Goal: Task Accomplishment & Management: Manage account settings

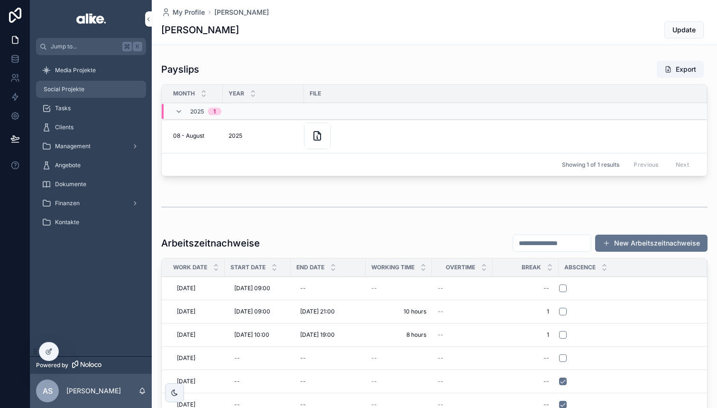
click at [106, 93] on div "Social Projekte" at bounding box center [91, 89] width 99 height 15
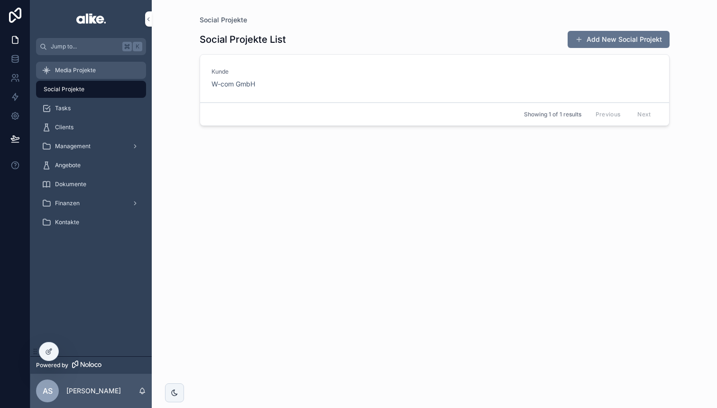
click at [102, 73] on div "Media Projekte" at bounding box center [91, 70] width 99 height 15
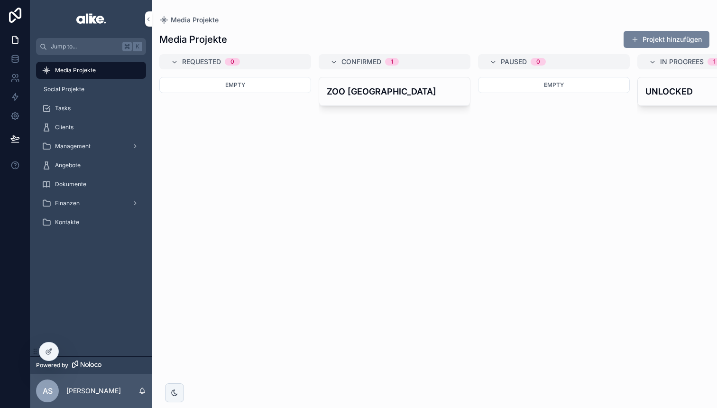
click at [654, 42] on button "Projekt hinzufügen" at bounding box center [667, 39] width 86 height 17
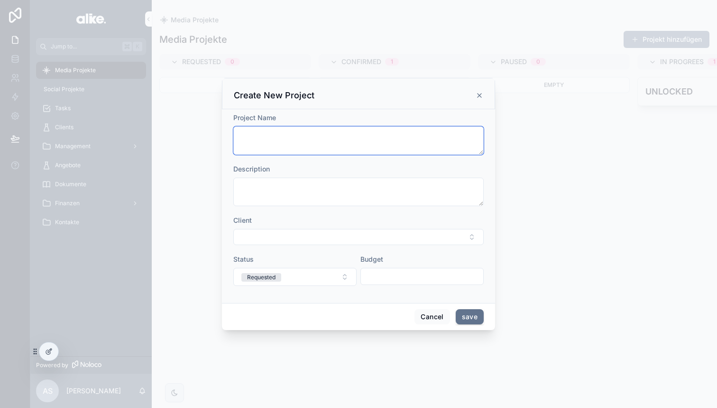
click at [270, 148] on textarea "scrollable content" at bounding box center [358, 140] width 251 height 28
paste textarea "*"
type textarea "**********"
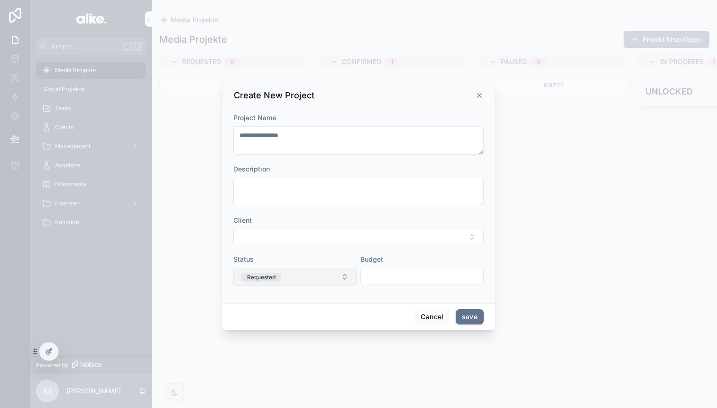
click at [305, 272] on button "Requested" at bounding box center [294, 277] width 123 height 18
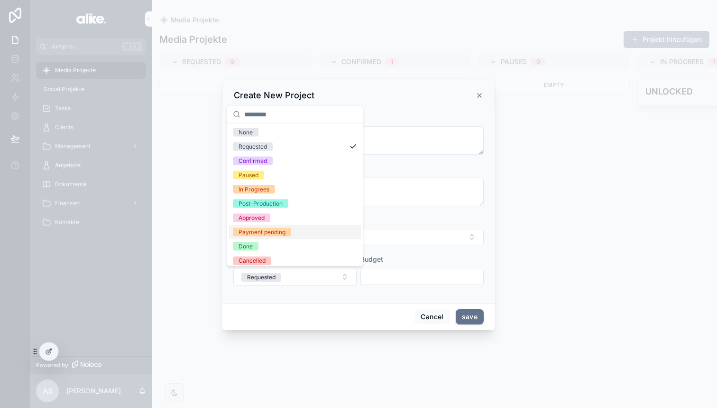
click at [420, 227] on div "Client" at bounding box center [358, 229] width 251 height 29
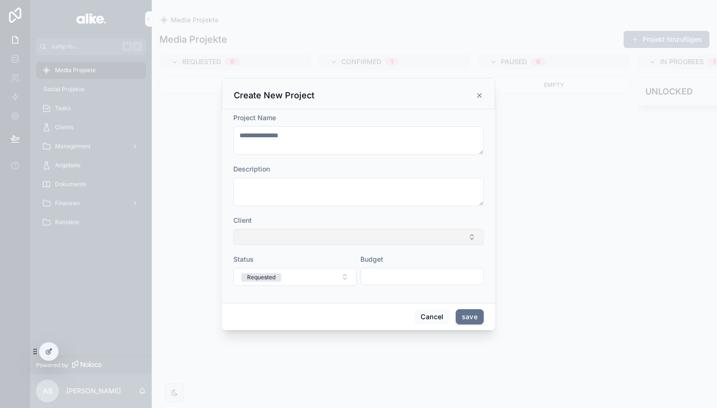
click at [295, 239] on button "Select Button" at bounding box center [358, 237] width 251 height 16
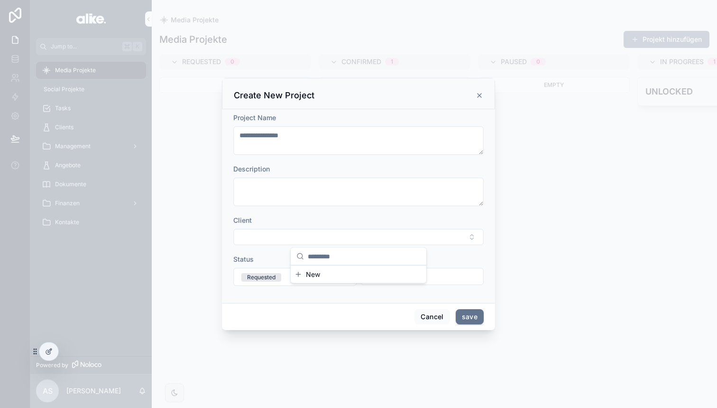
click at [311, 223] on div "Client" at bounding box center [358, 219] width 251 height 9
click at [470, 318] on button "save" at bounding box center [470, 316] width 28 height 15
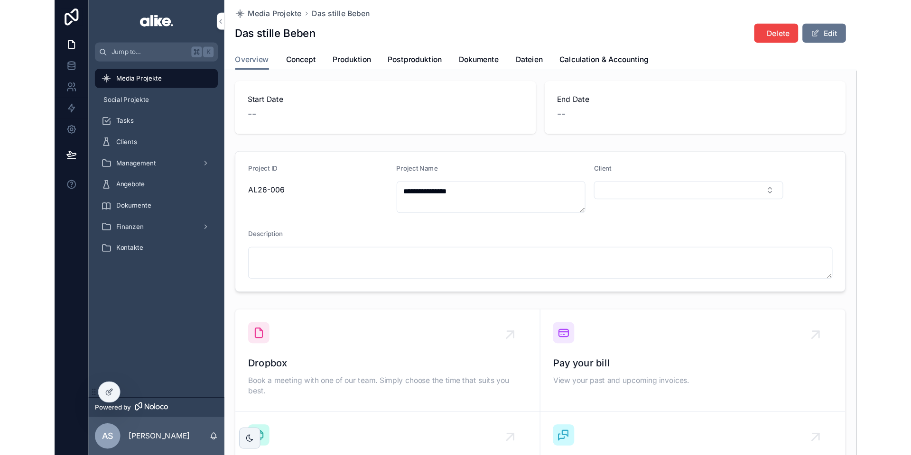
scroll to position [48, 0]
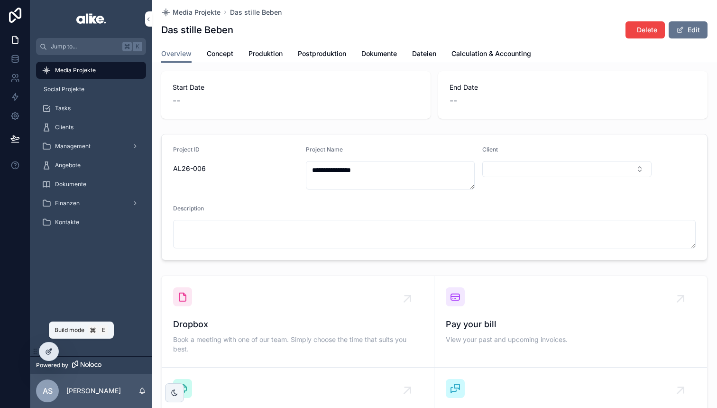
click at [47, 353] on icon at bounding box center [48, 352] width 4 height 4
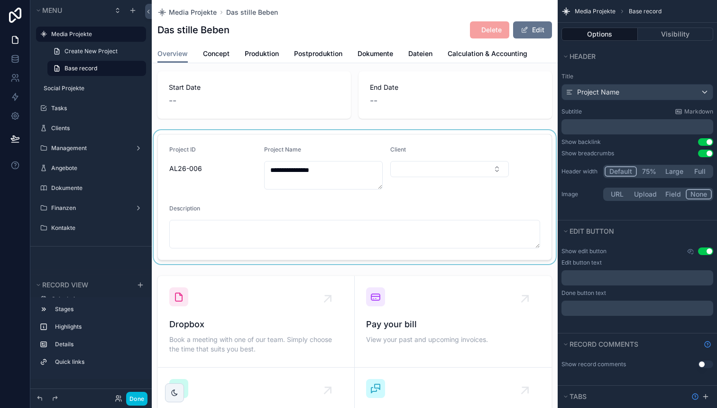
click at [344, 216] on div "scrollable content" at bounding box center [355, 197] width 406 height 134
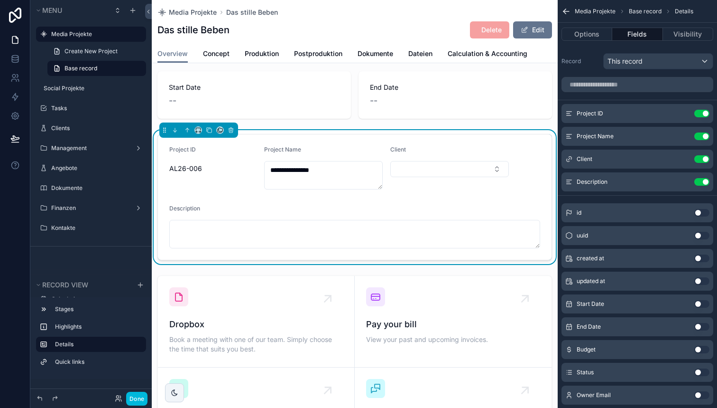
click at [0, 0] on icon "scrollable content" at bounding box center [0, 0] width 0 height 0
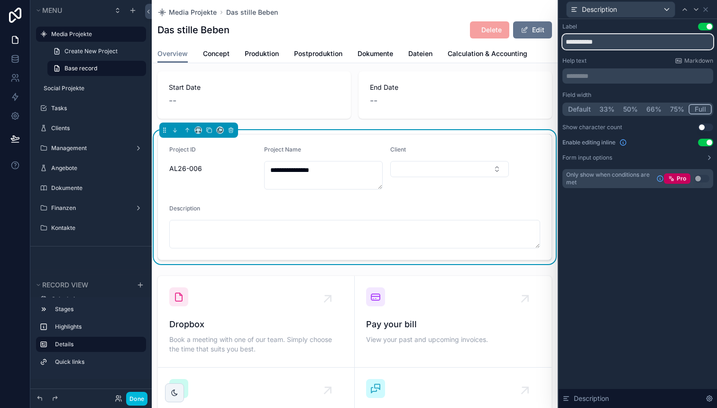
click at [592, 43] on input "**********" at bounding box center [638, 41] width 151 height 15
type input "*"
click at [585, 40] on input "********" at bounding box center [638, 41] width 151 height 15
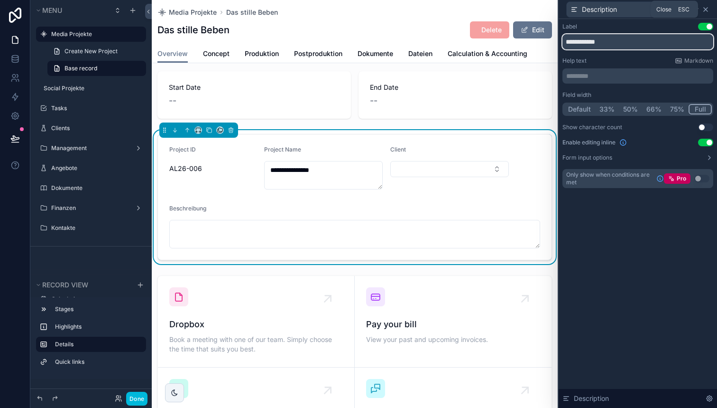
type input "**********"
click at [707, 9] on icon at bounding box center [706, 10] width 8 height 8
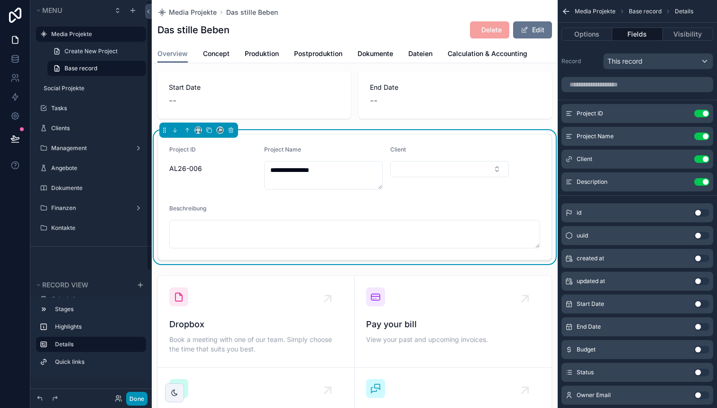
click at [134, 399] on button "Done" at bounding box center [136, 398] width 21 height 14
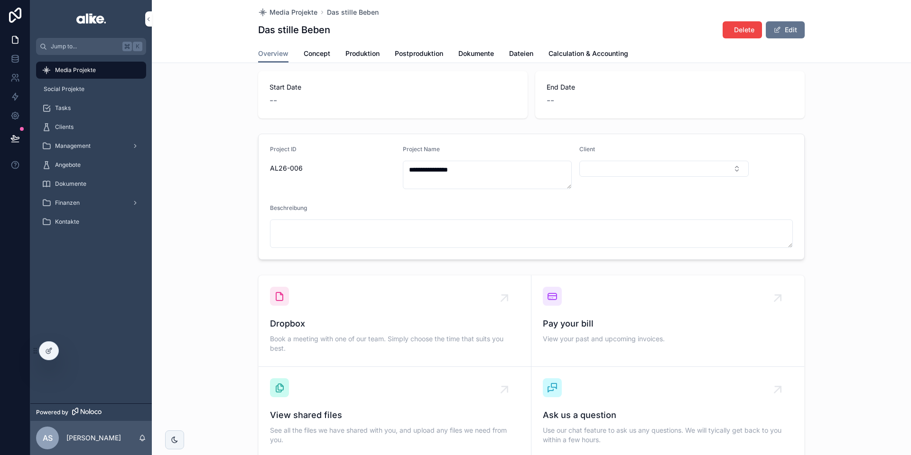
scroll to position [0, 0]
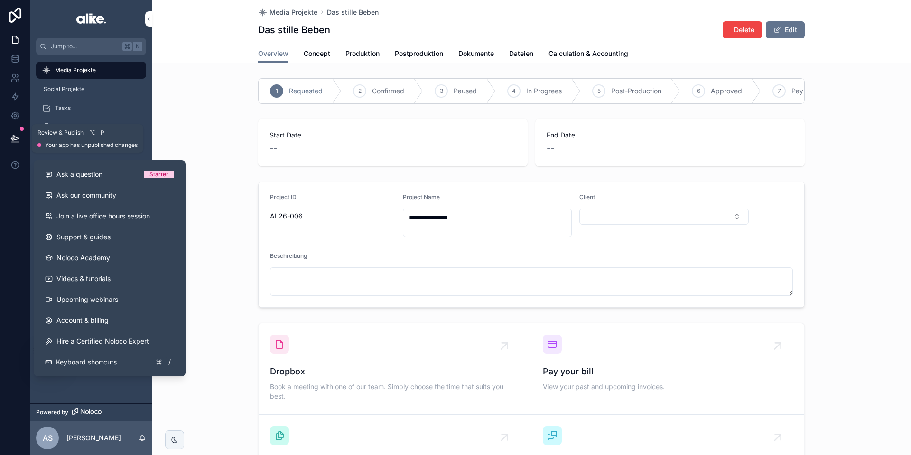
click at [19, 138] on button at bounding box center [15, 138] width 21 height 27
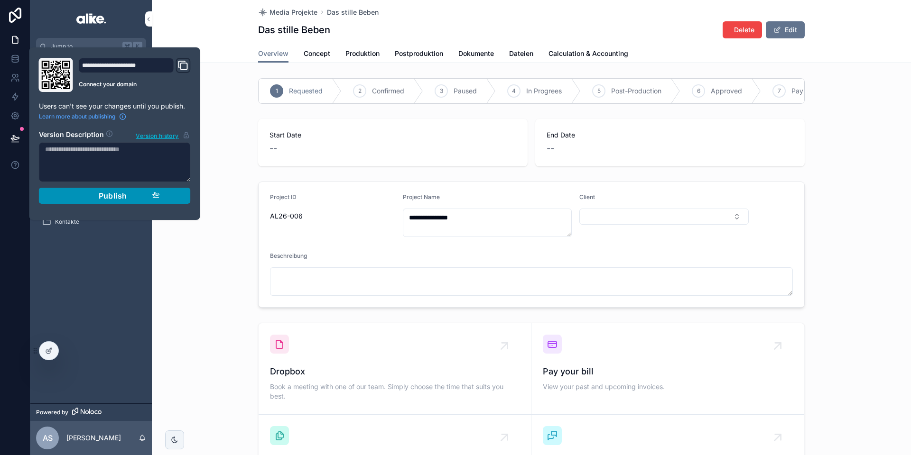
click at [97, 196] on div "Publish" at bounding box center [115, 195] width 90 height 9
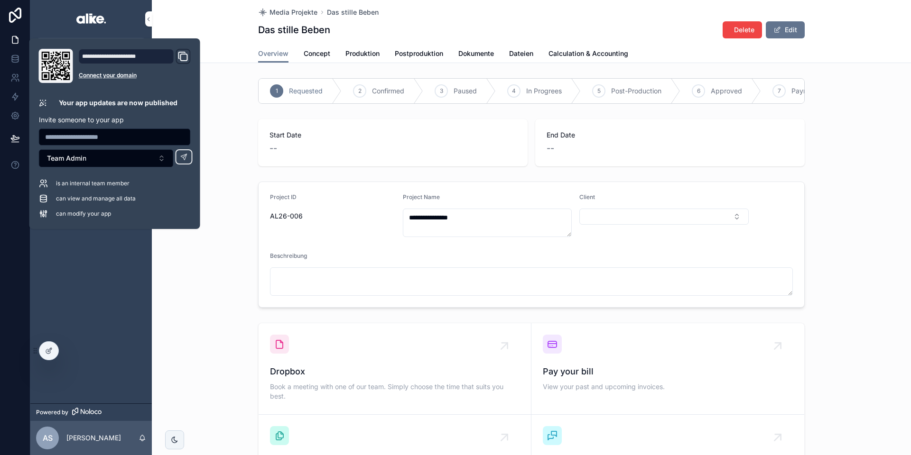
click at [213, 269] on div "**********" at bounding box center [531, 245] width 759 height 134
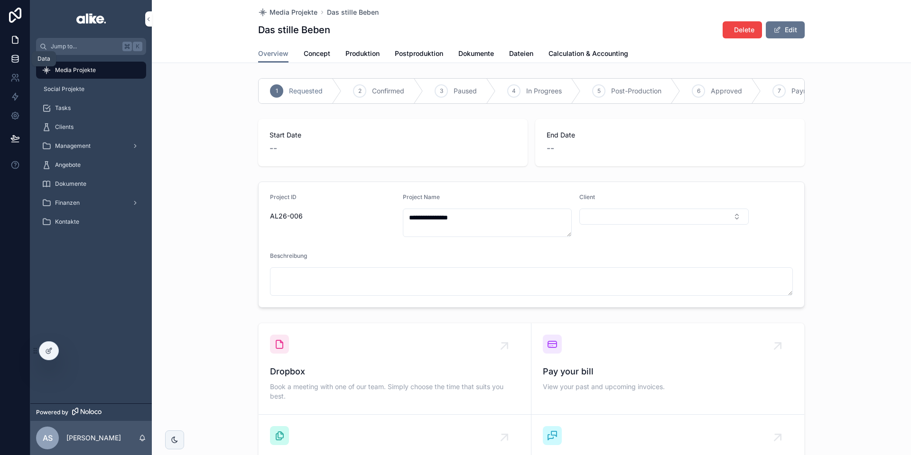
click at [12, 61] on icon at bounding box center [15, 61] width 6 height 4
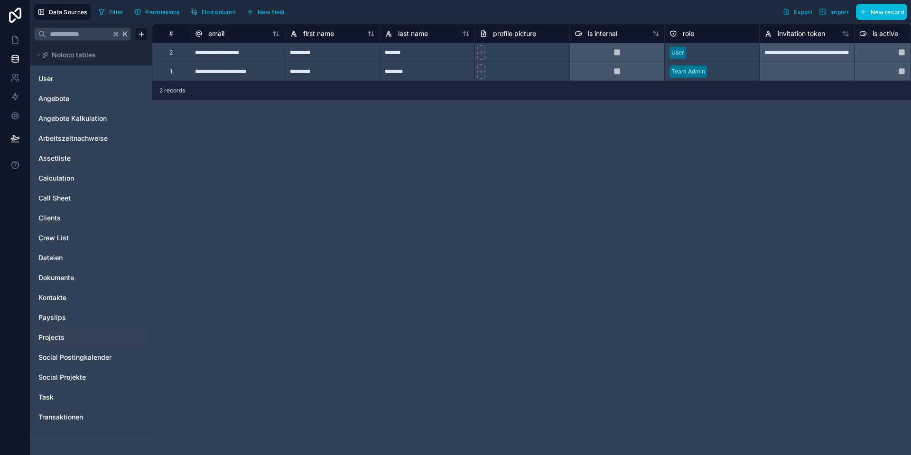
click at [61, 335] on span "Projects" at bounding box center [51, 337] width 26 height 9
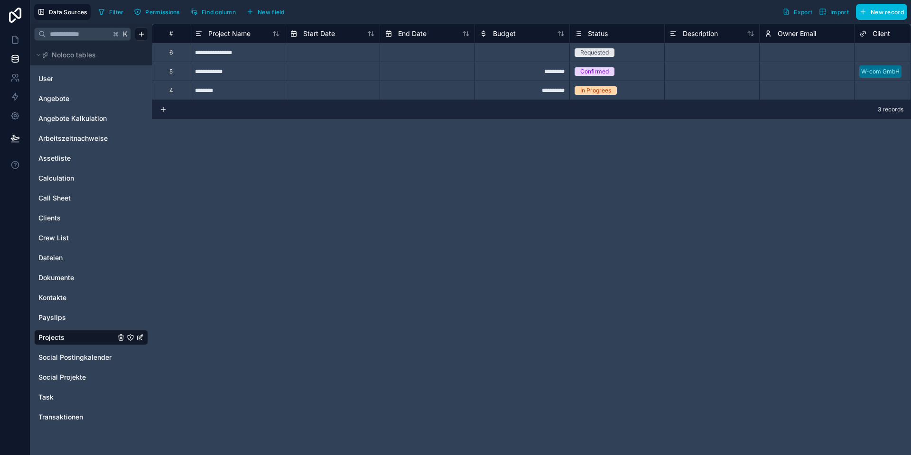
click at [276, 11] on span "New field" at bounding box center [271, 12] width 27 height 7
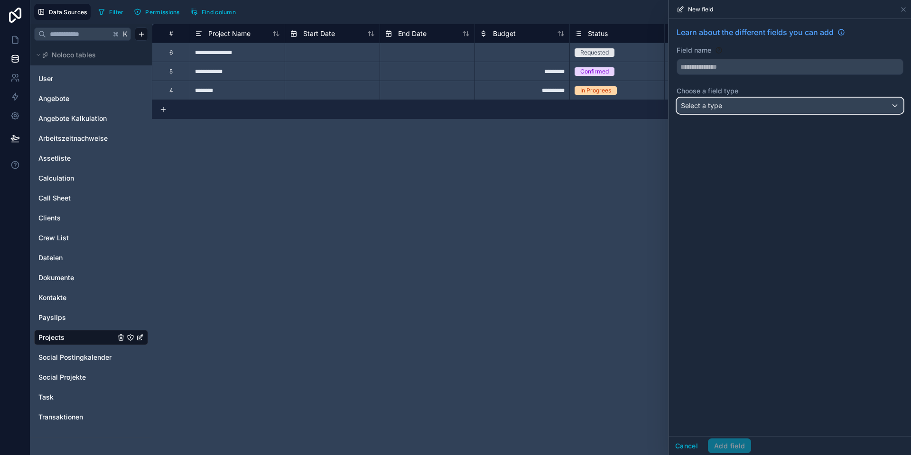
click at [707, 104] on span "Select a type" at bounding box center [701, 106] width 41 height 8
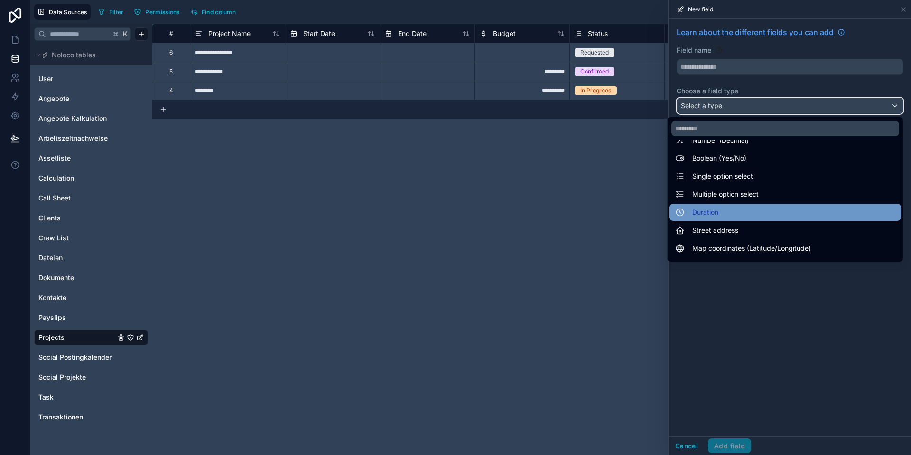
scroll to position [71, 0]
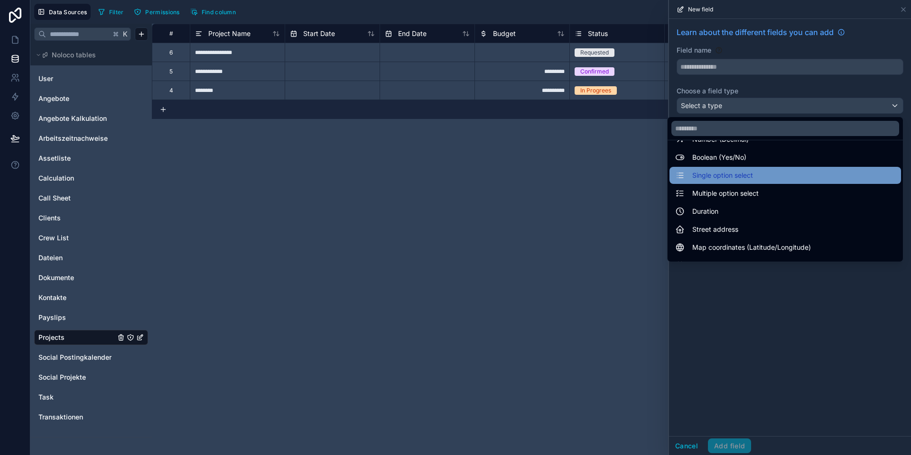
click at [717, 177] on span "Single option select" at bounding box center [722, 175] width 61 height 11
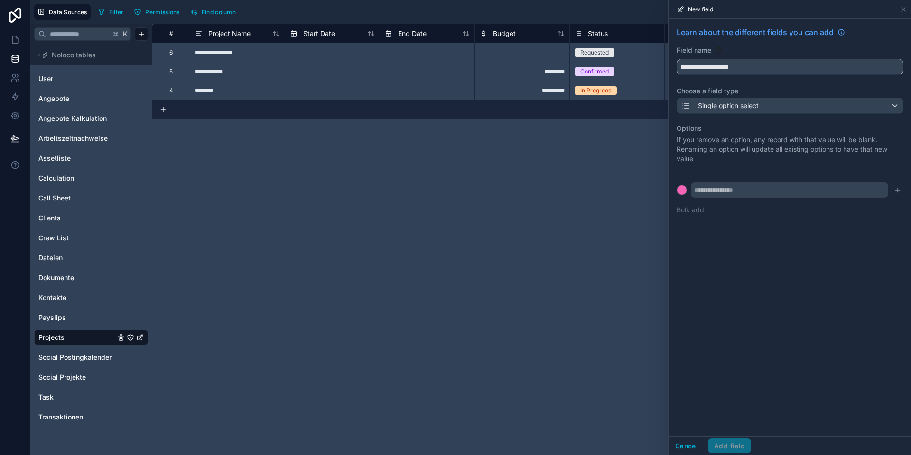
click at [705, 69] on input "**********" at bounding box center [790, 66] width 226 height 15
click at [677, 59] on button "*******" at bounding box center [790, 67] width 227 height 16
type input "**********"
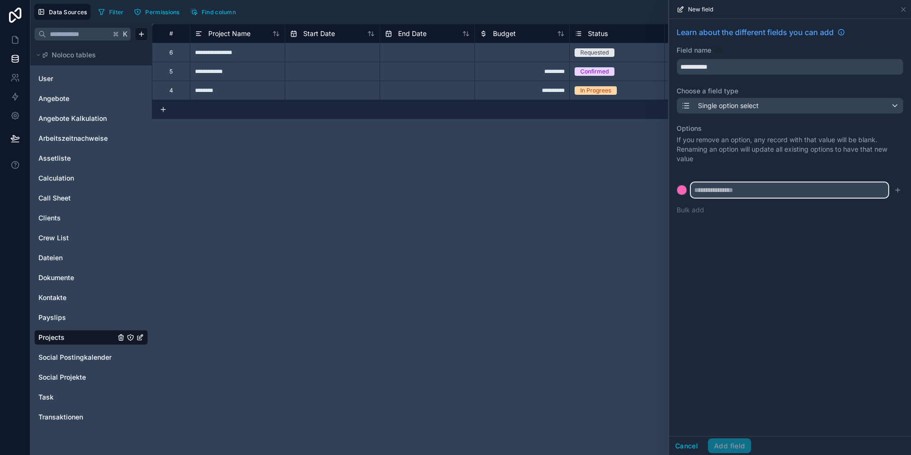
click at [717, 195] on input "text" at bounding box center [789, 190] width 197 height 15
type input "**********"
click at [683, 191] on div at bounding box center [681, 190] width 9 height 9
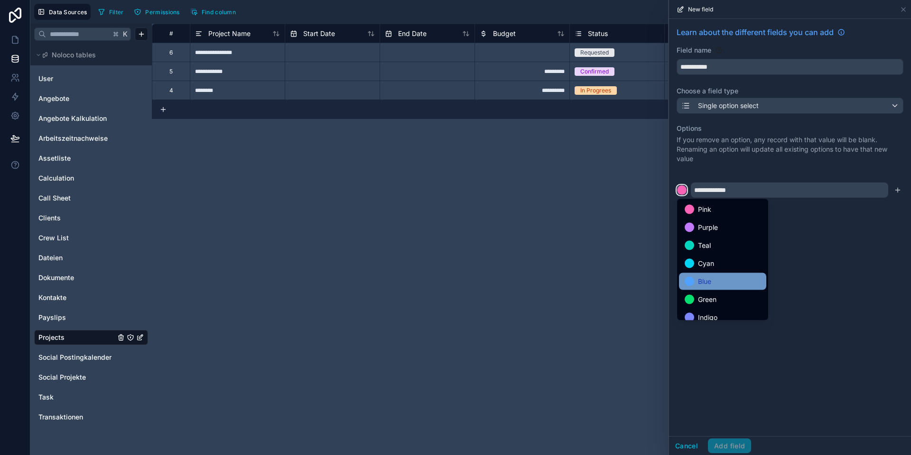
scroll to position [80, 0]
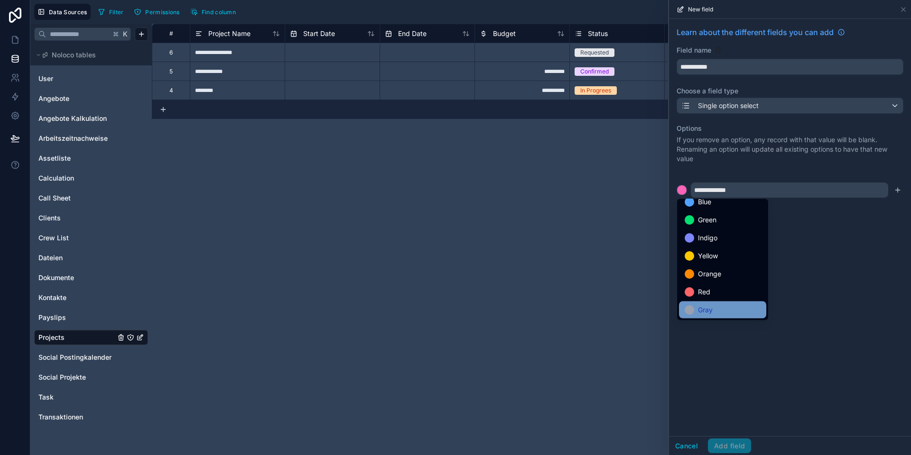
click at [713, 306] on div "Gray" at bounding box center [723, 310] width 76 height 11
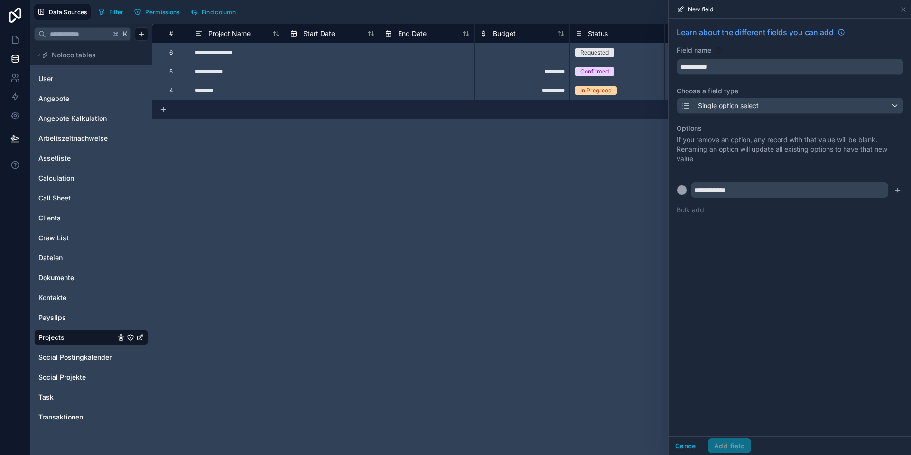
click at [717, 407] on div "**********" at bounding box center [790, 228] width 242 height 418
click at [717, 192] on icon "submit" at bounding box center [898, 190] width 8 height 8
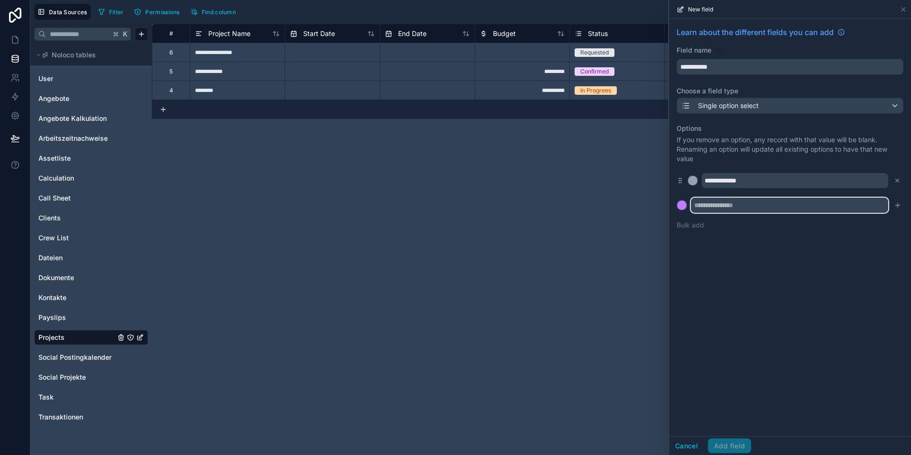
click at [717, 209] on input "text" at bounding box center [789, 205] width 197 height 15
type input "*********"
click at [717, 206] on icon "submit" at bounding box center [898, 206] width 8 height 8
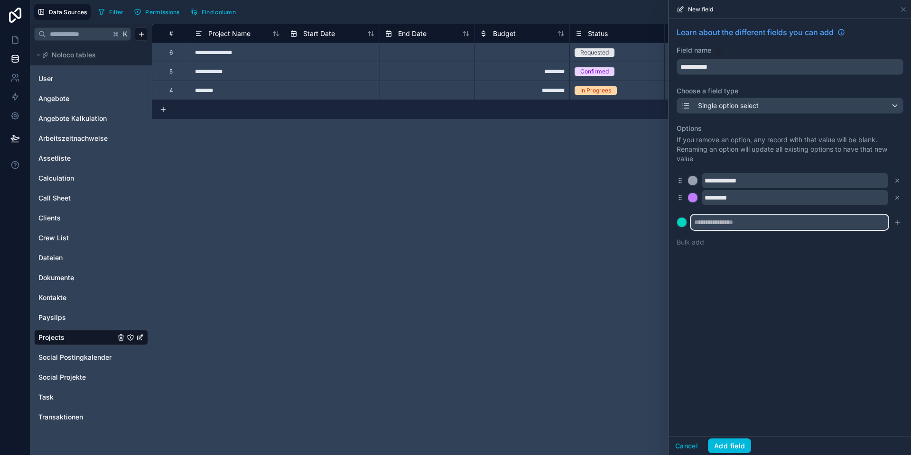
click at [717, 223] on input "text" at bounding box center [789, 222] width 197 height 15
type input "*******"
click at [717, 223] on icon "submit" at bounding box center [898, 223] width 8 height 8
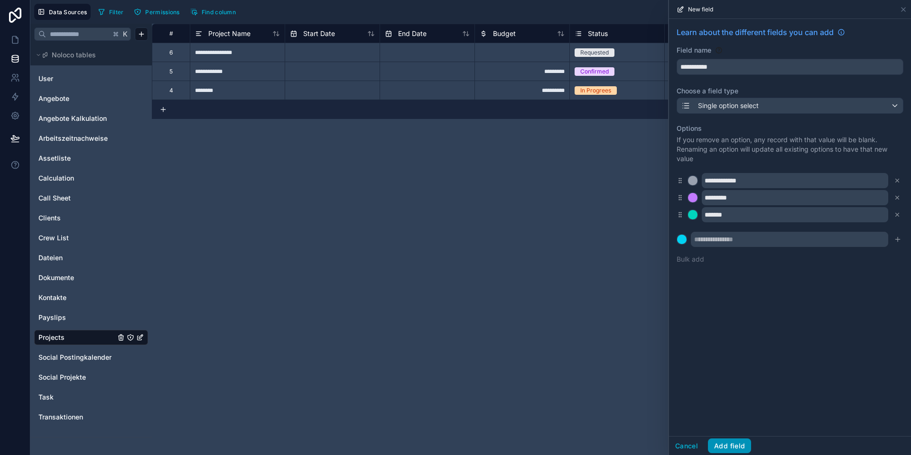
click at [717, 407] on button "Add field" at bounding box center [729, 446] width 43 height 15
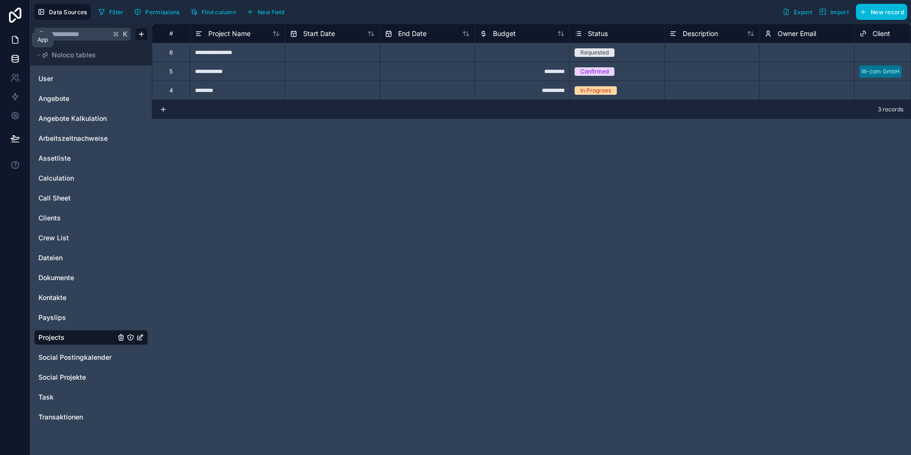
click at [17, 34] on link at bounding box center [15, 39] width 30 height 19
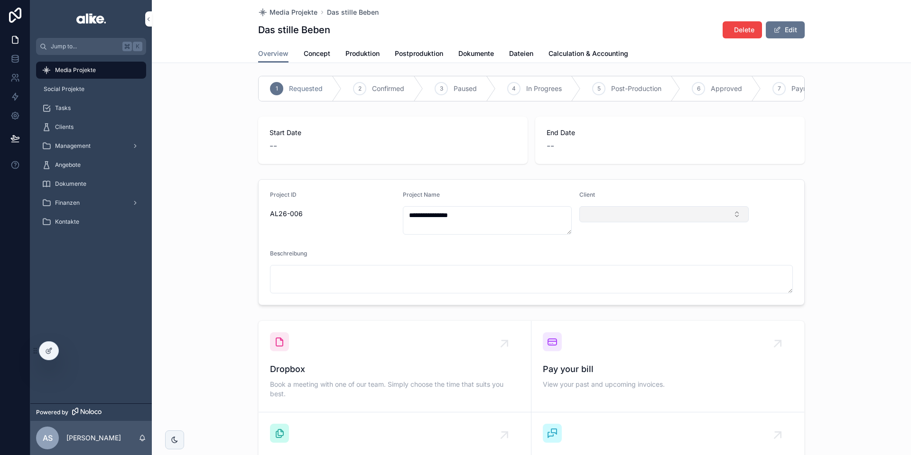
scroll to position [4, 0]
click at [44, 349] on div at bounding box center [48, 351] width 19 height 18
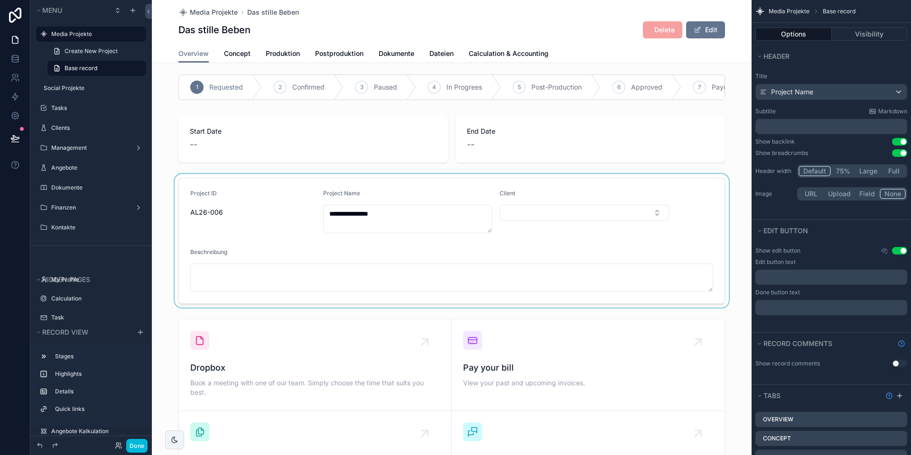
click at [520, 223] on div "scrollable content" at bounding box center [452, 241] width 600 height 134
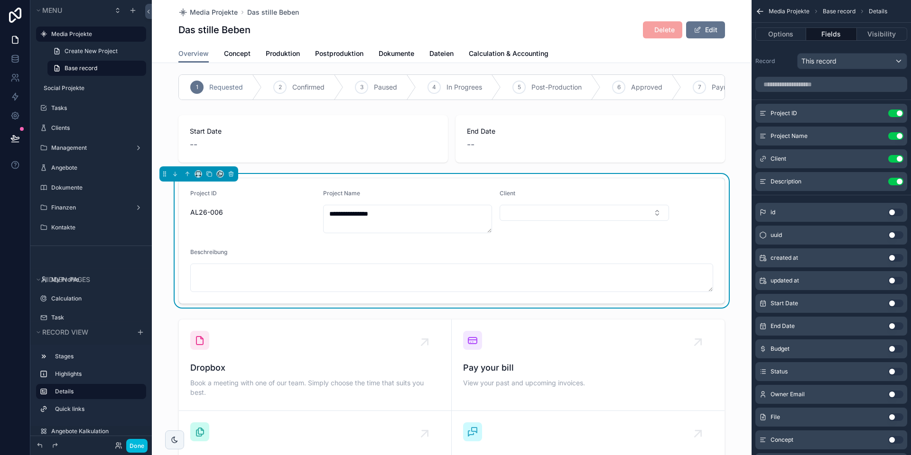
click at [518, 225] on div "Client" at bounding box center [584, 212] width 169 height 44
click at [717, 36] on button "Options" at bounding box center [780, 34] width 51 height 13
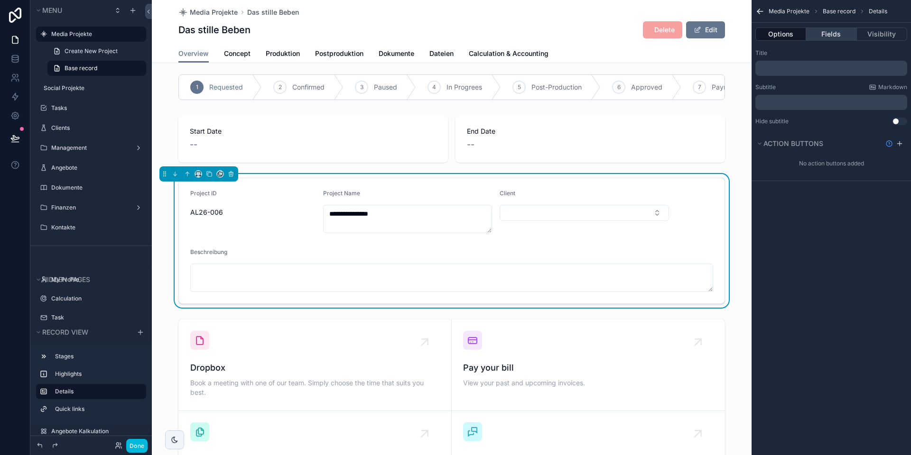
click at [717, 36] on button "Fields" at bounding box center [831, 34] width 50 height 13
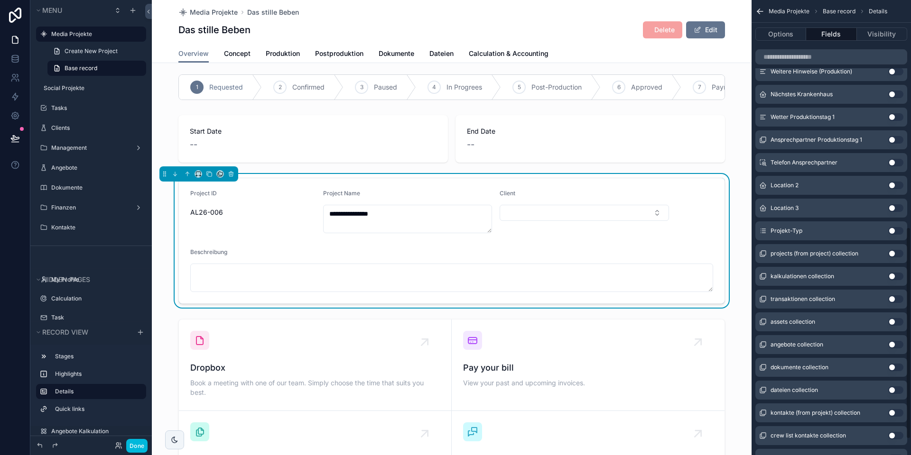
scroll to position [491, 0]
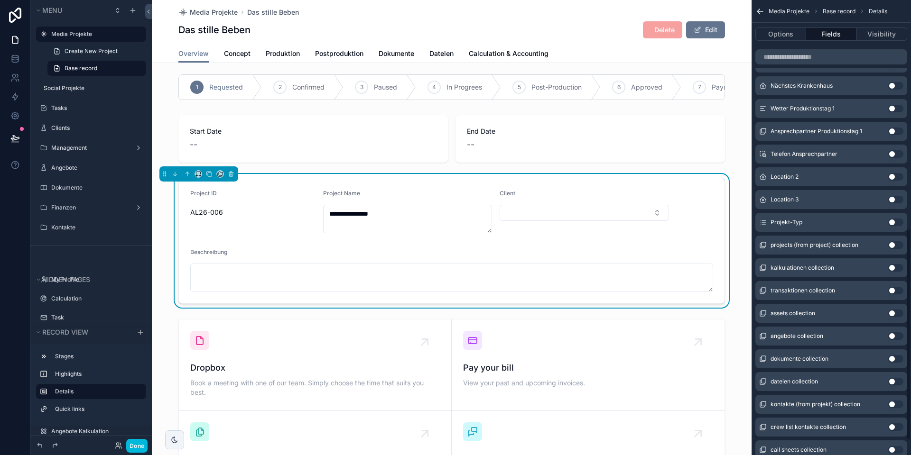
click at [717, 222] on button "Use setting" at bounding box center [895, 223] width 15 height 8
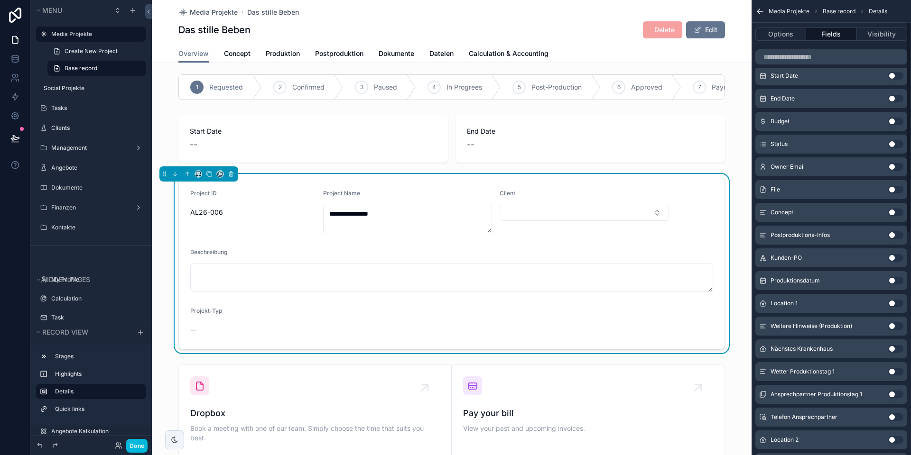
scroll to position [0, 0]
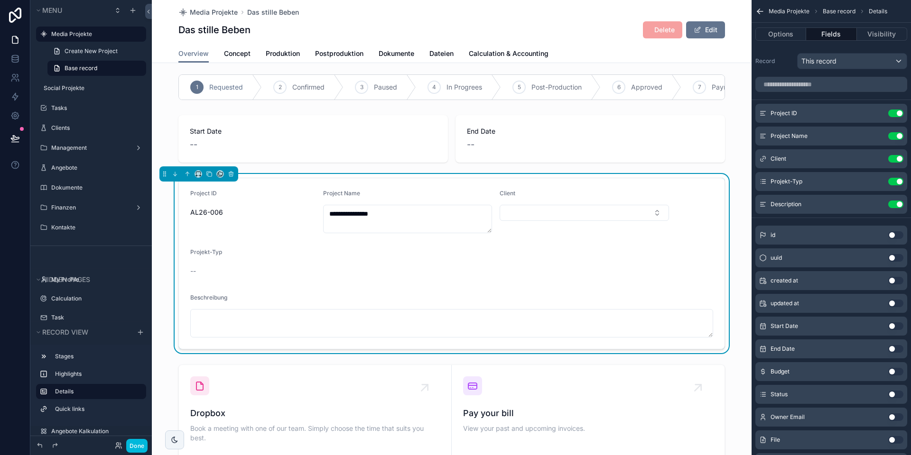
click at [0, 0] on icon "scrollable content" at bounding box center [0, 0] width 0 height 0
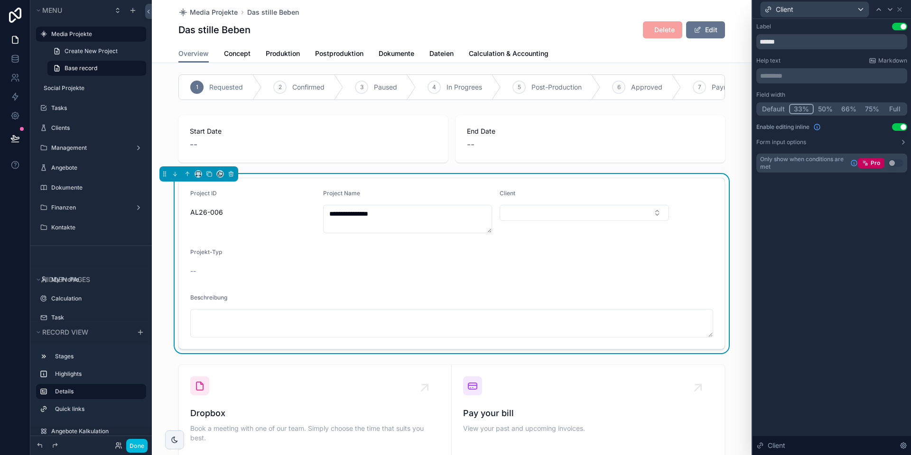
click at [717, 111] on button "Default" at bounding box center [773, 109] width 31 height 10
click at [717, 8] on icon at bounding box center [900, 10] width 8 height 8
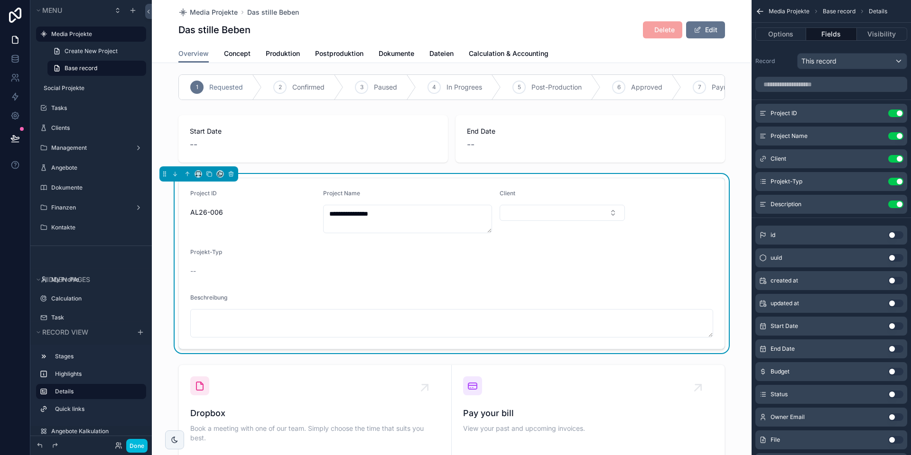
click at [0, 0] on icon "scrollable content" at bounding box center [0, 0] width 0 height 0
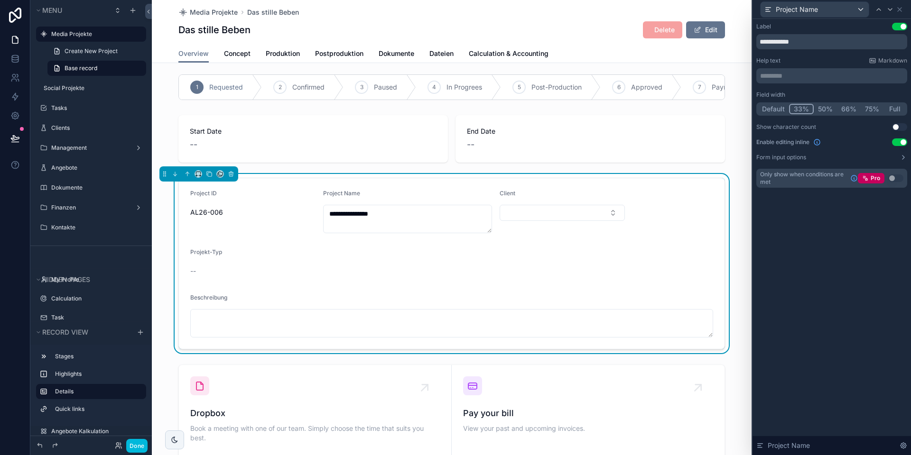
click at [717, 108] on button "Default" at bounding box center [773, 109] width 31 height 10
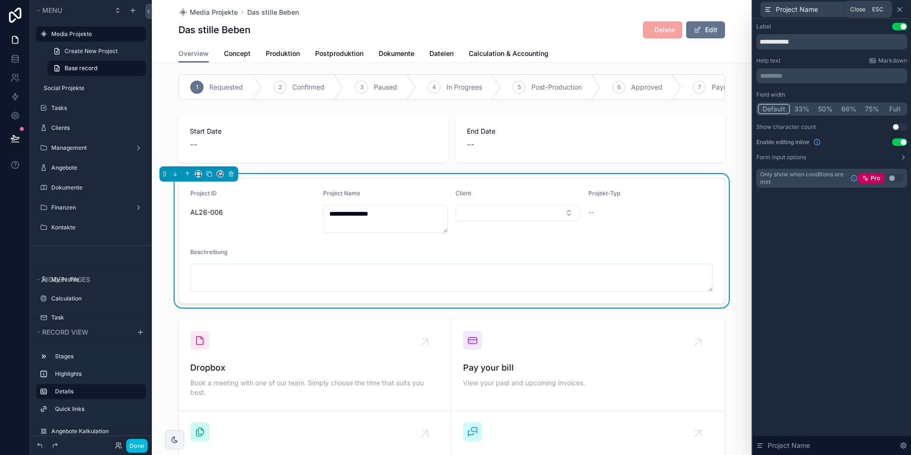
click at [717, 9] on icon at bounding box center [900, 10] width 4 height 4
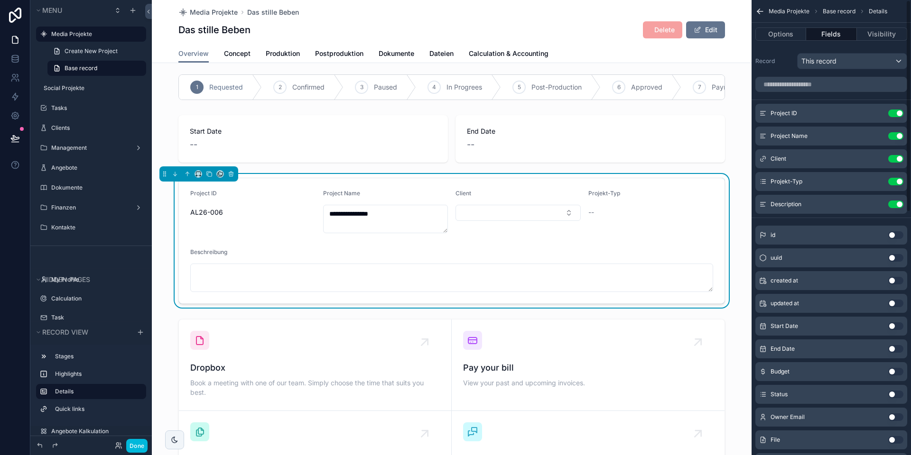
click at [0, 0] on icon "scrollable content" at bounding box center [0, 0] width 0 height 0
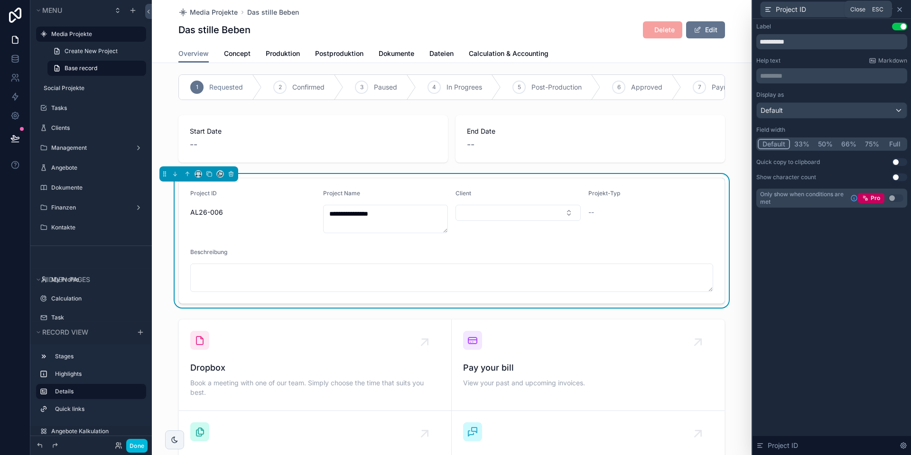
click at [717, 10] on icon at bounding box center [900, 10] width 8 height 8
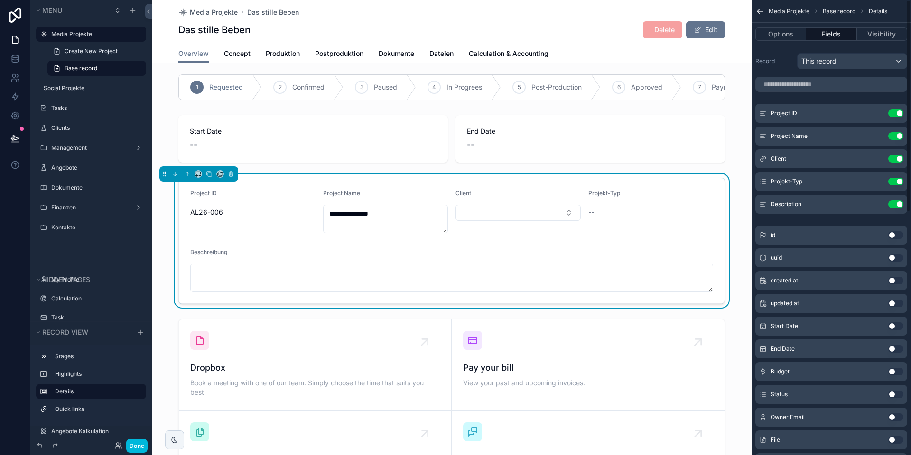
scroll to position [6, 0]
click at [0, 0] on icon "scrollable content" at bounding box center [0, 0] width 0 height 0
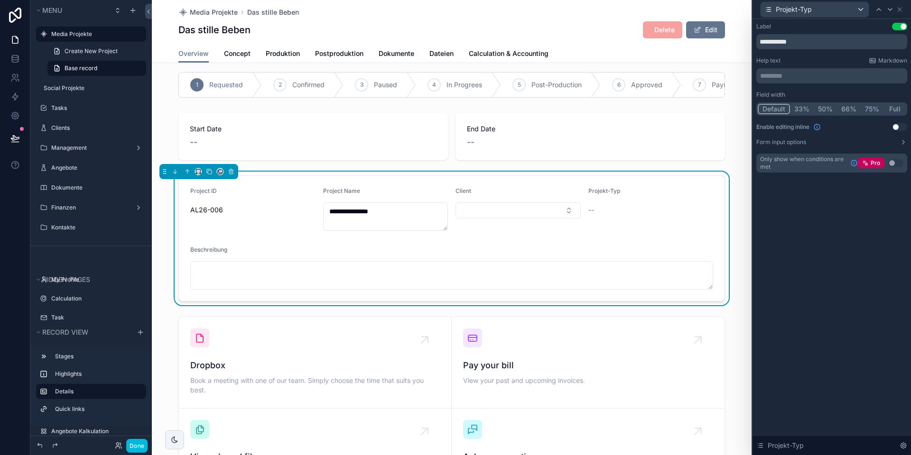
click at [717, 126] on button "Use setting" at bounding box center [899, 127] width 15 height 8
click at [717, 10] on icon at bounding box center [900, 10] width 8 height 8
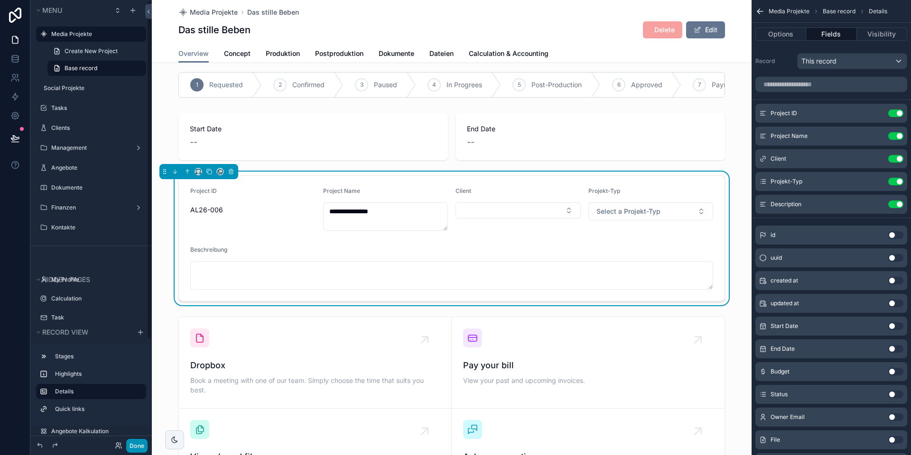
click at [136, 407] on button "Done" at bounding box center [136, 446] width 21 height 14
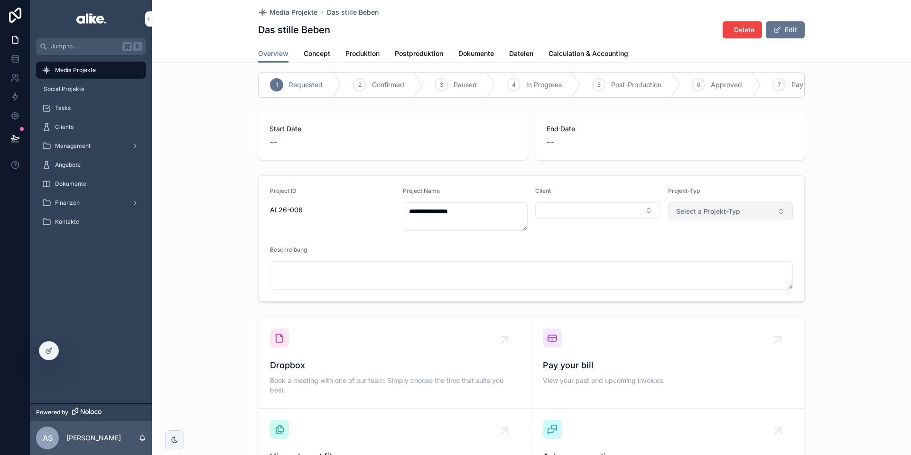
click at [681, 215] on span "Select a Projekt-Typ" at bounding box center [708, 211] width 64 height 9
click at [689, 251] on div "Dokumentation" at bounding box center [694, 249] width 41 height 9
click at [610, 241] on form "**********" at bounding box center [532, 238] width 546 height 125
drag, startPoint x: 261, startPoint y: 210, endPoint x: 306, endPoint y: 209, distance: 44.6
click at [306, 209] on form "**********" at bounding box center [532, 238] width 546 height 125
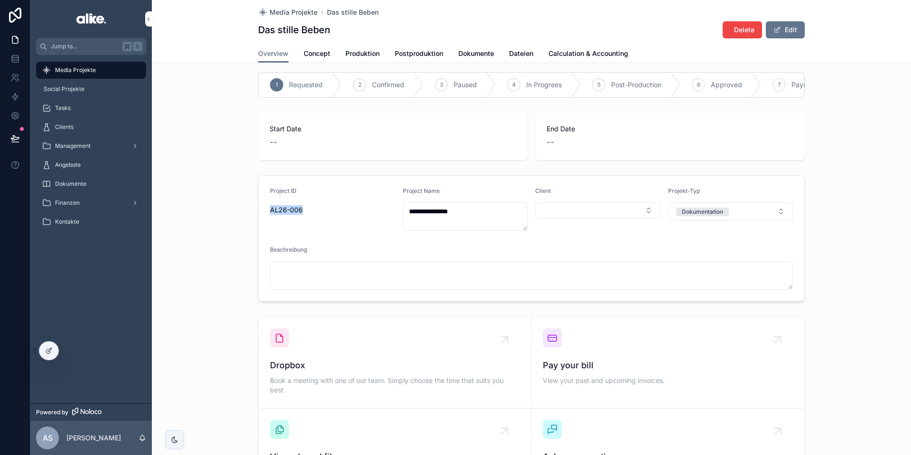
click at [306, 209] on span "AL26-006" at bounding box center [332, 209] width 125 height 9
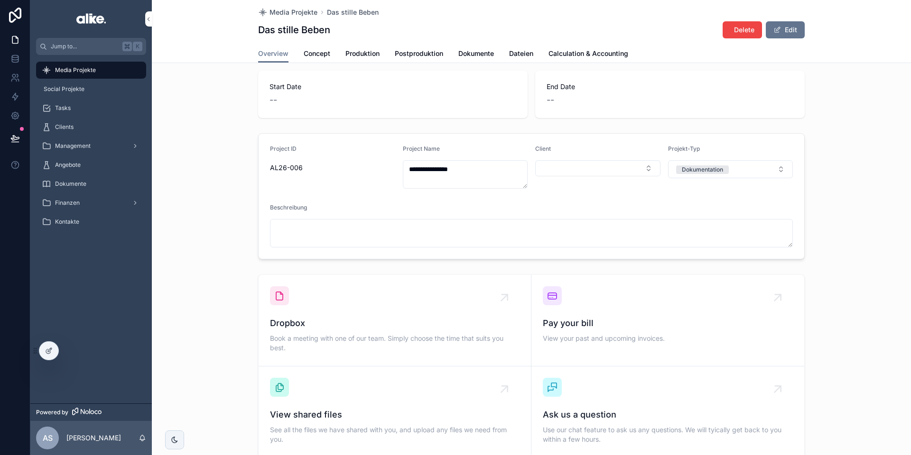
scroll to position [0, 0]
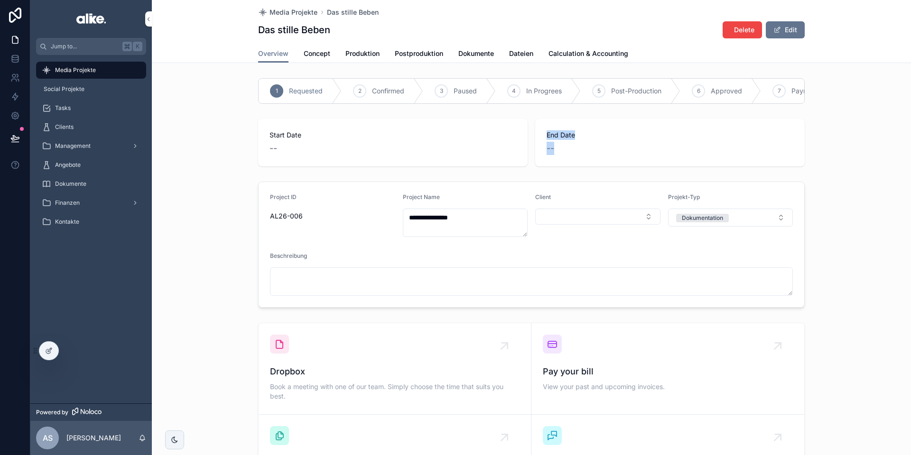
drag, startPoint x: 554, startPoint y: 143, endPoint x: 545, endPoint y: 133, distance: 13.8
click at [545, 133] on div "End Date --" at bounding box center [669, 142] width 269 height 47
click at [546, 133] on div "End Date --" at bounding box center [669, 142] width 269 height 47
drag, startPoint x: 548, startPoint y: 134, endPoint x: 559, endPoint y: 154, distance: 22.7
click at [559, 154] on div "End Date --" at bounding box center [670, 142] width 247 height 25
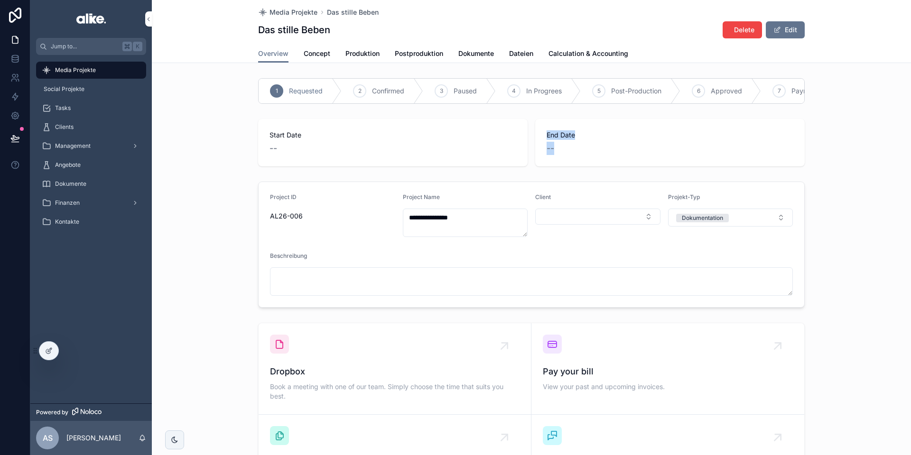
click at [559, 153] on div "--" at bounding box center [670, 148] width 247 height 13
click at [320, 60] on link "Concept" at bounding box center [317, 54] width 27 height 19
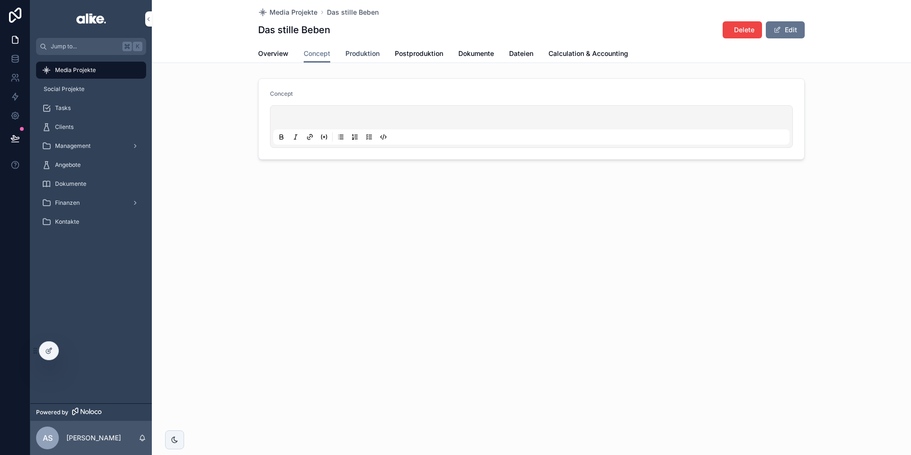
click at [360, 56] on span "Produktion" at bounding box center [362, 53] width 34 height 9
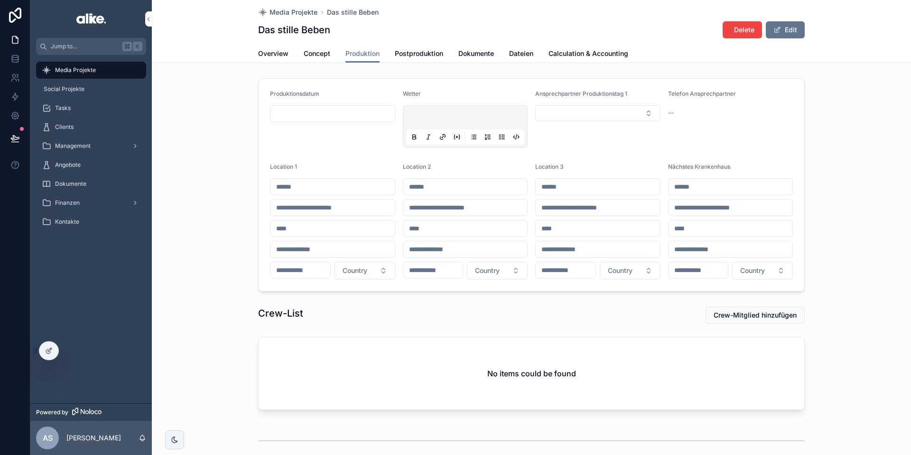
click at [433, 118] on p "scrollable content" at bounding box center [467, 118] width 119 height 9
click at [278, 53] on span "Overview" at bounding box center [273, 53] width 30 height 9
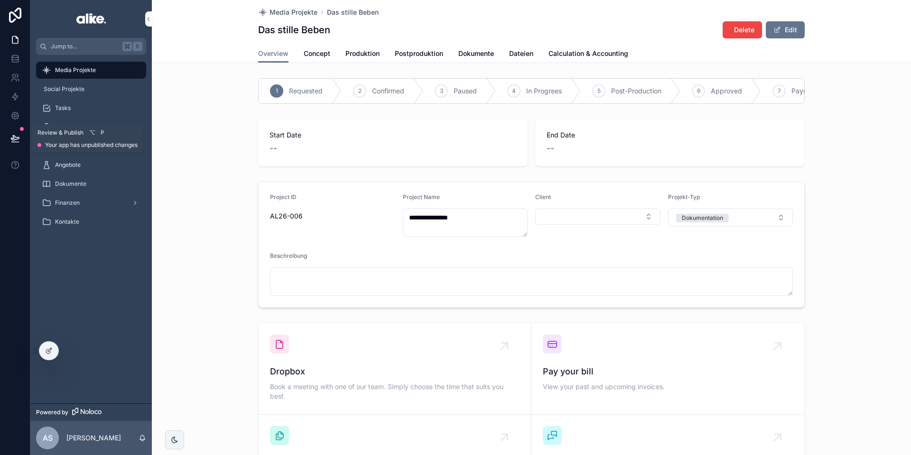
click at [10, 139] on icon at bounding box center [14, 138] width 9 height 9
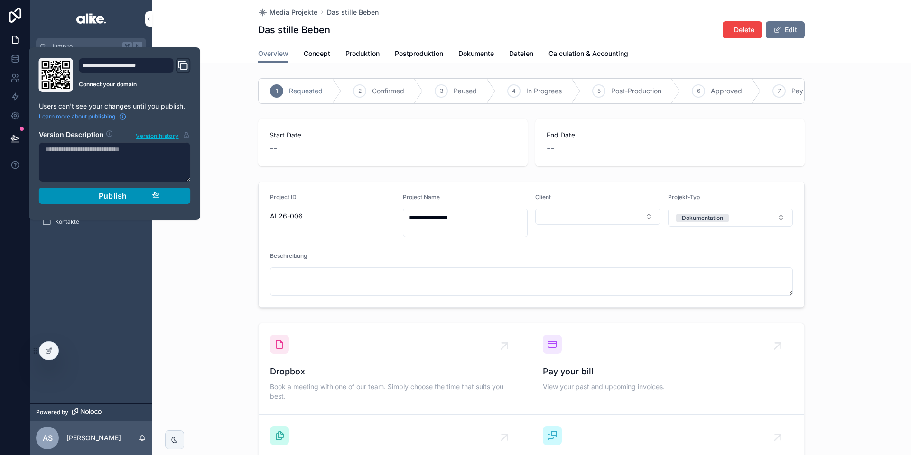
click at [85, 200] on div "Publish" at bounding box center [115, 195] width 90 height 9
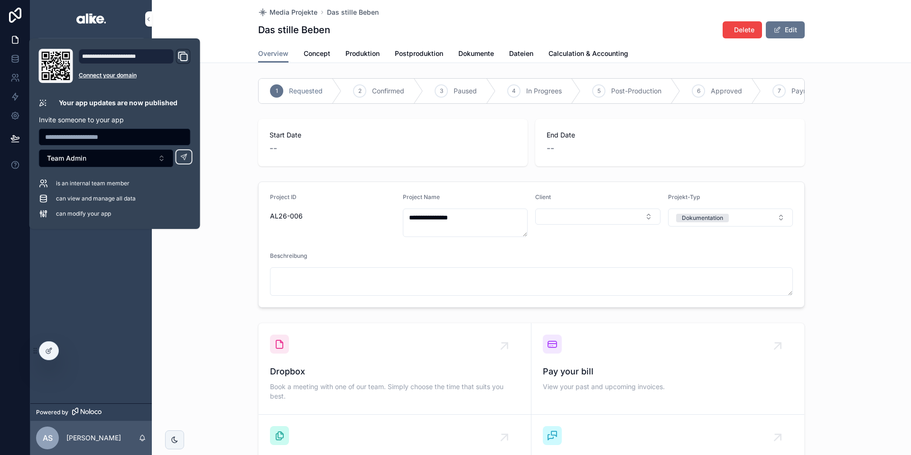
click at [235, 130] on div "Start Date -- End Date --" at bounding box center [531, 142] width 759 height 55
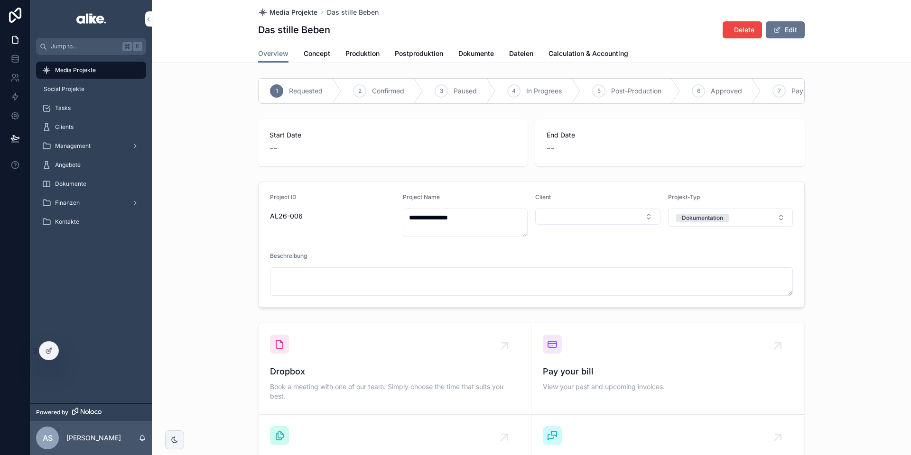
click at [291, 10] on span "Media Projekte" at bounding box center [293, 12] width 48 height 9
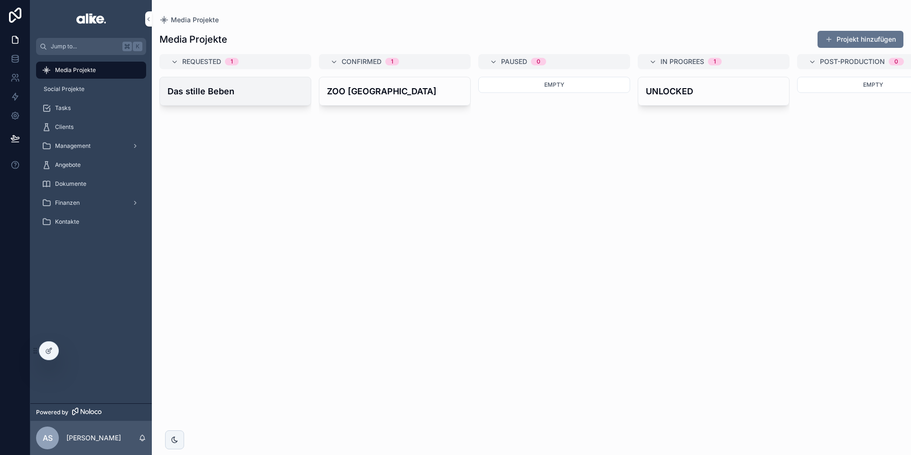
click at [234, 93] on h4 "Das stille Beben" at bounding box center [235, 91] width 136 height 13
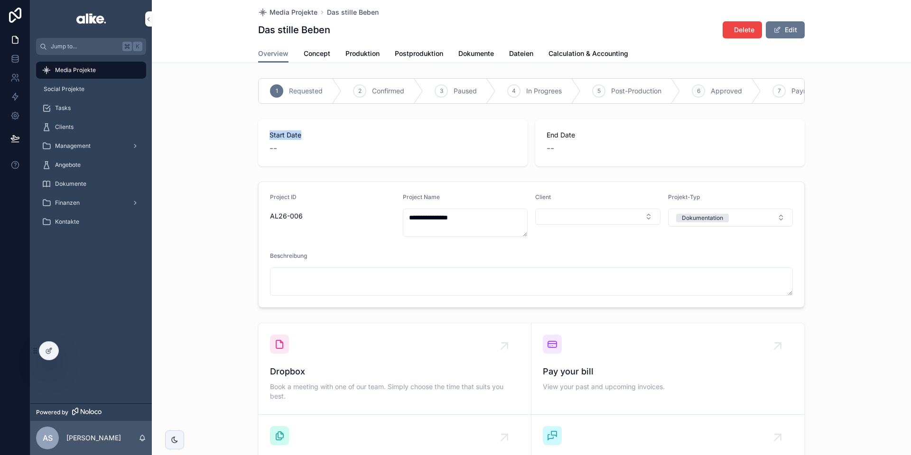
drag, startPoint x: 304, startPoint y: 141, endPoint x: 259, endPoint y: 129, distance: 46.9
click at [259, 128] on div "Start Date --" at bounding box center [392, 142] width 269 height 47
click at [259, 129] on div "Start Date --" at bounding box center [392, 142] width 269 height 47
click at [300, 12] on span "Media Projekte" at bounding box center [293, 12] width 48 height 9
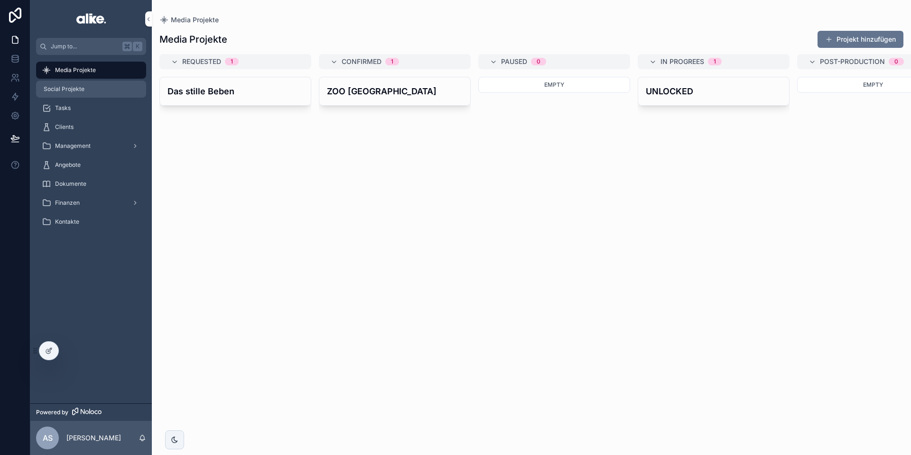
click at [84, 88] on div "Social Projekte" at bounding box center [91, 89] width 99 height 15
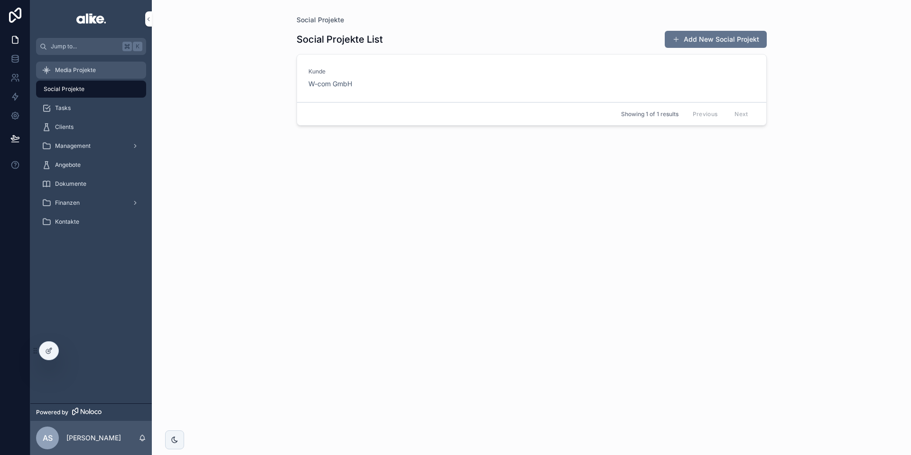
click at [116, 74] on div "Media Projekte" at bounding box center [91, 70] width 99 height 15
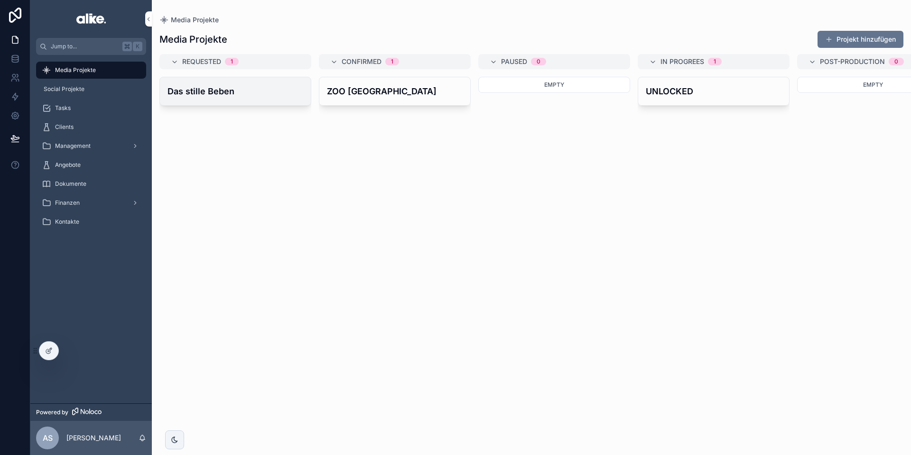
click at [233, 91] on h4 "Das stille Beben" at bounding box center [235, 91] width 136 height 13
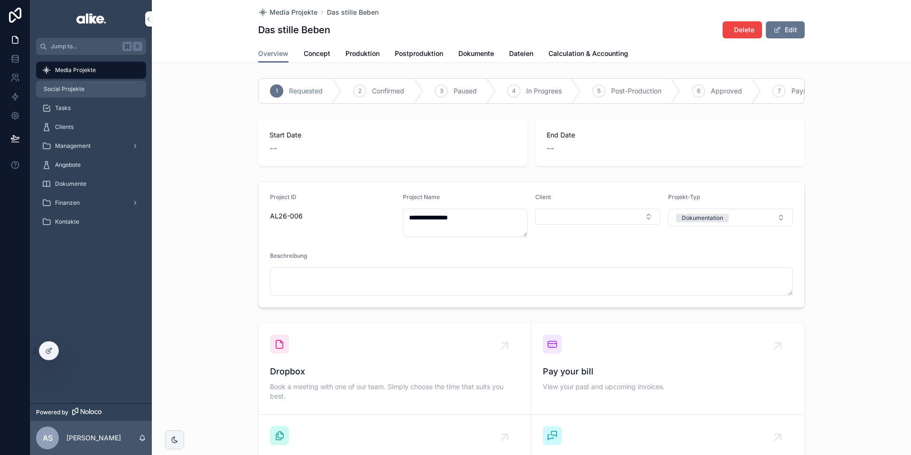
click at [64, 86] on span "Social Projekte" at bounding box center [64, 89] width 41 height 8
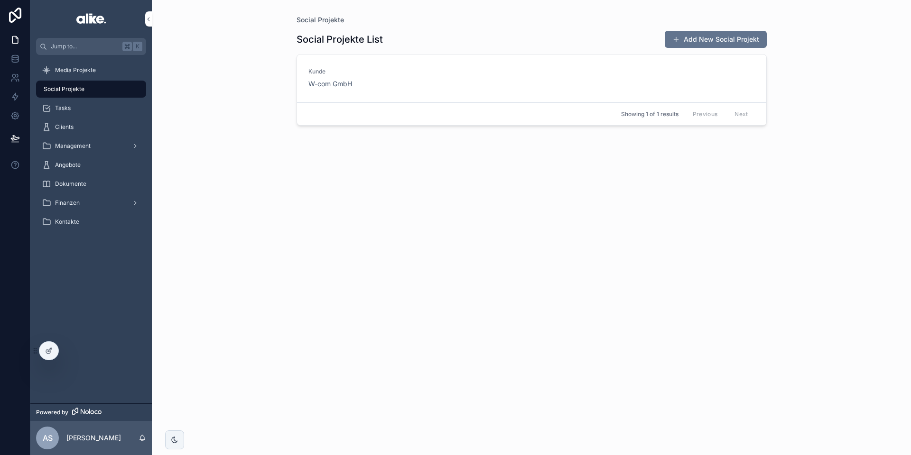
click at [442, 92] on link "Kunde W-com GmbH" at bounding box center [531, 79] width 469 height 48
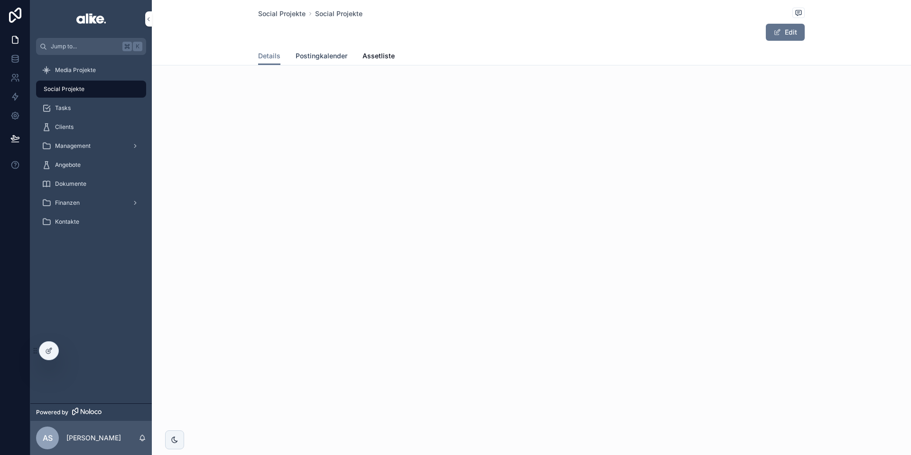
click at [314, 57] on span "Postingkalender" at bounding box center [322, 55] width 52 height 9
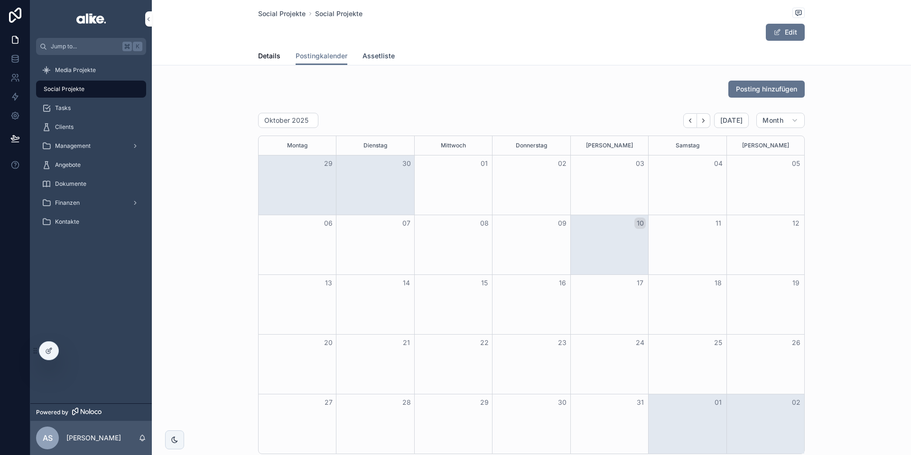
click at [379, 55] on span "Assetliste" at bounding box center [378, 55] width 32 height 9
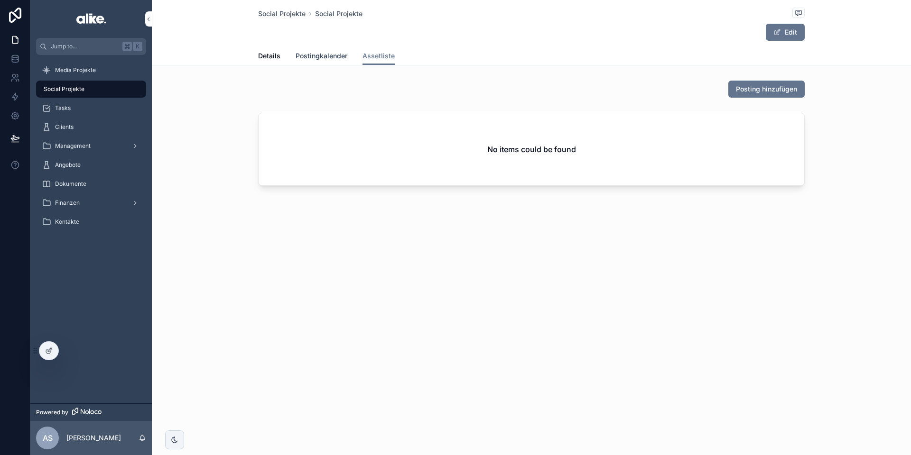
click at [335, 56] on span "Postingkalender" at bounding box center [322, 55] width 52 height 9
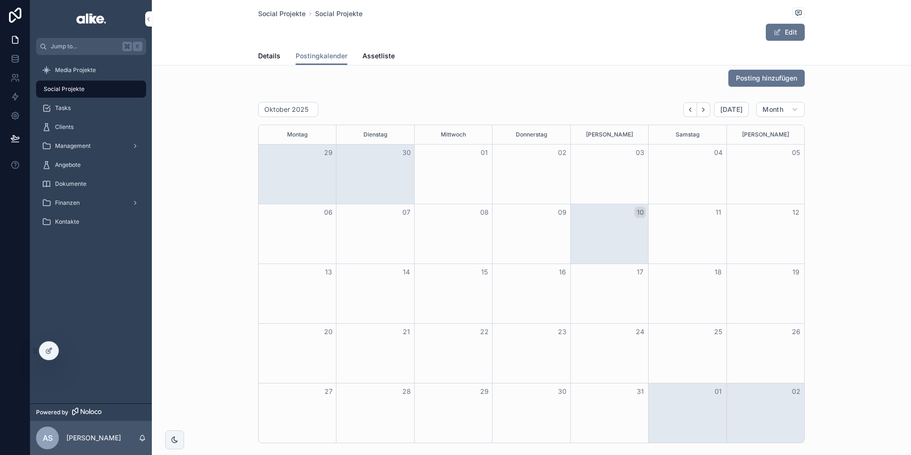
scroll to position [15, 0]
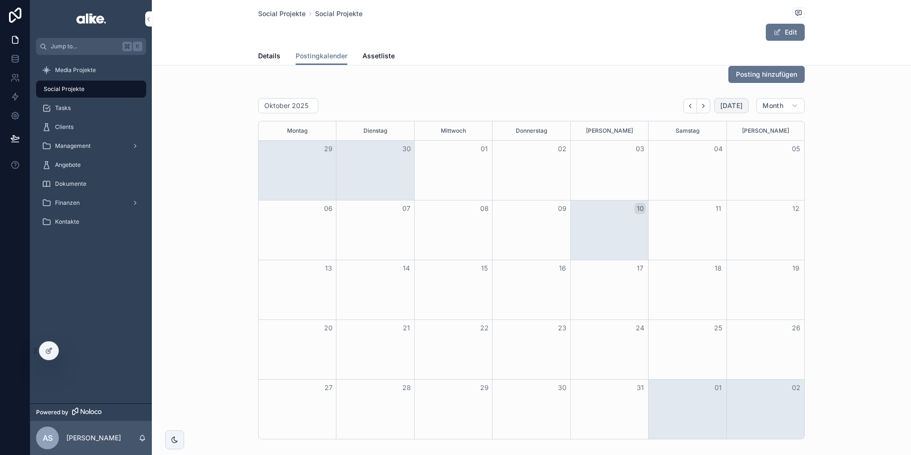
click at [717, 108] on span "[DATE]" at bounding box center [731, 106] width 22 height 9
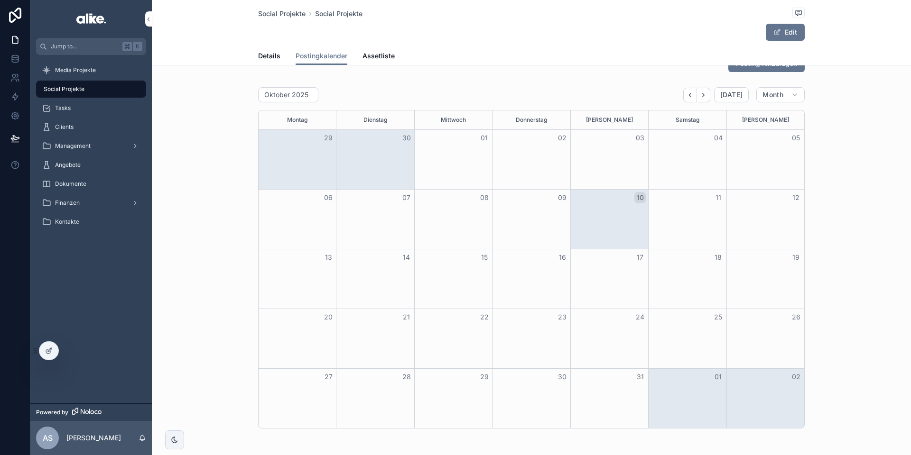
scroll to position [21, 0]
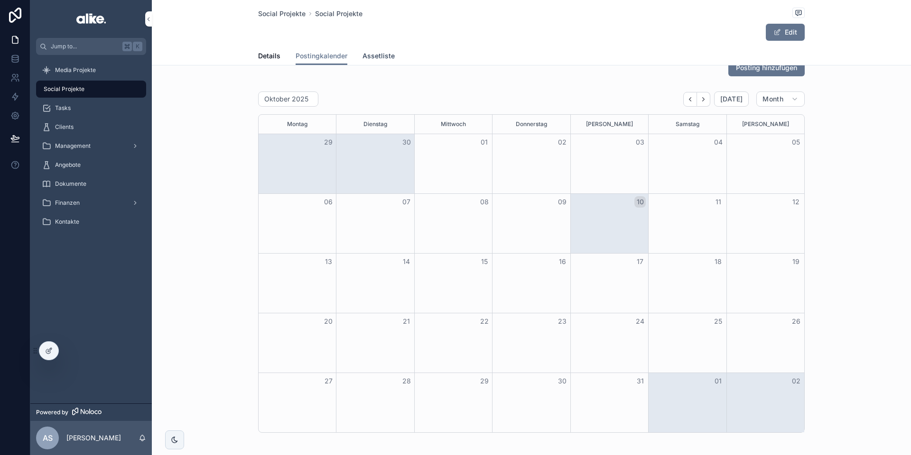
click at [369, 57] on span "Assetliste" at bounding box center [378, 55] width 32 height 9
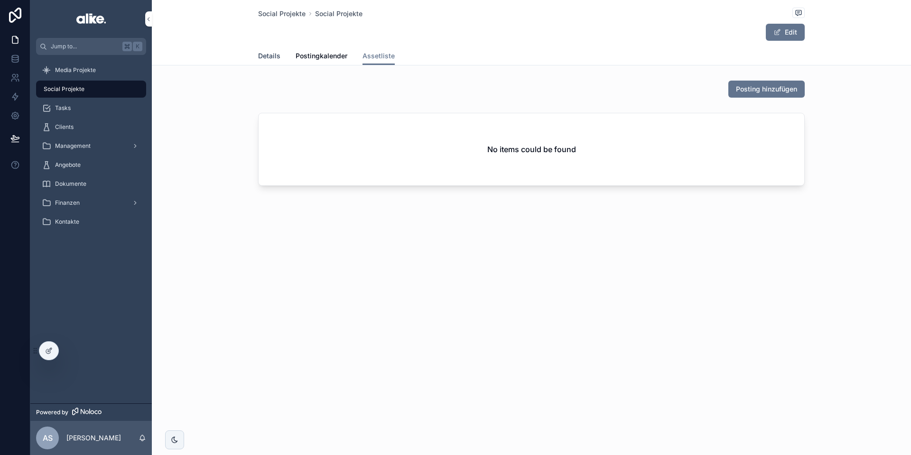
click at [264, 61] on span "Details" at bounding box center [269, 55] width 22 height 9
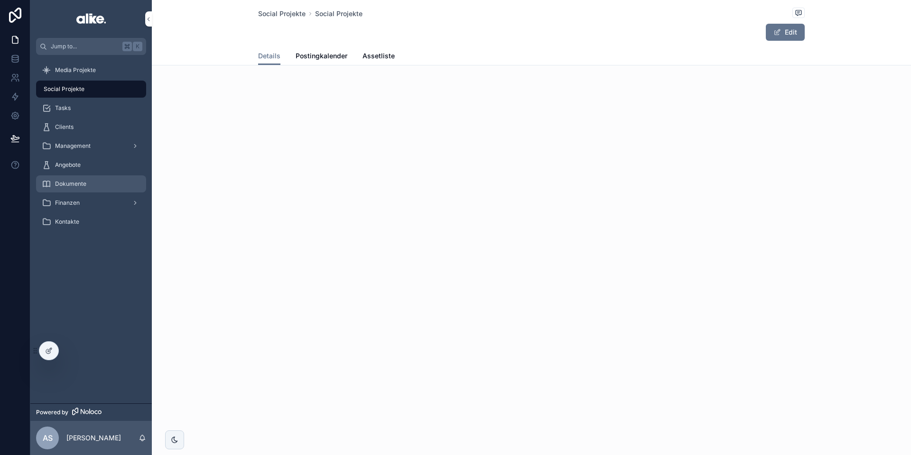
click at [77, 182] on span "Dokumente" at bounding box center [70, 184] width 31 height 8
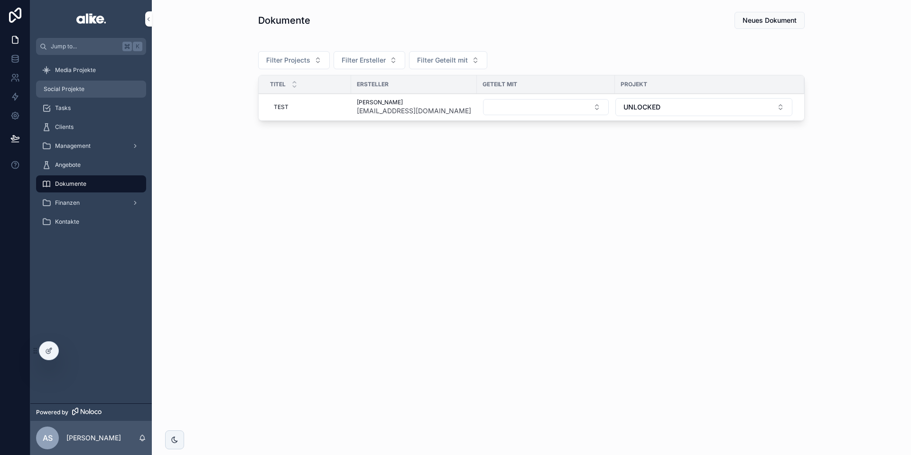
click at [79, 90] on span "Social Projekte" at bounding box center [64, 89] width 41 height 8
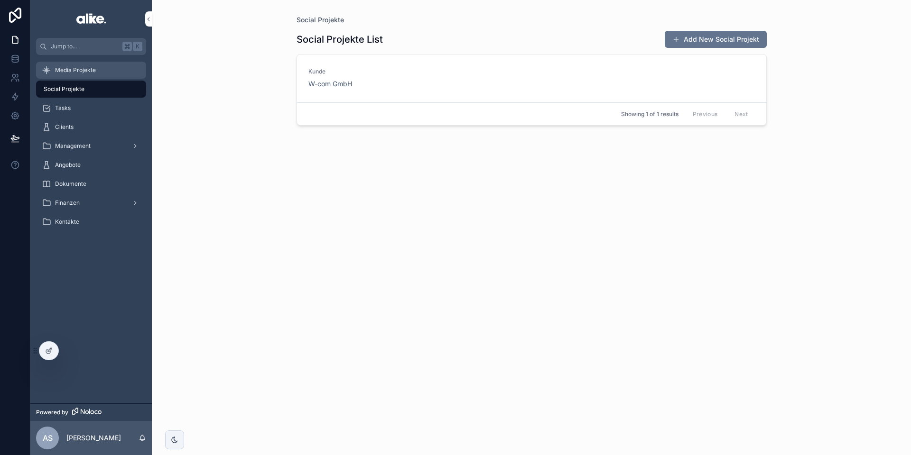
click at [84, 70] on span "Media Projekte" at bounding box center [75, 70] width 41 height 8
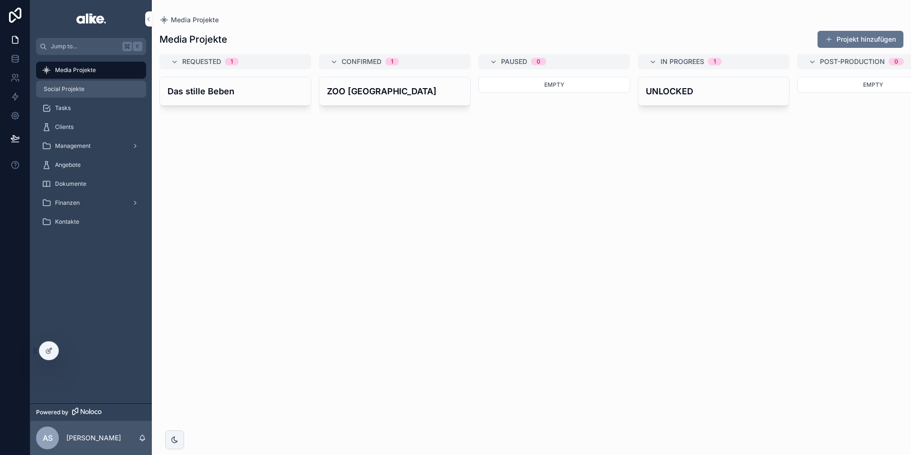
click at [84, 92] on div "Social Projekte" at bounding box center [91, 89] width 99 height 15
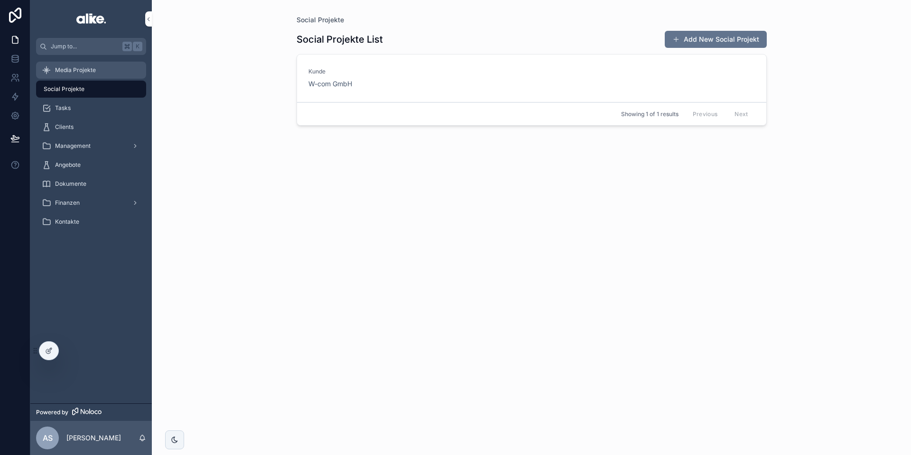
click at [84, 75] on div "Media Projekte" at bounding box center [91, 70] width 99 height 15
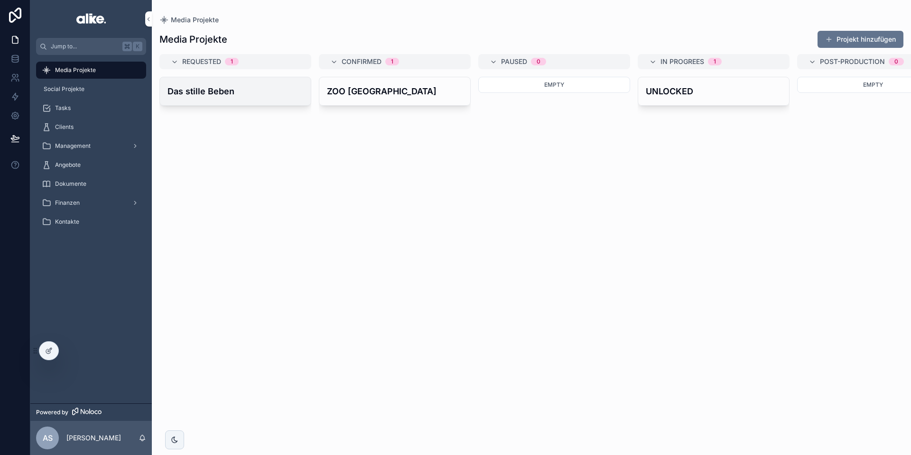
click at [246, 101] on div "Das stille Beben" at bounding box center [235, 91] width 151 height 28
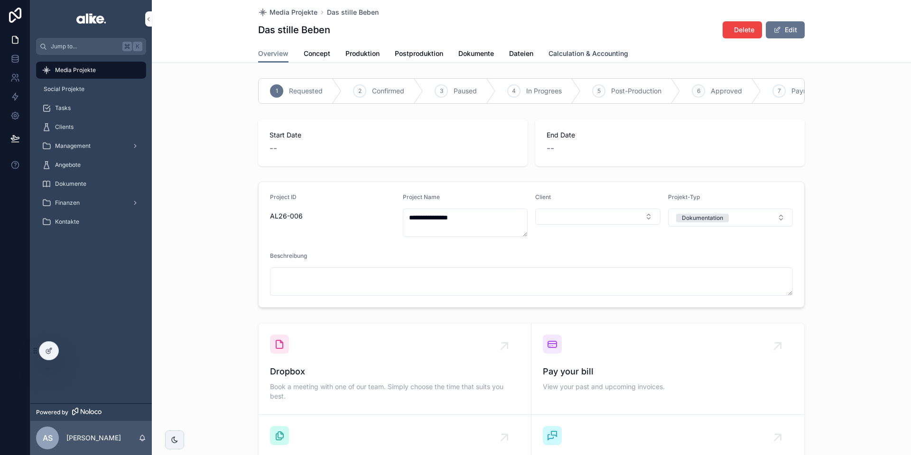
click at [568, 53] on span "Calculation & Accounting" at bounding box center [588, 53] width 80 height 9
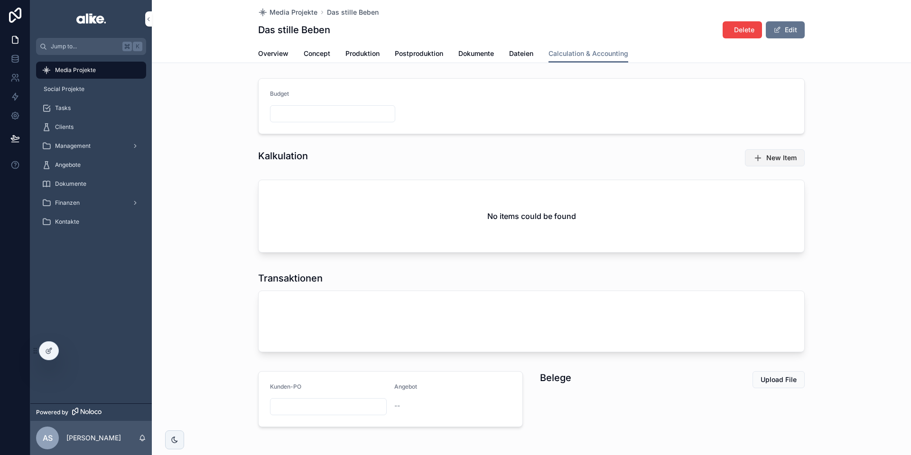
click at [717, 159] on span "New Item" at bounding box center [781, 157] width 30 height 9
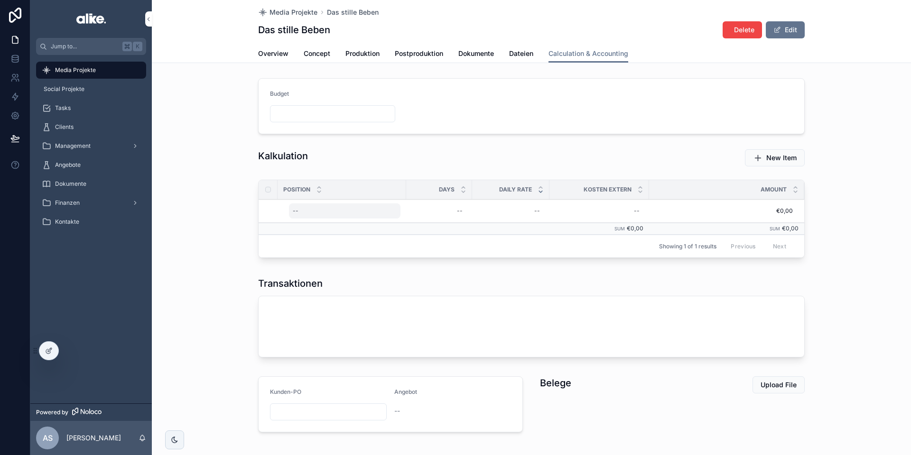
click at [330, 215] on div "--" at bounding box center [344, 211] width 111 height 15
type input "*"
type input "*******"
click button "scrollable content" at bounding box center [408, 223] width 11 height 11
click at [46, 352] on icon at bounding box center [48, 352] width 4 height 4
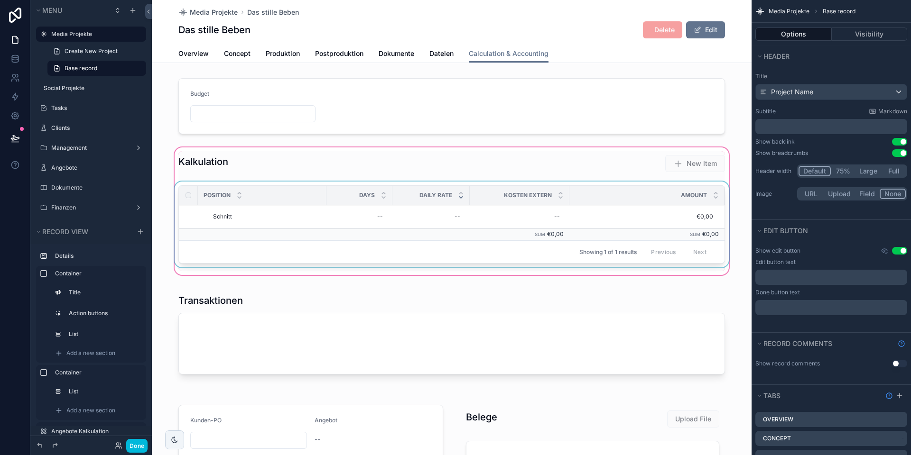
click at [375, 203] on div "Days" at bounding box center [359, 195] width 66 height 18
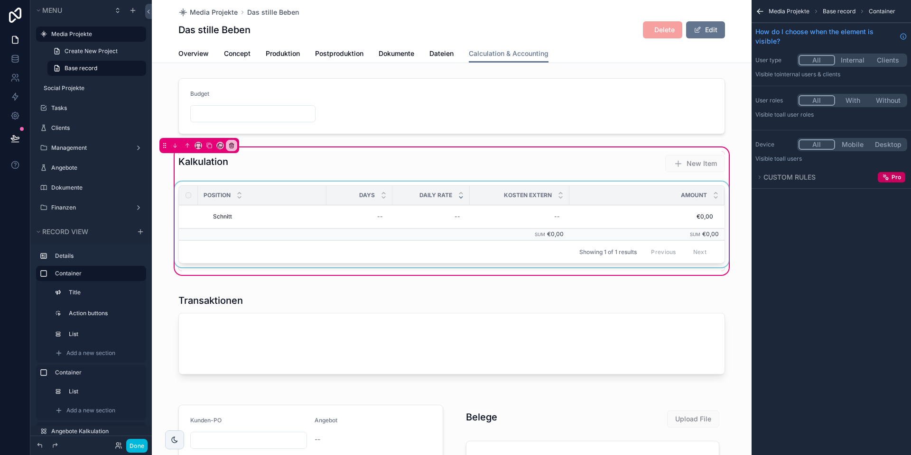
click at [374, 241] on div "Showing 1 of 1 results Previous Next" at bounding box center [452, 252] width 546 height 23
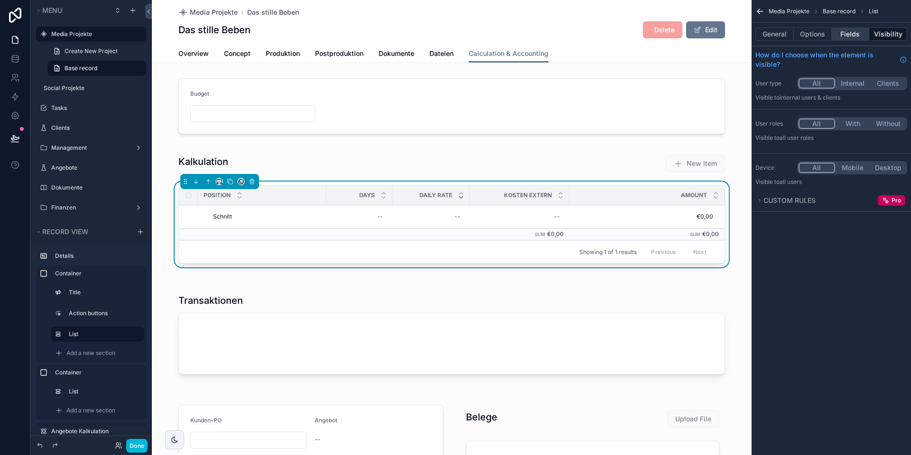
click at [717, 33] on button "Fields" at bounding box center [851, 34] width 38 height 13
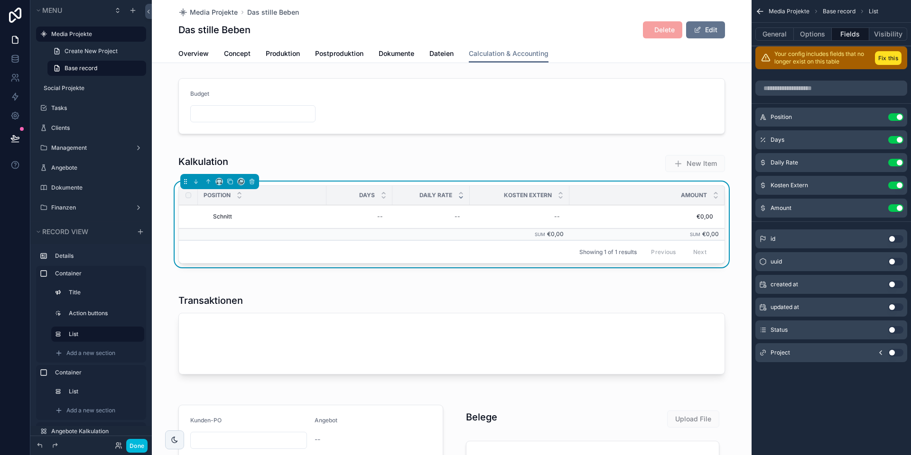
click at [0, 0] on icon "scrollable content" at bounding box center [0, 0] width 0 height 0
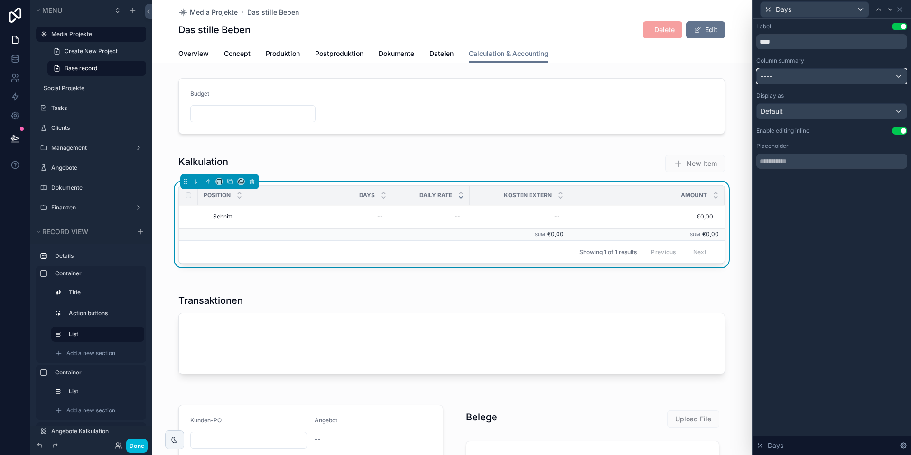
click at [717, 76] on div "----" at bounding box center [832, 76] width 150 height 15
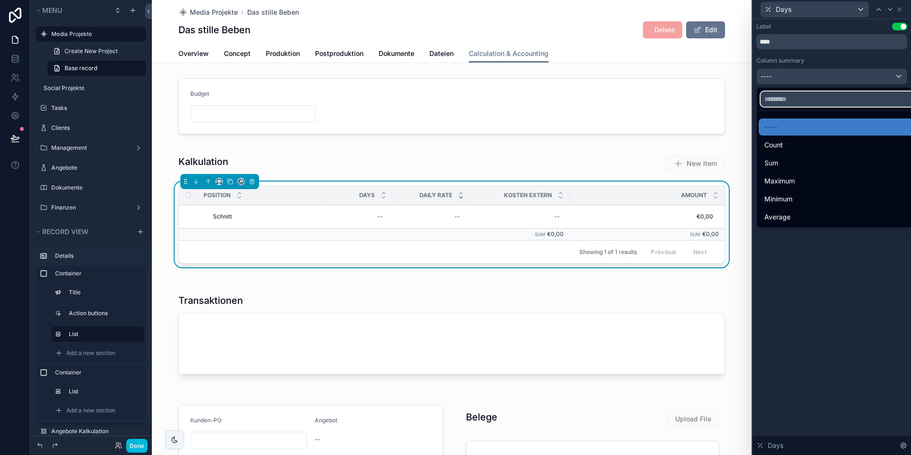
click at [717, 94] on input "text" at bounding box center [843, 99] width 164 height 15
click at [717, 65] on div at bounding box center [831, 227] width 158 height 455
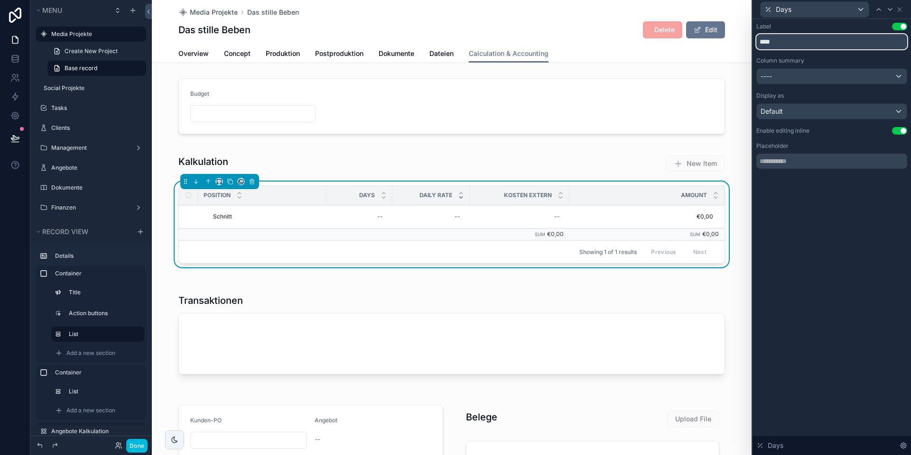
click at [717, 42] on input "****" at bounding box center [831, 41] width 151 height 15
type input "****"
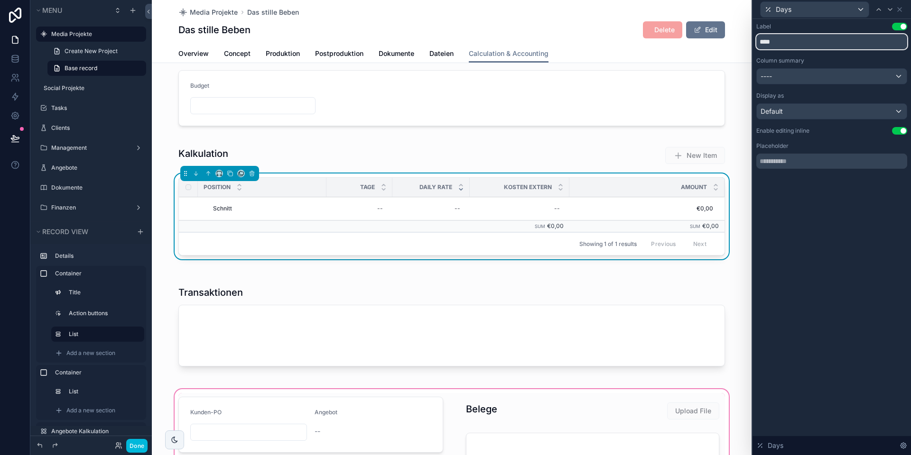
scroll to position [9, 0]
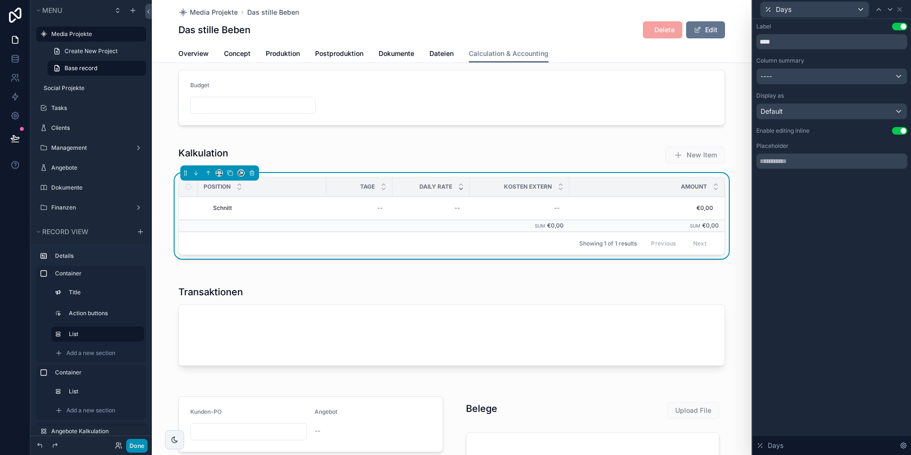
click at [134, 407] on button "Done" at bounding box center [136, 446] width 21 height 14
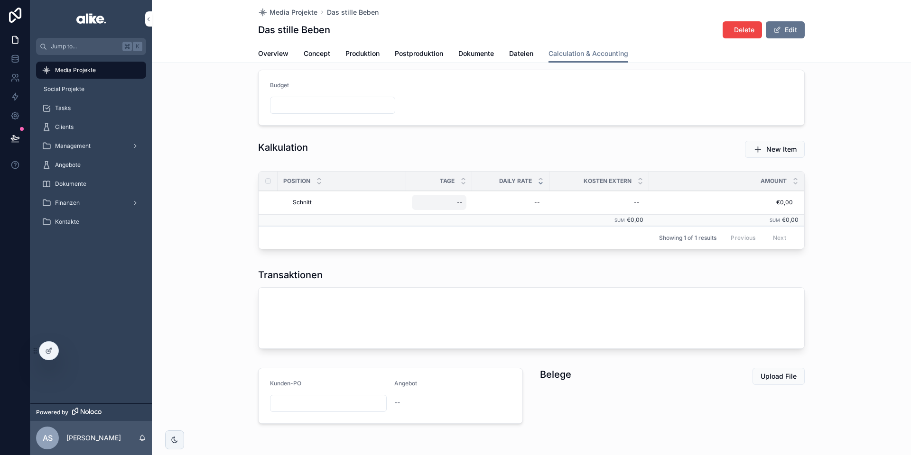
click at [457, 204] on div "--" at bounding box center [439, 202] width 55 height 15
type input "****"
click button "scrollable content" at bounding box center [573, 215] width 11 height 11
click at [451, 204] on div "****" at bounding box center [476, 216] width 137 height 35
click at [432, 217] on input "****" at bounding box center [462, 216] width 89 height 13
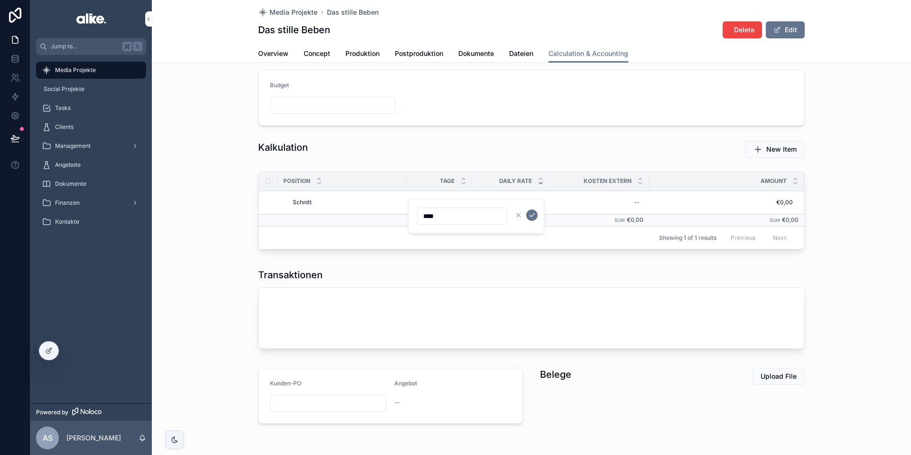
click at [432, 217] on input "****" at bounding box center [462, 216] width 89 height 13
type input "****"
click button "scrollable content" at bounding box center [531, 215] width 11 height 11
click at [533, 206] on div "--" at bounding box center [511, 202] width 66 height 15
type input "*******"
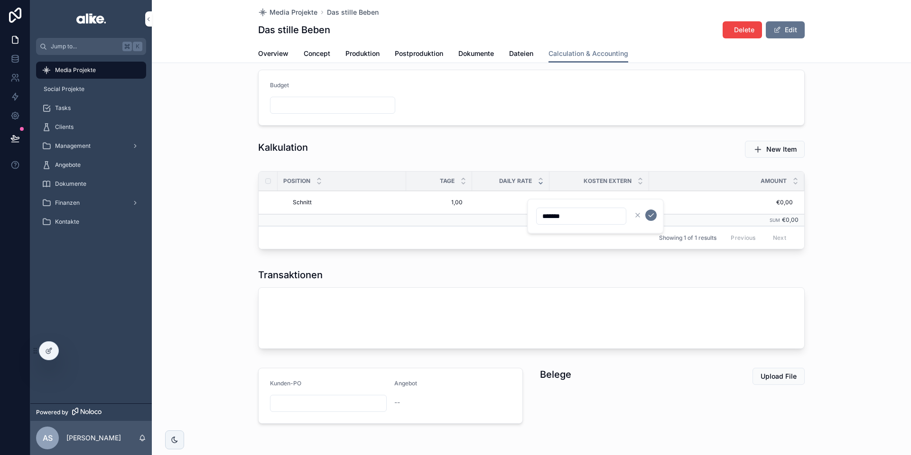
click button "scrollable content" at bounding box center [650, 215] width 11 height 11
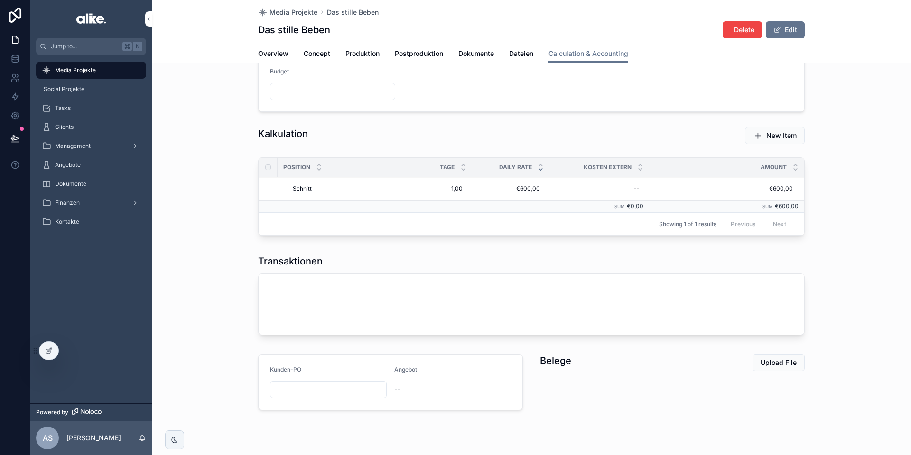
scroll to position [0, 0]
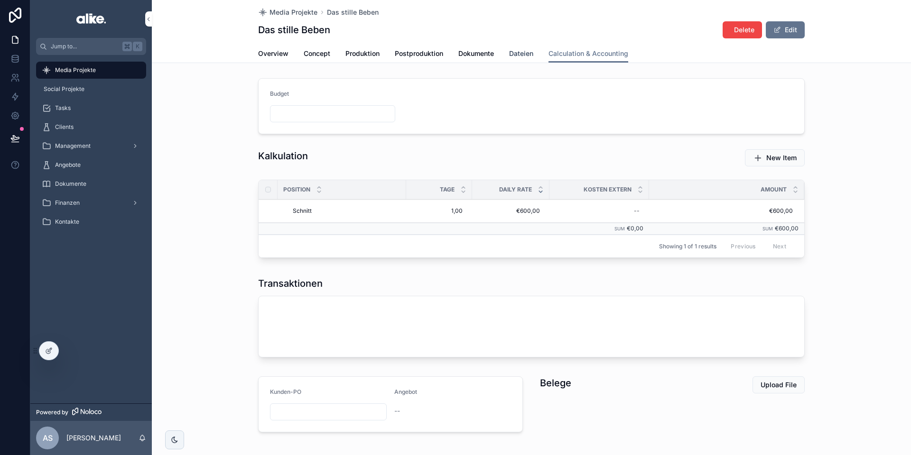
click at [524, 55] on span "Dateien" at bounding box center [521, 53] width 24 height 9
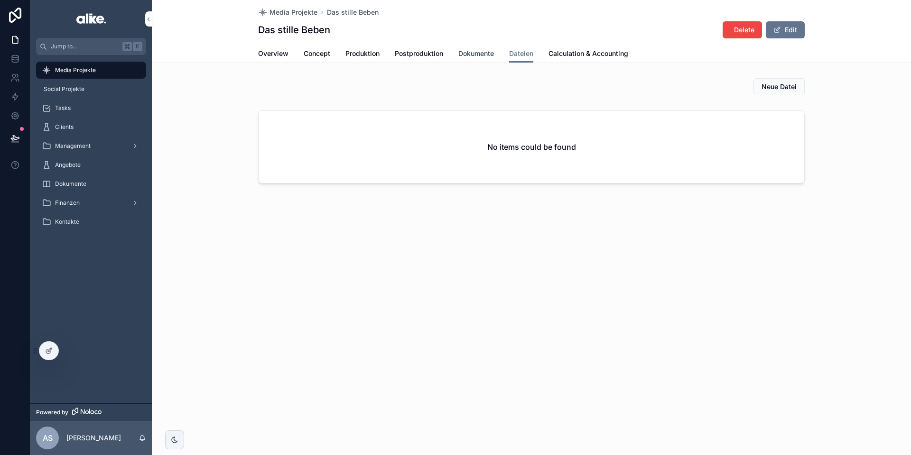
click at [481, 57] on span "Dokumente" at bounding box center [476, 53] width 36 height 9
click at [417, 59] on link "Postproduktion" at bounding box center [419, 54] width 48 height 19
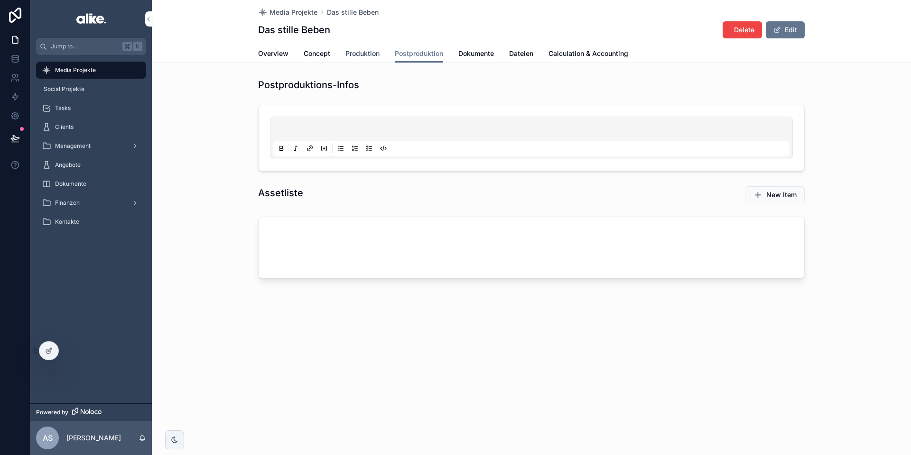
click at [363, 57] on span "Produktion" at bounding box center [362, 53] width 34 height 9
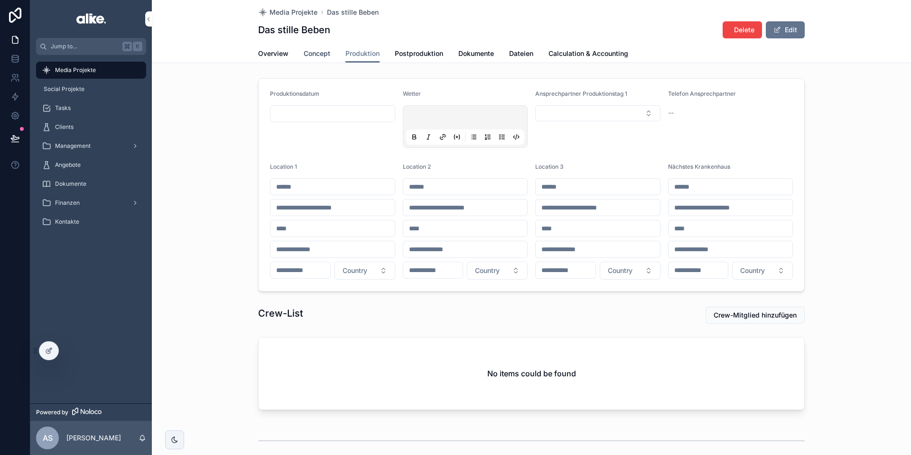
click at [315, 56] on span "Concept" at bounding box center [317, 53] width 27 height 9
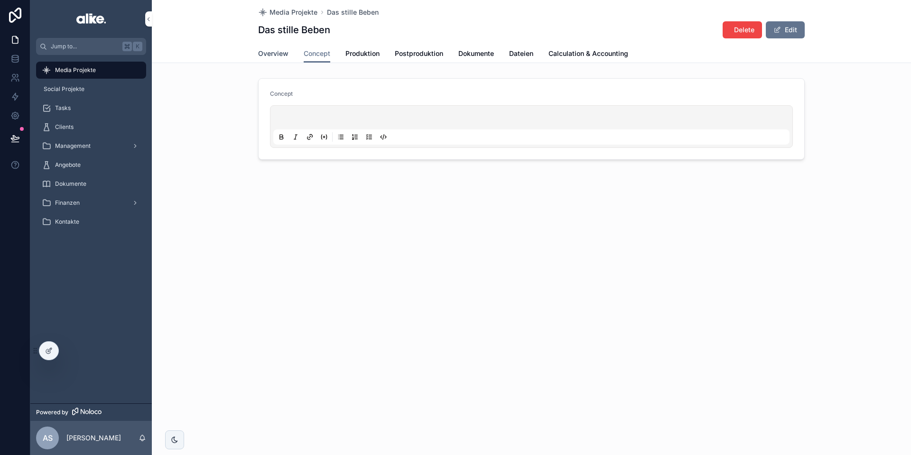
click at [272, 56] on span "Overview" at bounding box center [273, 53] width 30 height 9
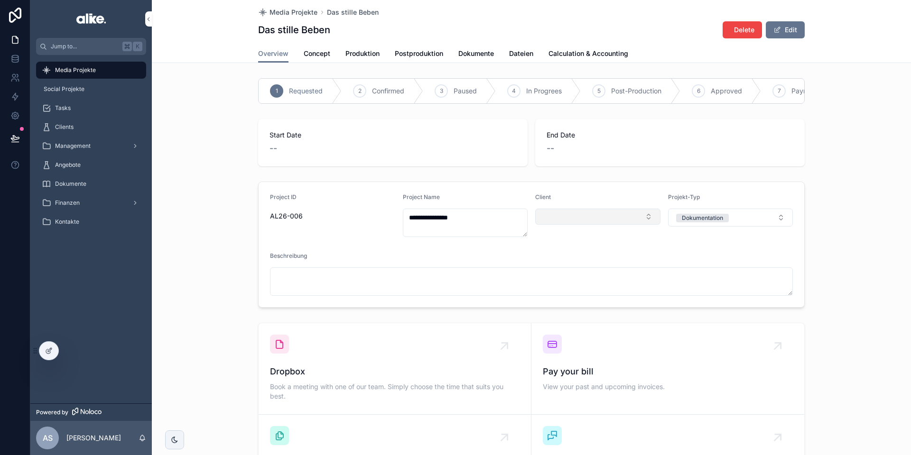
click at [607, 222] on button "Select Button" at bounding box center [597, 217] width 125 height 16
click at [592, 193] on form "**********" at bounding box center [532, 244] width 546 height 125
click at [101, 127] on div "Clients" at bounding box center [91, 127] width 99 height 15
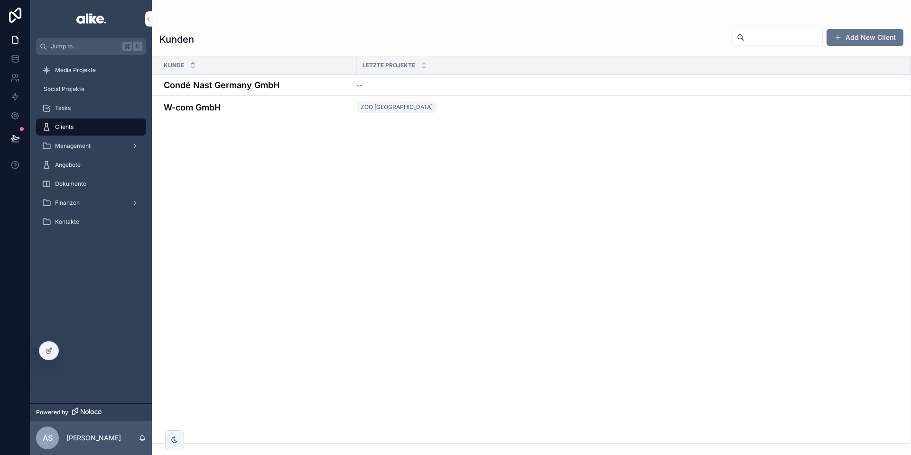
click at [283, 108] on h4 "W-com GmbH" at bounding box center [257, 107] width 187 height 13
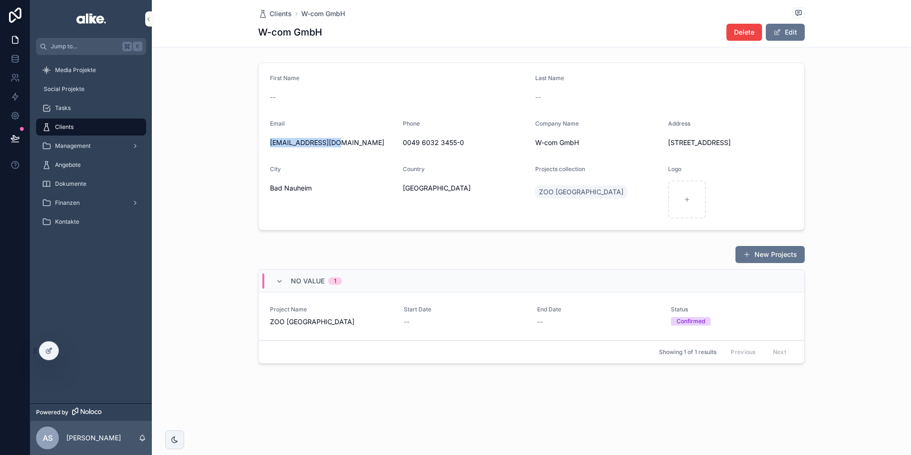
drag, startPoint x: 267, startPoint y: 142, endPoint x: 347, endPoint y: 142, distance: 80.7
click at [347, 142] on form "First Name -- Last Name -- Email [EMAIL_ADDRESS][DOMAIN_NAME] Phone [PHONE_NUMB…" at bounding box center [532, 146] width 546 height 167
click at [348, 142] on span "[EMAIL_ADDRESS][DOMAIN_NAME]" at bounding box center [332, 142] width 125 height 9
drag, startPoint x: 414, startPoint y: 140, endPoint x: 503, endPoint y: 142, distance: 88.7
click at [503, 142] on span "0049 6032 3455-0" at bounding box center [465, 142] width 125 height 9
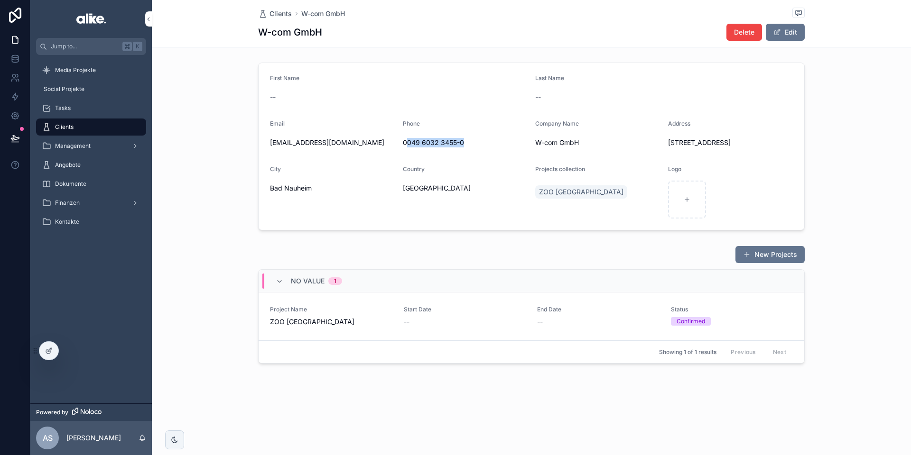
click at [502, 142] on span "0049 6032 3455-0" at bounding box center [465, 142] width 125 height 9
click at [46, 357] on div at bounding box center [48, 351] width 19 height 18
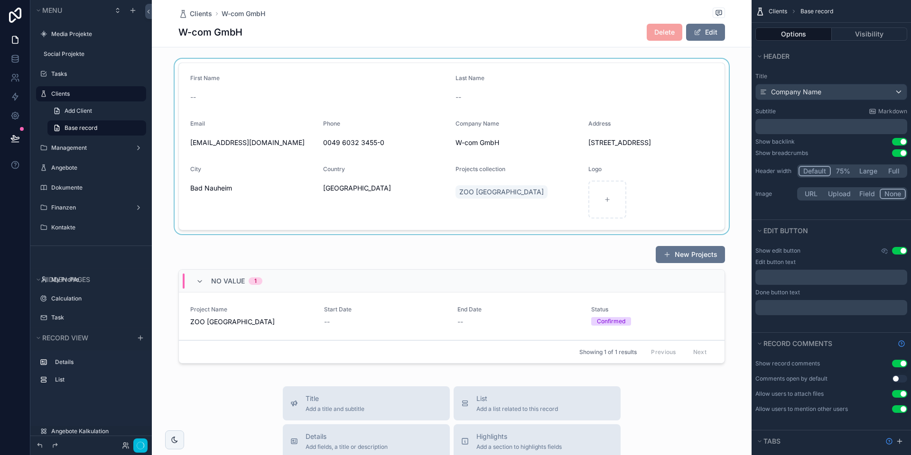
click at [445, 152] on div "scrollable content" at bounding box center [452, 147] width 600 height 176
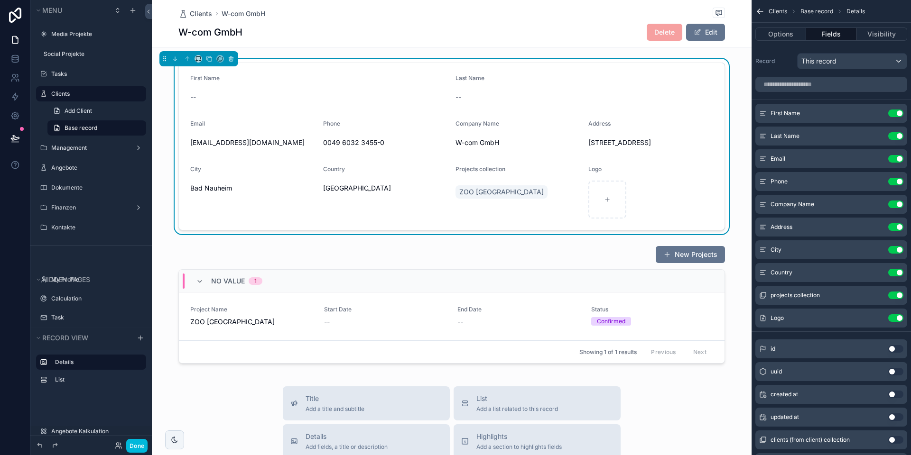
click at [717, 202] on button "Use setting" at bounding box center [895, 205] width 15 height 8
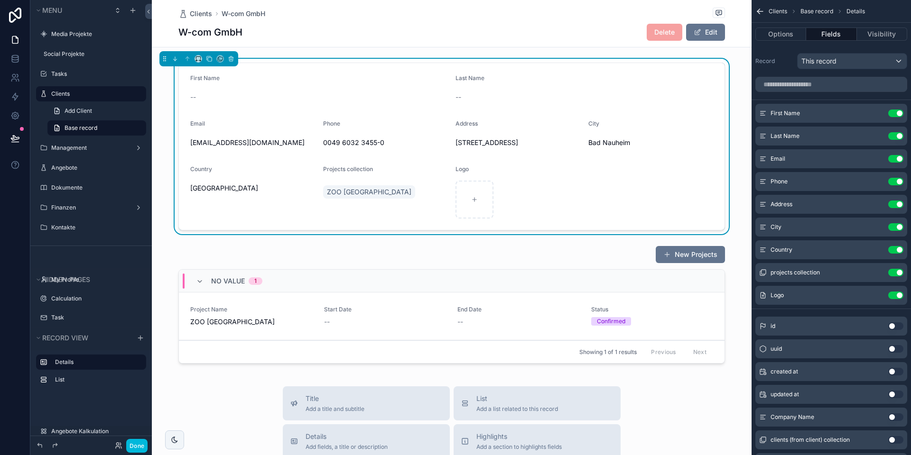
click at [0, 0] on icon "scrollable content" at bounding box center [0, 0] width 0 height 0
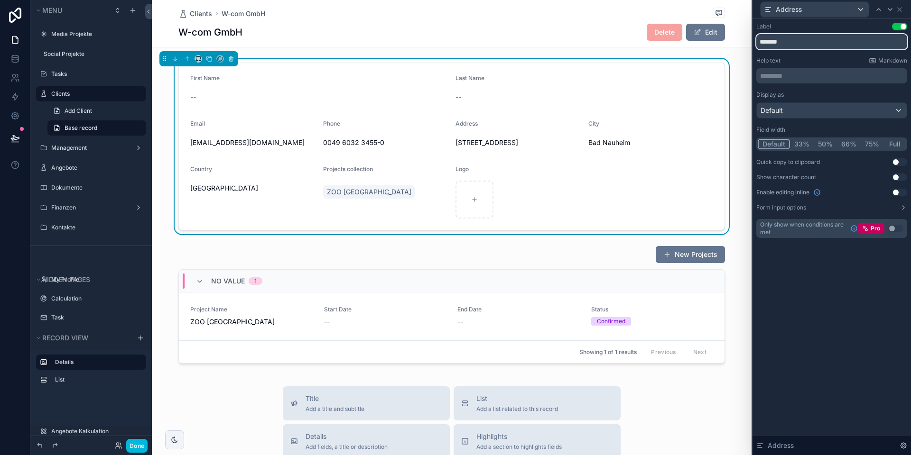
click at [717, 43] on input "*******" at bounding box center [831, 41] width 151 height 15
type input "********"
click at [717, 6] on icon at bounding box center [900, 10] width 8 height 8
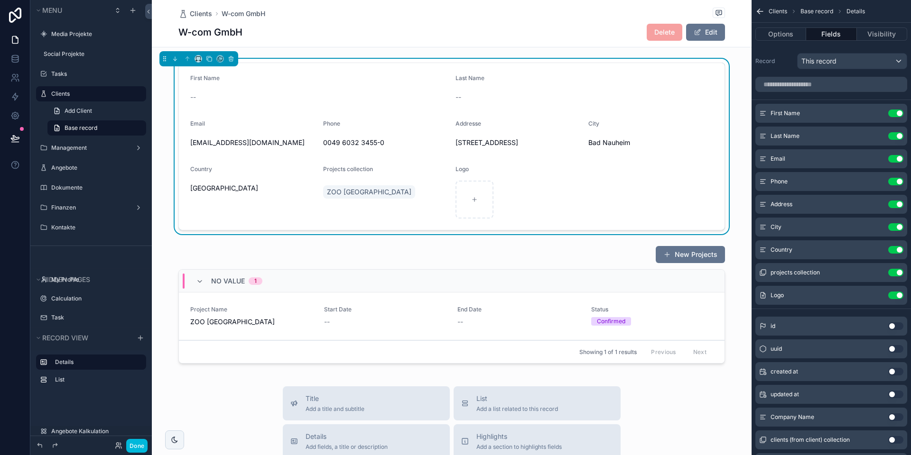
click at [717, 296] on button "Use setting" at bounding box center [895, 296] width 15 height 8
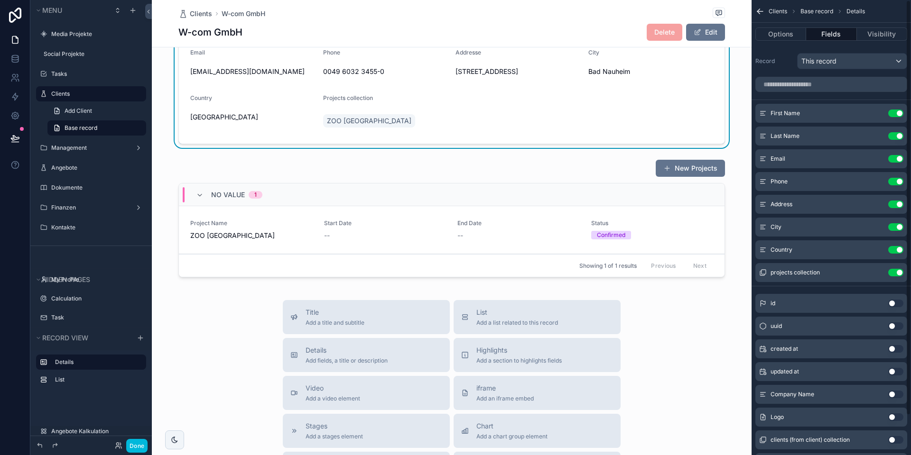
scroll to position [0, 0]
click at [717, 272] on button "Use setting" at bounding box center [895, 273] width 15 height 8
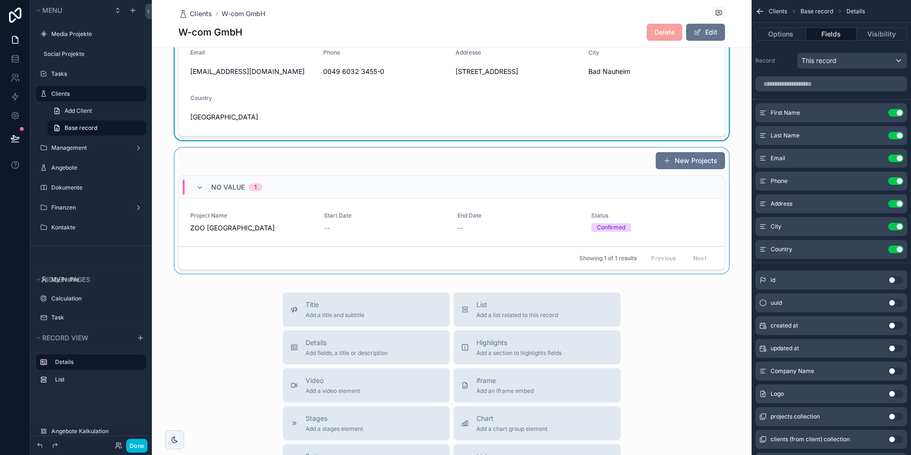
click at [298, 198] on div "No value 1" at bounding box center [452, 187] width 546 height 23
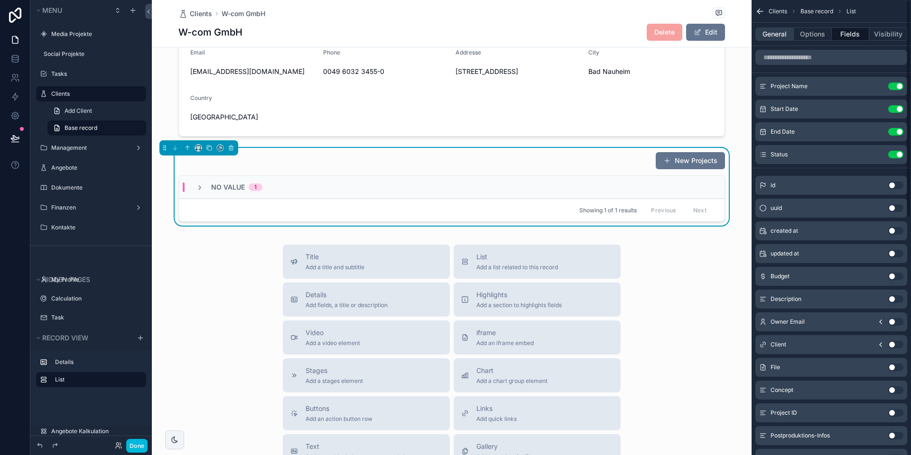
click at [717, 37] on button "General" at bounding box center [774, 34] width 38 height 13
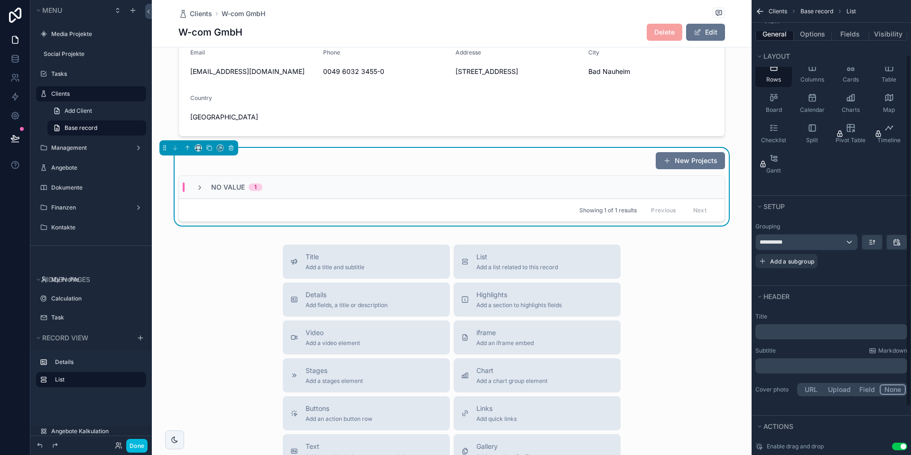
scroll to position [68, 0]
click at [351, 199] on div "No value 1" at bounding box center [452, 187] width 546 height 23
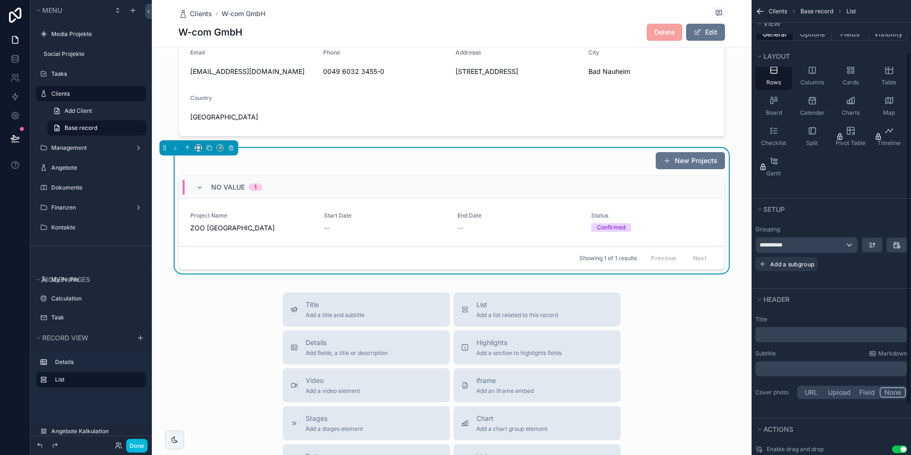
click at [330, 197] on div "No value 1" at bounding box center [452, 187] width 546 height 23
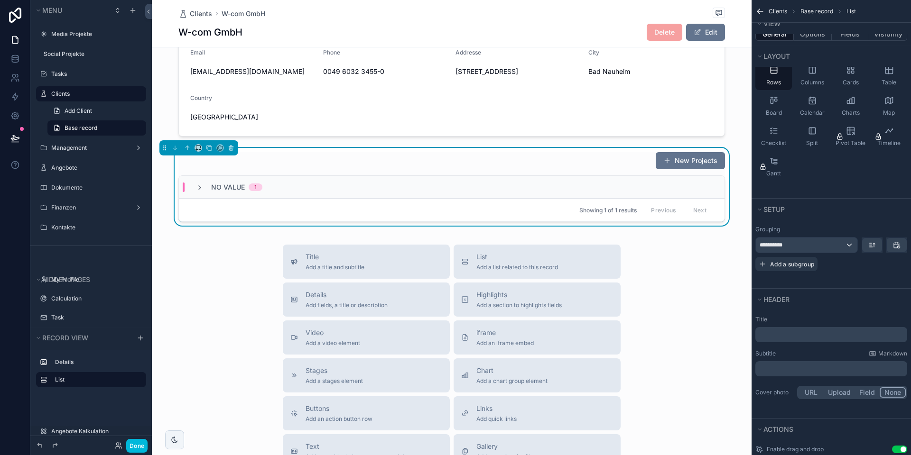
click at [351, 196] on div "No value 1" at bounding box center [452, 187] width 546 height 23
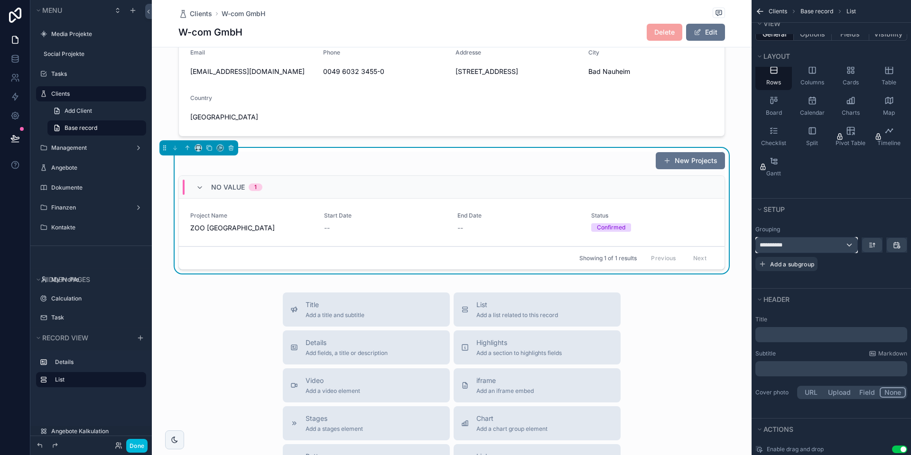
click at [717, 247] on div "**********" at bounding box center [807, 245] width 102 height 15
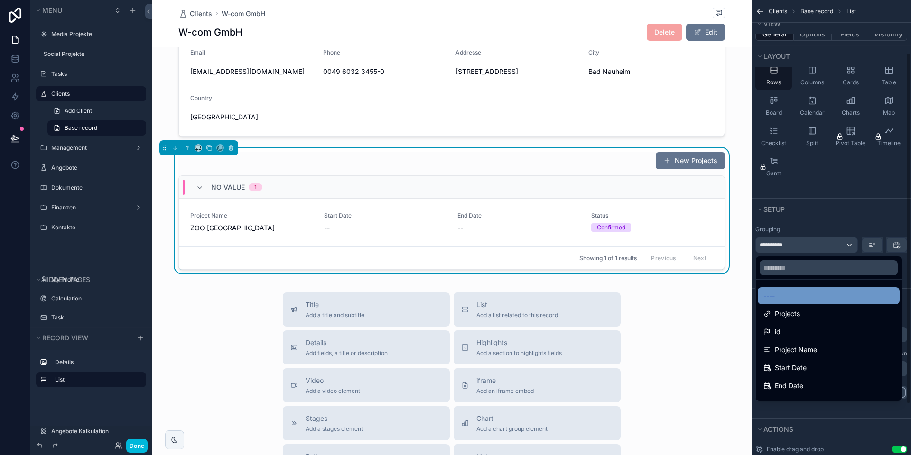
click at [717, 294] on div "----" at bounding box center [828, 295] width 130 height 11
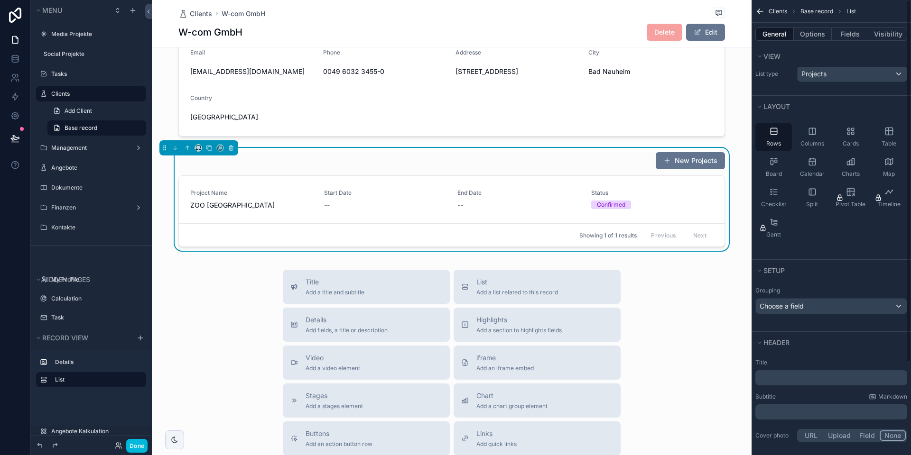
scroll to position [0, 0]
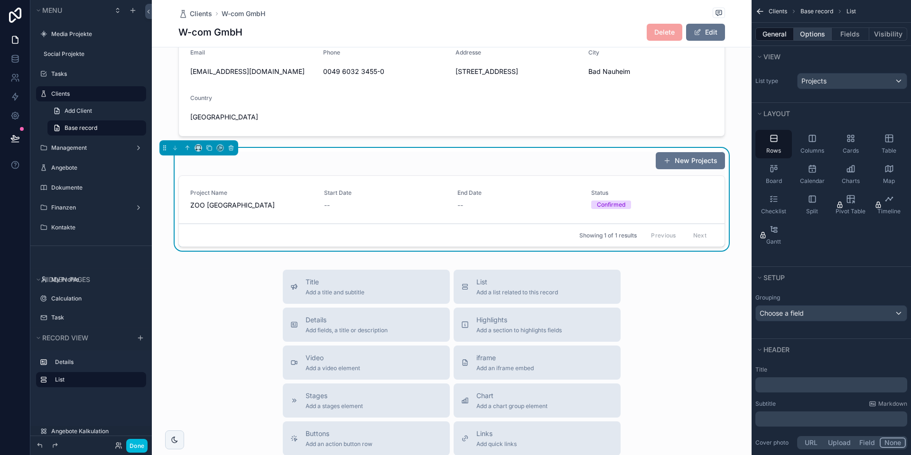
click at [717, 38] on button "Options" at bounding box center [813, 34] width 38 height 13
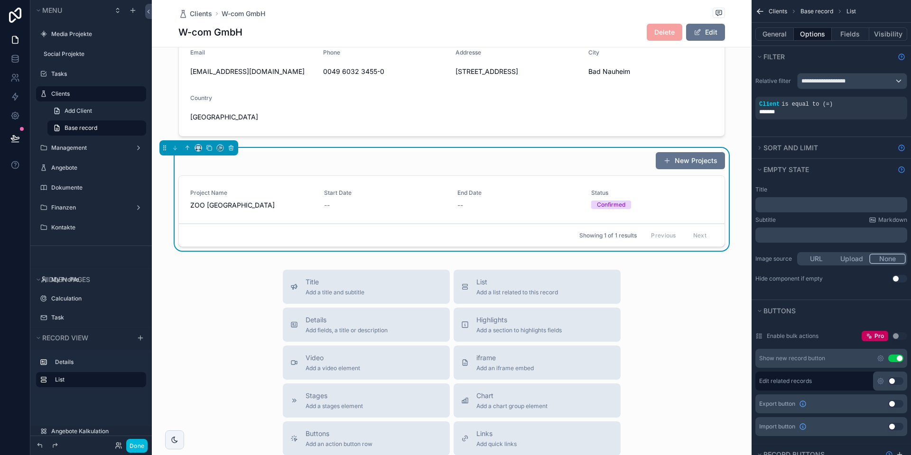
click at [717, 205] on p "﻿" at bounding box center [832, 205] width 146 height 8
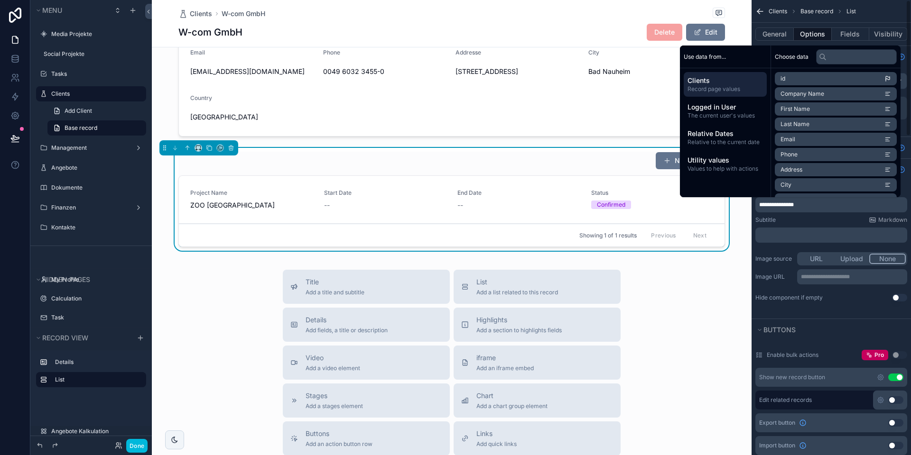
click at [689, 287] on div "Title Add a title and subtitle List Add a list related to this record Details A…" at bounding box center [452, 439] width 600 height 338
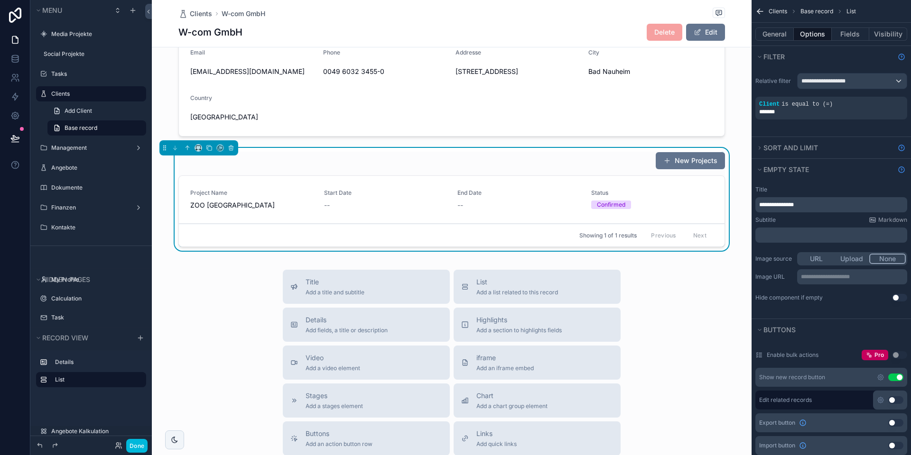
scroll to position [75, 0]
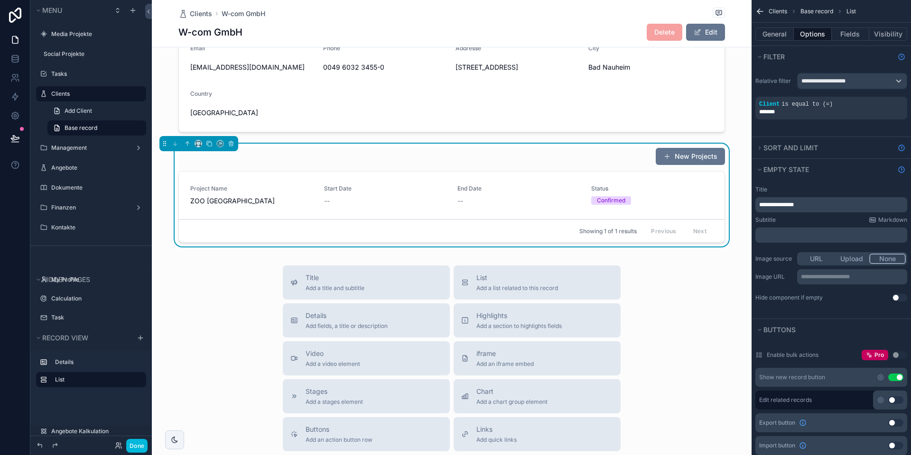
click at [717, 205] on span "**********" at bounding box center [776, 205] width 35 height 6
click at [717, 220] on div "Subtitle Markdown" at bounding box center [831, 220] width 152 height 8
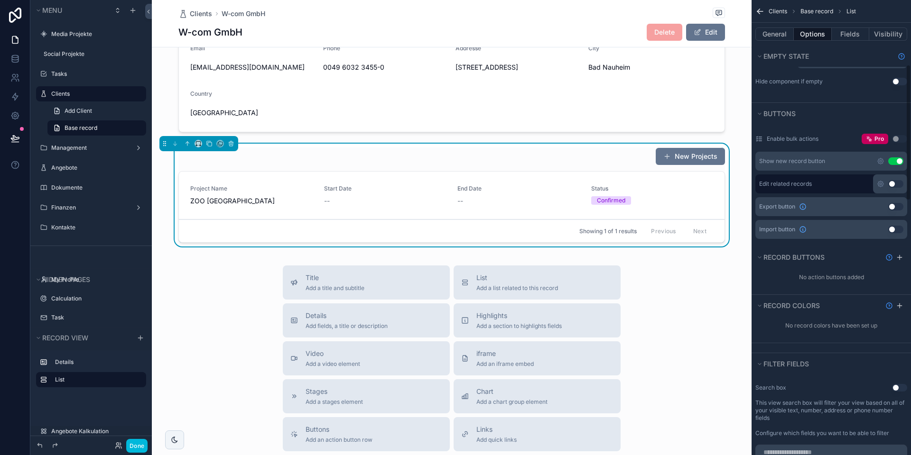
scroll to position [0, 0]
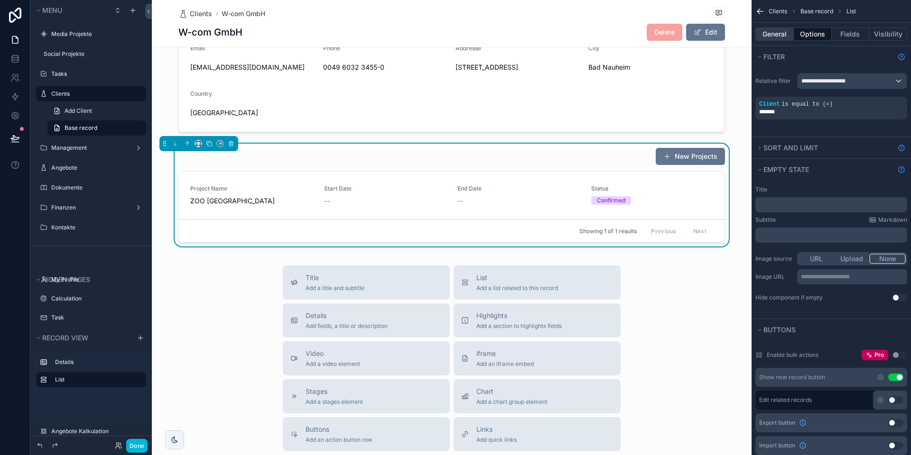
click at [717, 37] on button "General" at bounding box center [774, 34] width 38 height 13
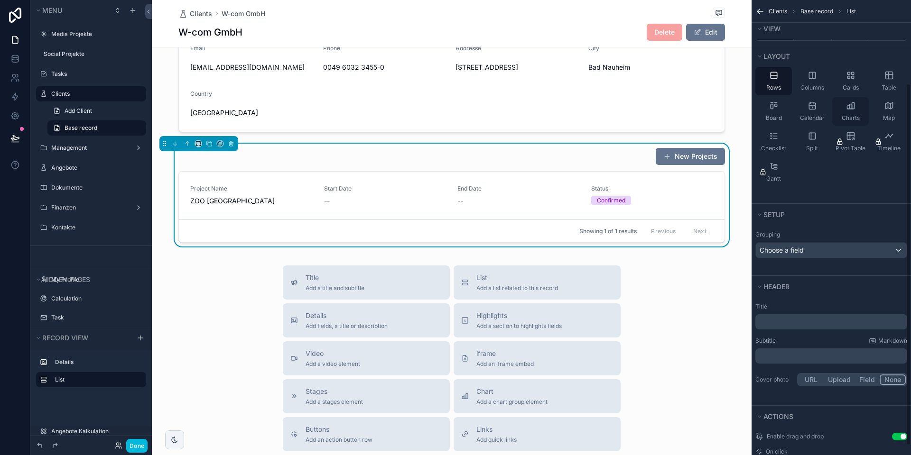
scroll to position [116, 0]
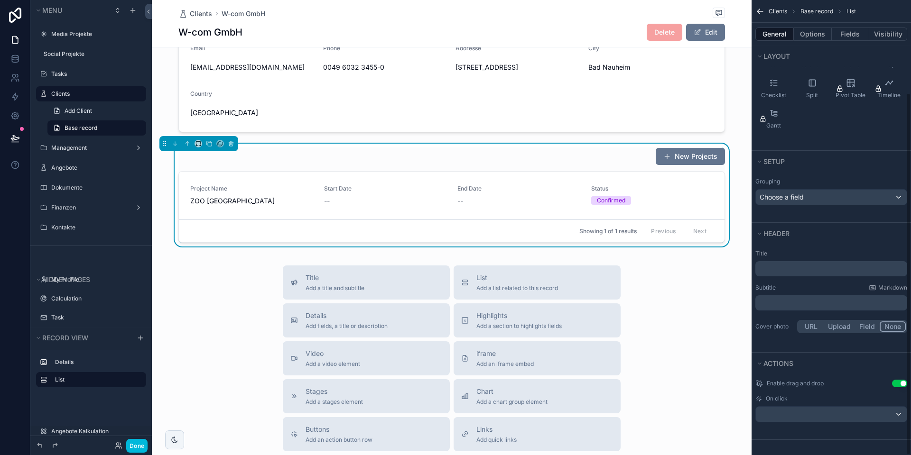
click at [717, 273] on p "﻿" at bounding box center [832, 268] width 146 height 9
click at [676, 330] on div "Title Add a title and subtitle List Add a list related to this record Details A…" at bounding box center [452, 435] width 600 height 338
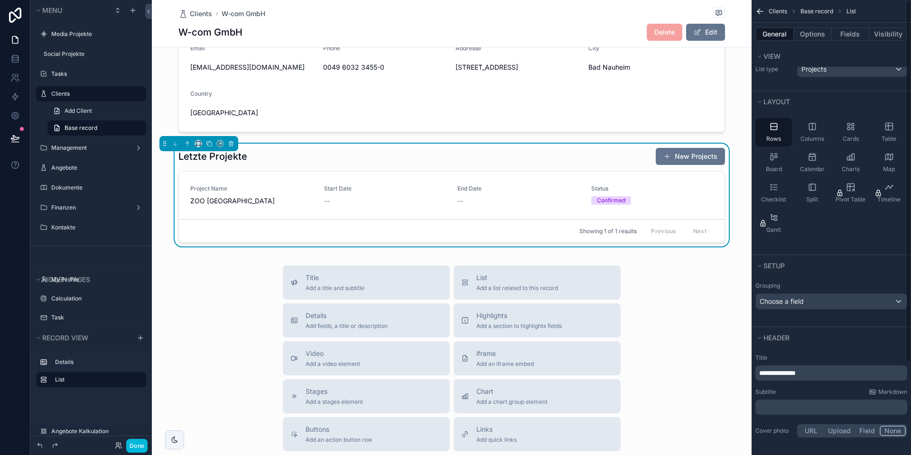
scroll to position [0, 0]
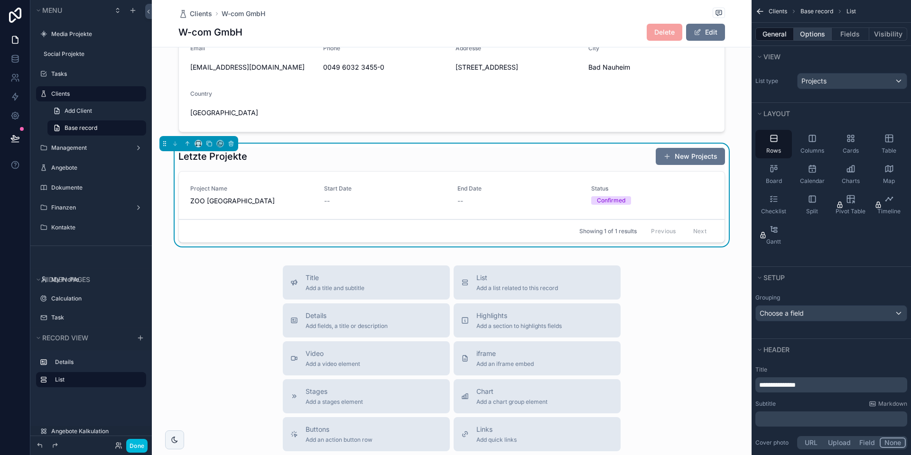
click at [717, 39] on button "Options" at bounding box center [813, 34] width 38 height 13
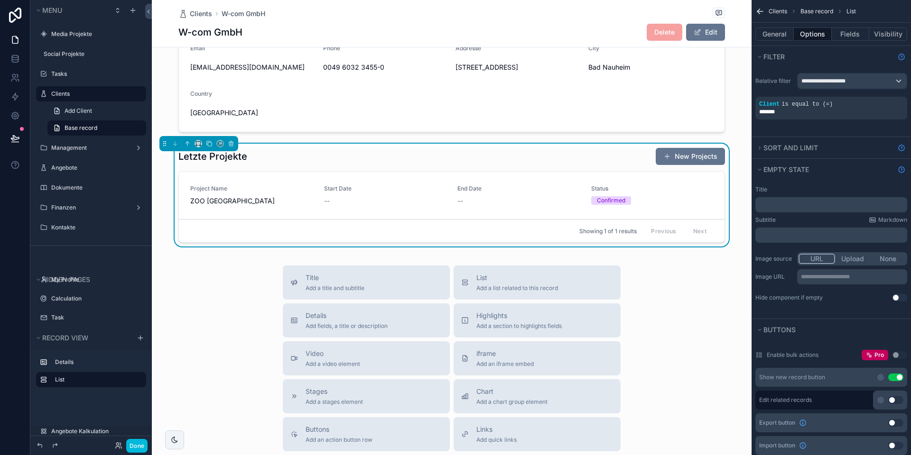
click at [717, 377] on button "Use setting" at bounding box center [895, 378] width 15 height 8
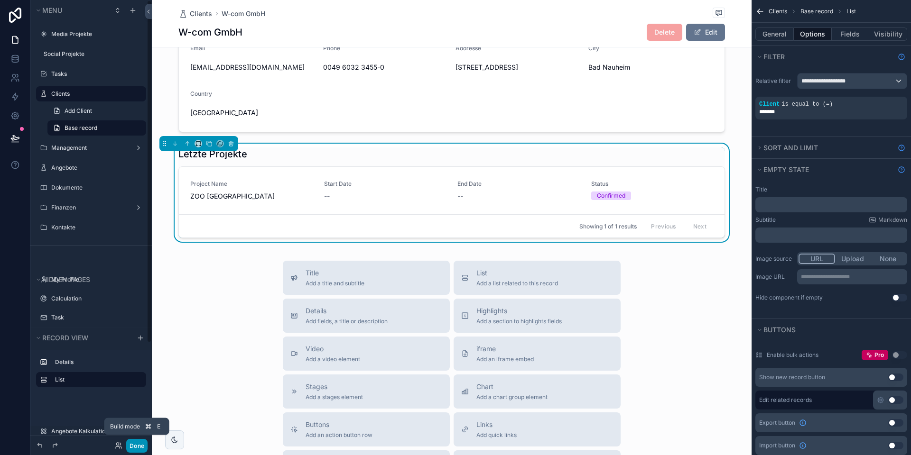
click at [136, 407] on button "Done" at bounding box center [136, 446] width 21 height 14
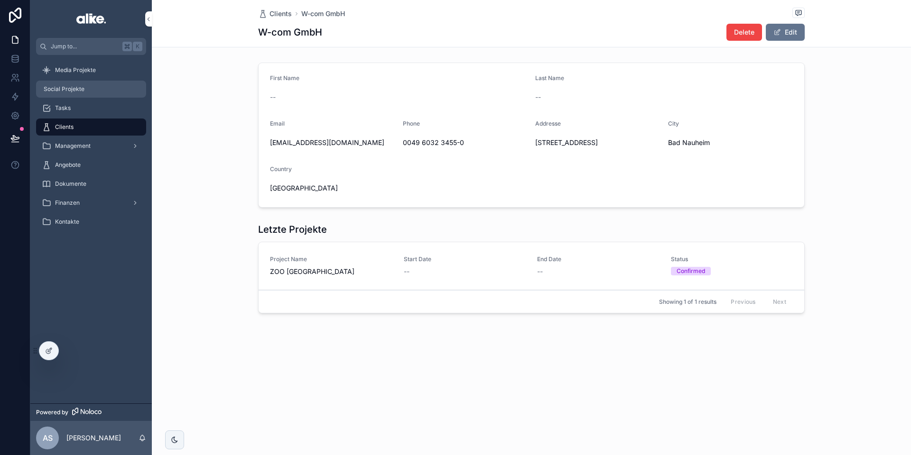
click at [98, 95] on div "Social Projekte" at bounding box center [91, 89] width 99 height 15
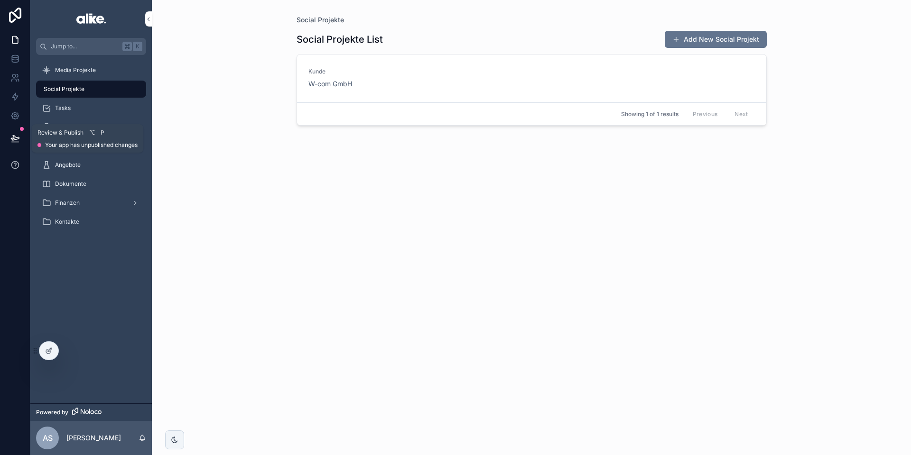
drag, startPoint x: 7, startPoint y: 135, endPoint x: 26, endPoint y: 158, distance: 29.0
click at [8, 135] on button at bounding box center [15, 138] width 21 height 27
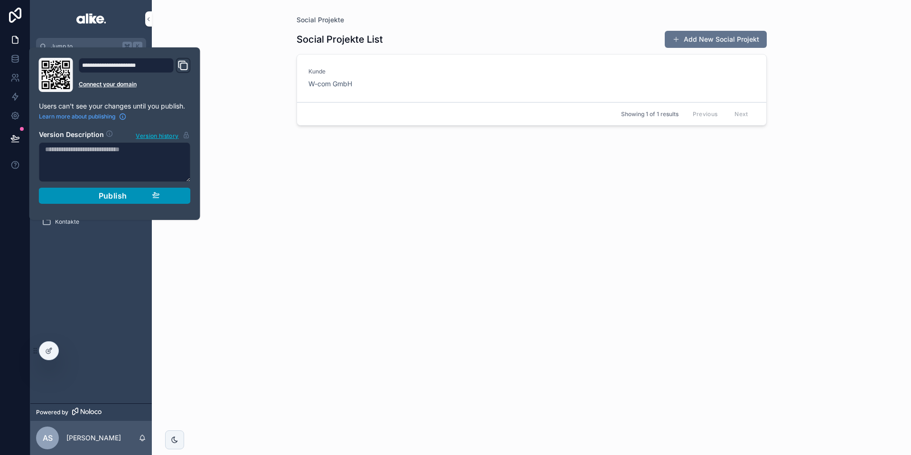
click at [191, 199] on div "**********" at bounding box center [114, 134] width 159 height 152
click at [170, 197] on button "Publish" at bounding box center [115, 196] width 152 height 16
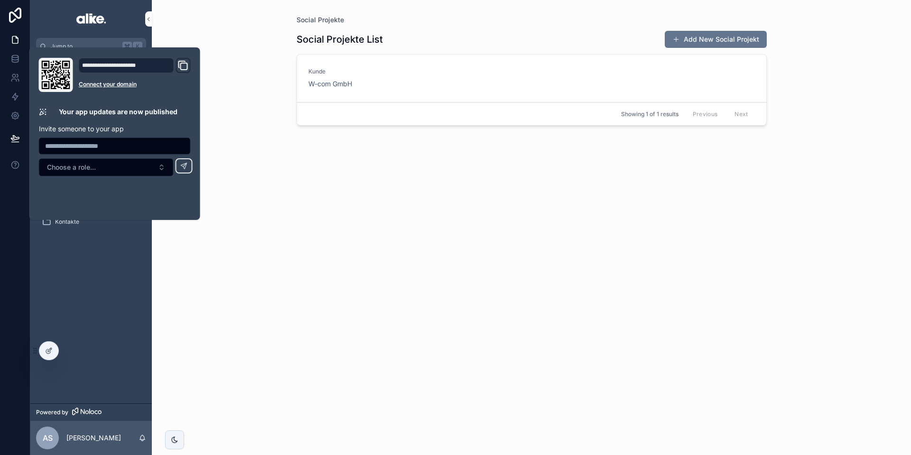
click at [294, 194] on div "Social Projekte Social Projekte List Add New Social Projekt [PERSON_NAME] W-com…" at bounding box center [531, 222] width 485 height 444
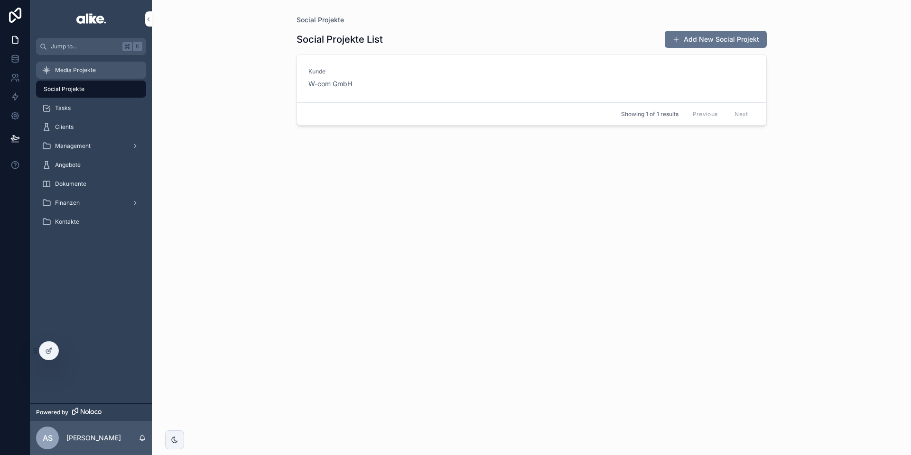
click at [72, 64] on div "Media Projekte" at bounding box center [91, 70] width 99 height 15
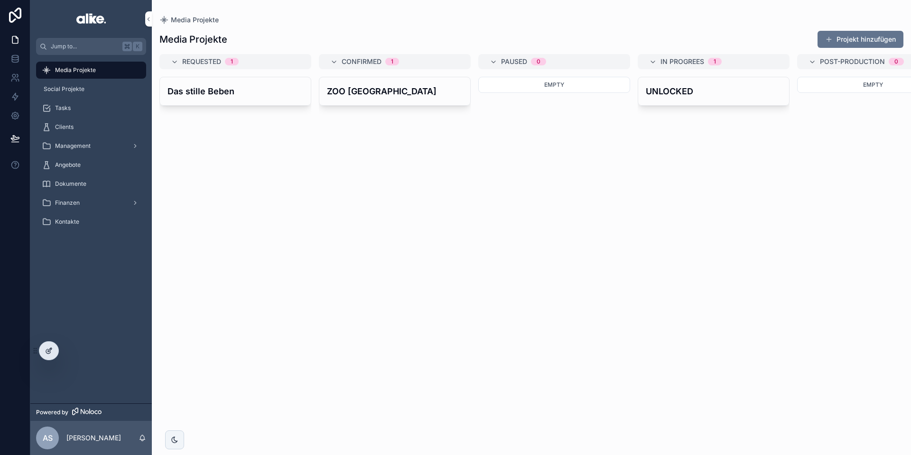
click at [46, 351] on icon at bounding box center [48, 352] width 4 height 4
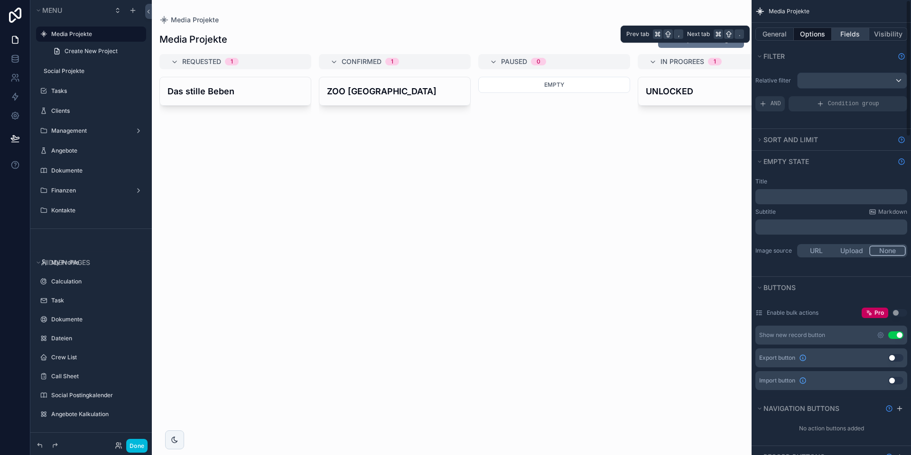
click at [717, 37] on button "Fields" at bounding box center [851, 34] width 38 height 13
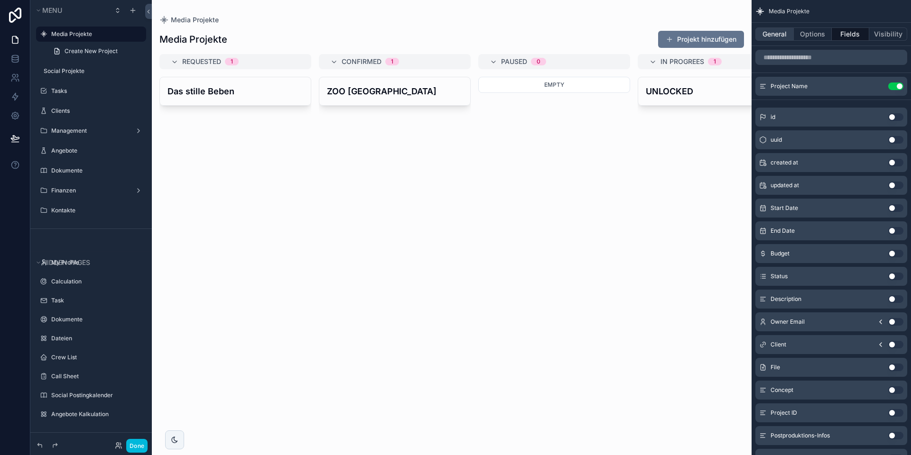
click at [717, 34] on button "General" at bounding box center [774, 34] width 38 height 13
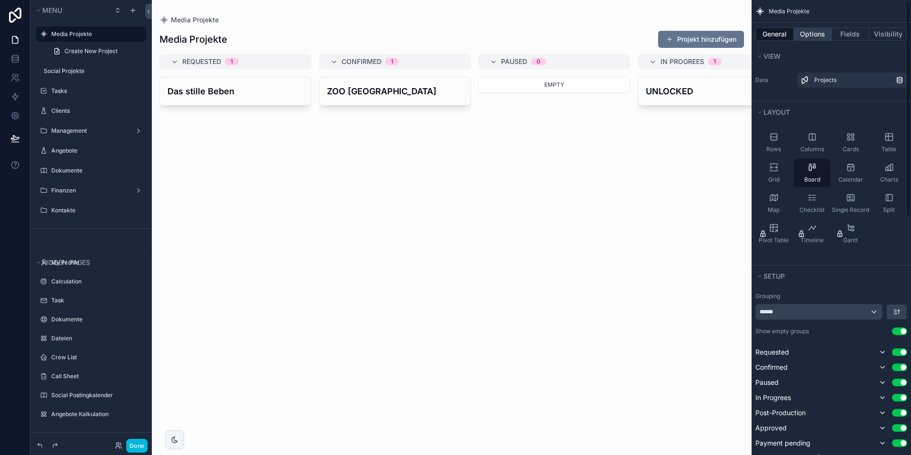
click at [717, 33] on button "Options" at bounding box center [813, 34] width 38 height 13
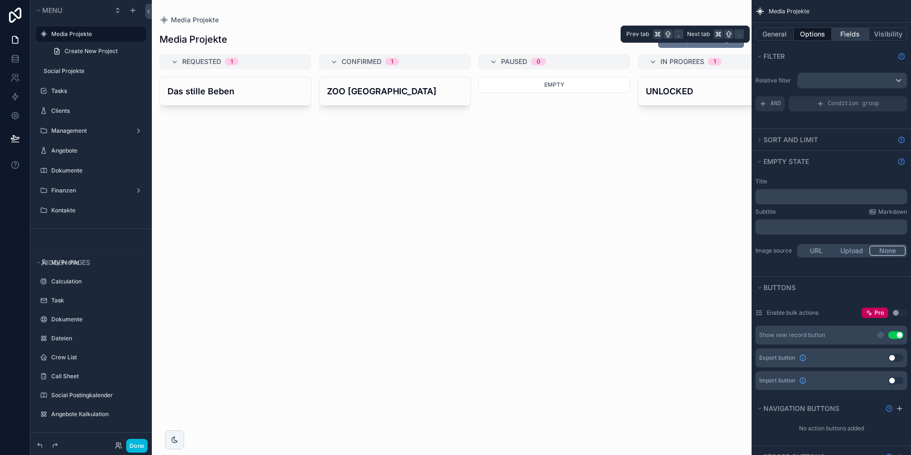
click at [717, 35] on button "Fields" at bounding box center [851, 34] width 38 height 13
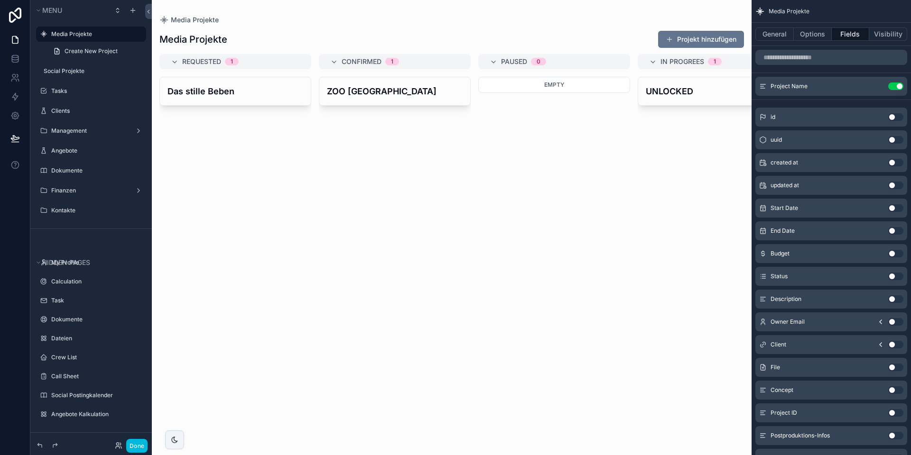
click at [717, 274] on button "Use setting" at bounding box center [895, 277] width 15 height 8
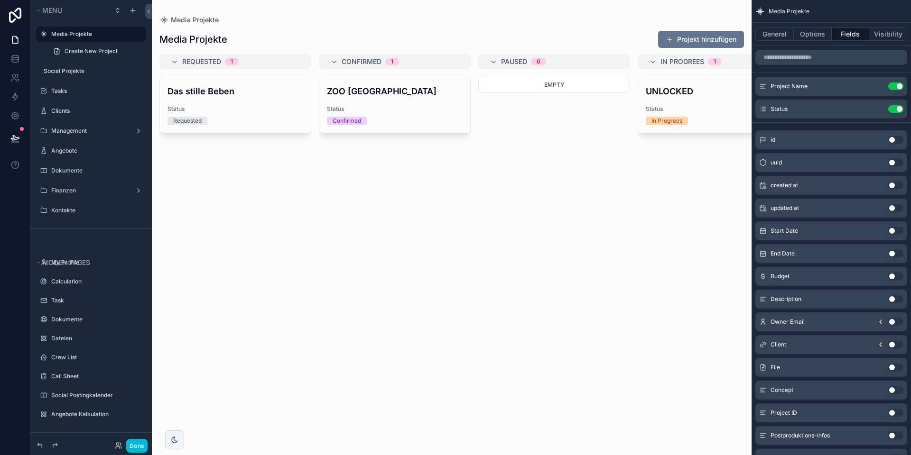
click at [0, 0] on icon "scrollable content" at bounding box center [0, 0] width 0 height 0
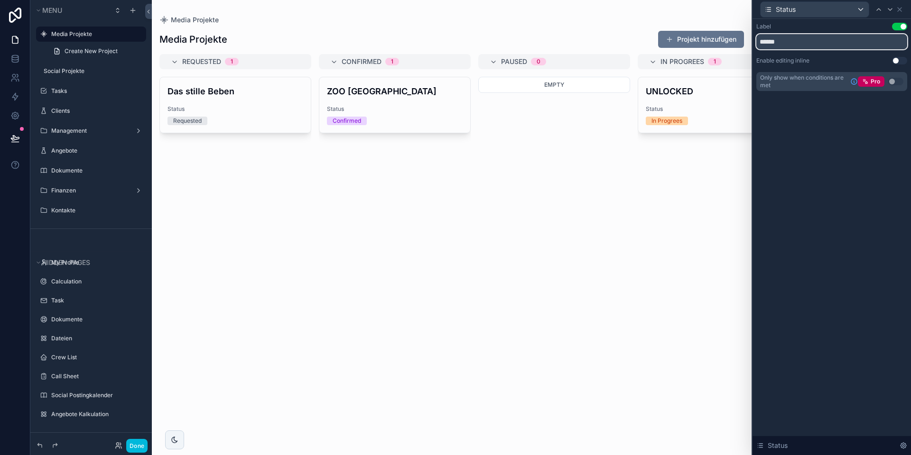
click at [717, 41] on input "******" at bounding box center [831, 41] width 151 height 15
click at [717, 28] on button "Use setting" at bounding box center [899, 27] width 15 height 8
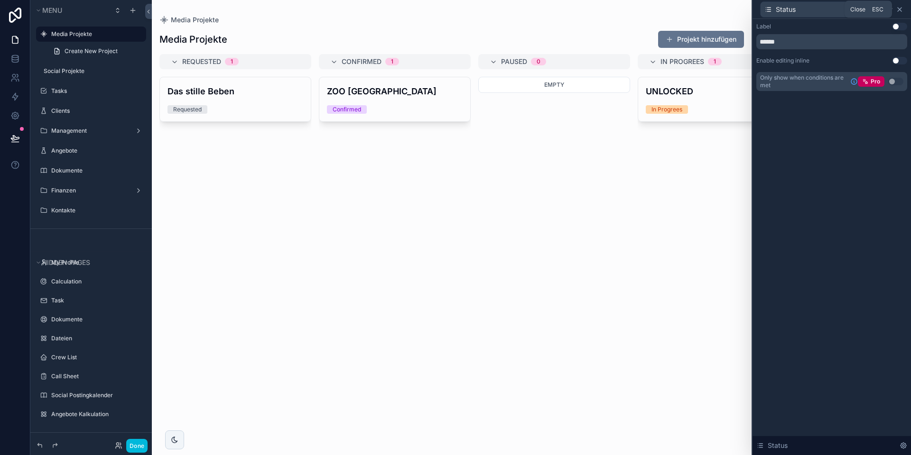
click at [717, 9] on icon at bounding box center [900, 10] width 8 height 8
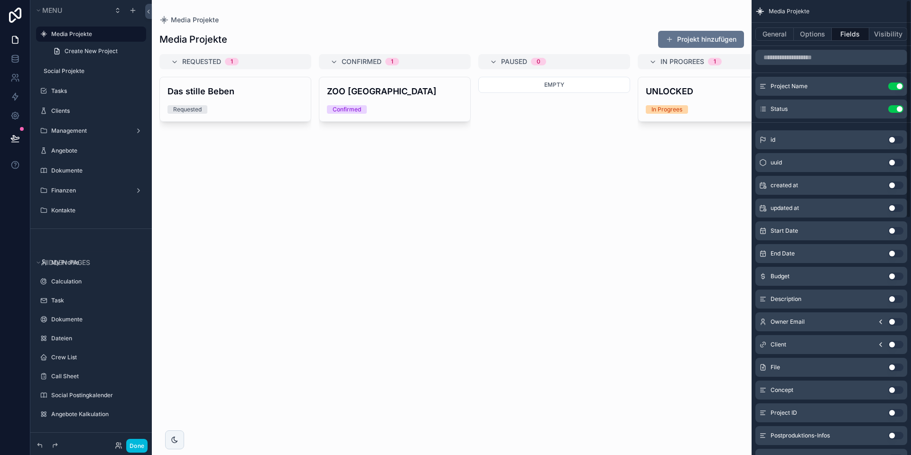
click at [717, 110] on button "Use setting" at bounding box center [895, 109] width 15 height 8
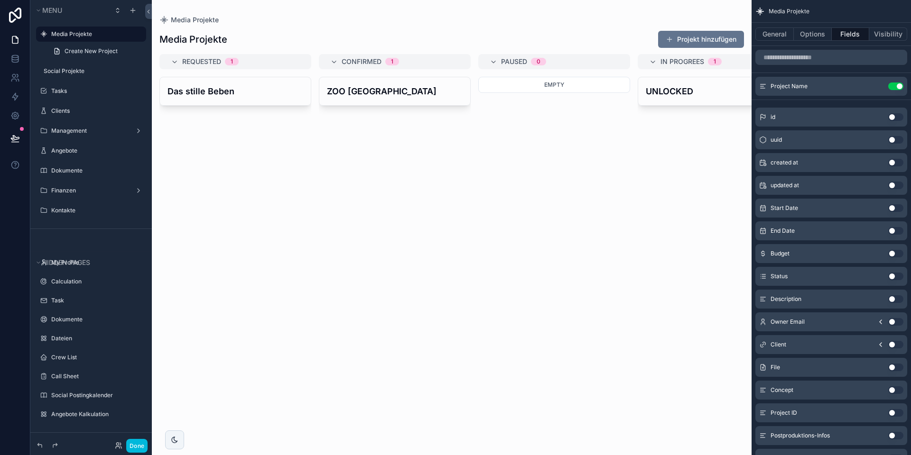
scroll to position [0, 0]
click at [717, 344] on button "Use setting" at bounding box center [895, 345] width 15 height 8
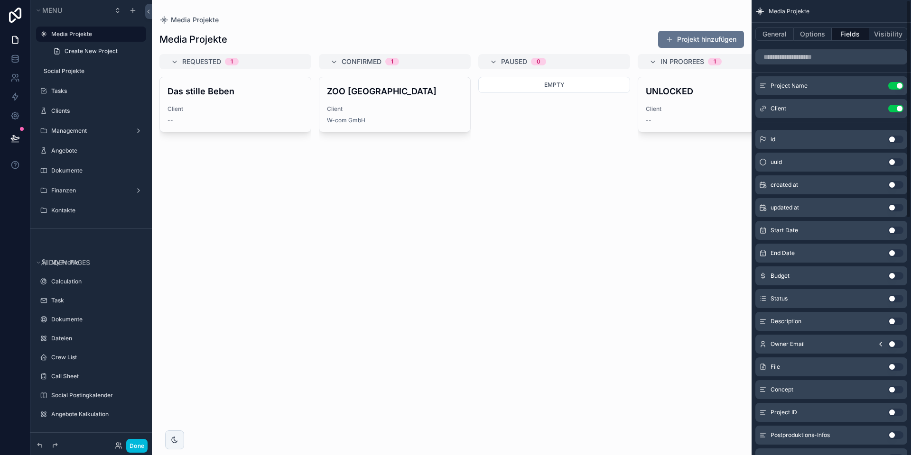
click at [0, 0] on icon "scrollable content" at bounding box center [0, 0] width 0 height 0
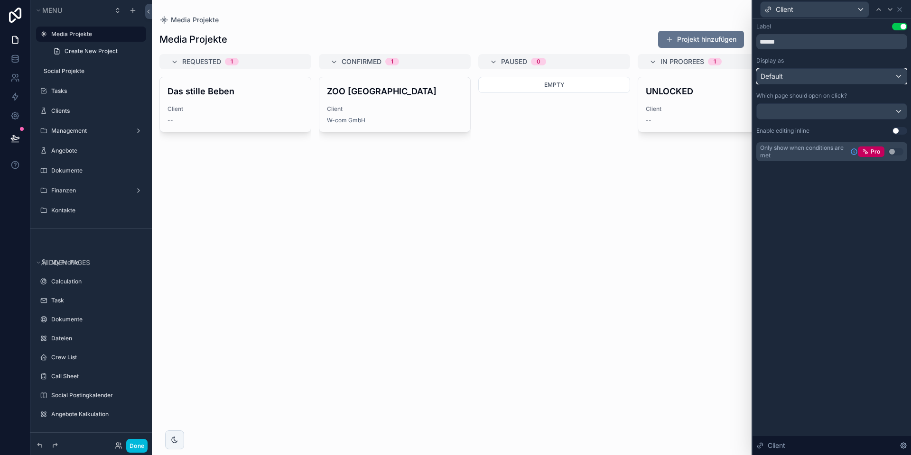
click at [717, 74] on div "Default" at bounding box center [832, 76] width 150 height 15
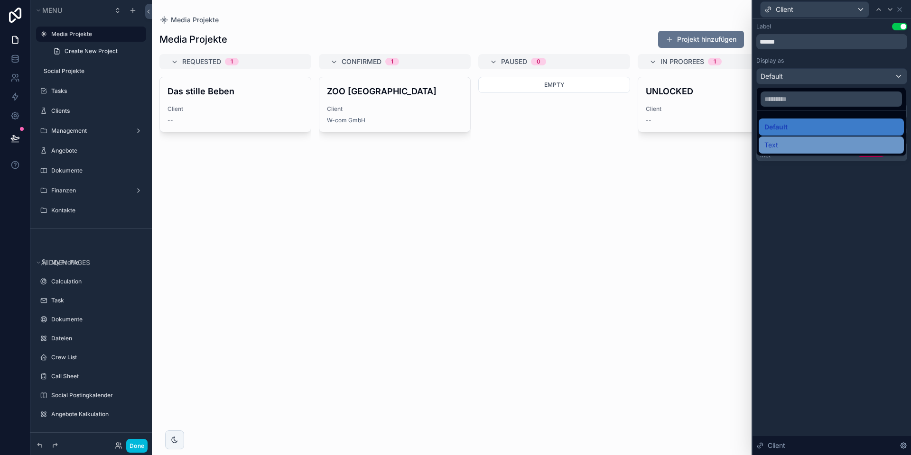
click at [717, 145] on div "Text" at bounding box center [831, 144] width 134 height 11
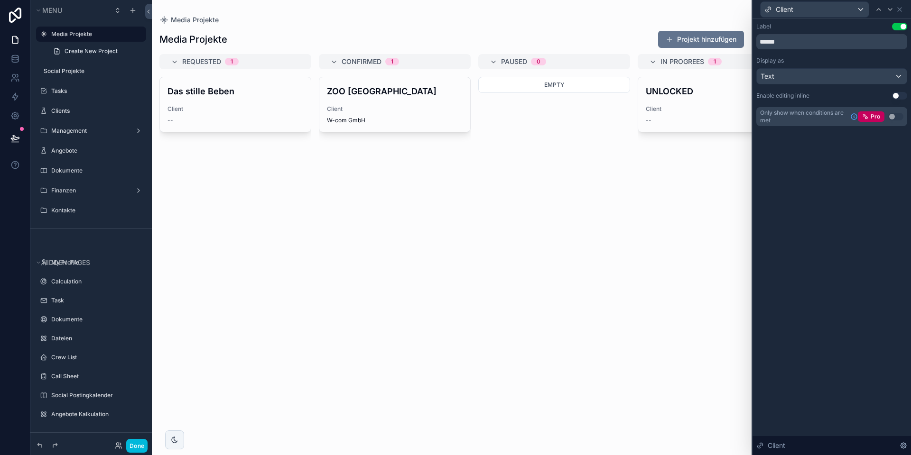
click at [717, 28] on button "Use setting" at bounding box center [899, 27] width 15 height 8
click at [717, 10] on icon at bounding box center [900, 10] width 8 height 8
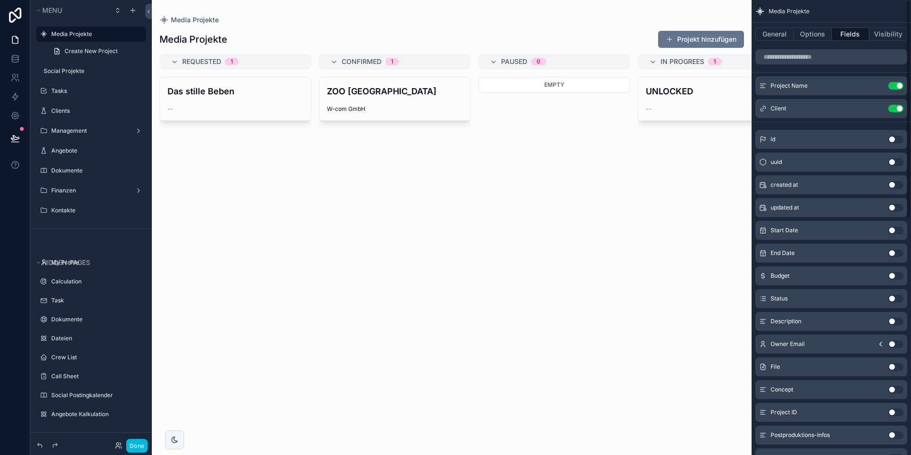
click at [614, 176] on div "scrollable content" at bounding box center [452, 227] width 600 height 455
click at [137, 407] on button "Done" at bounding box center [136, 446] width 21 height 14
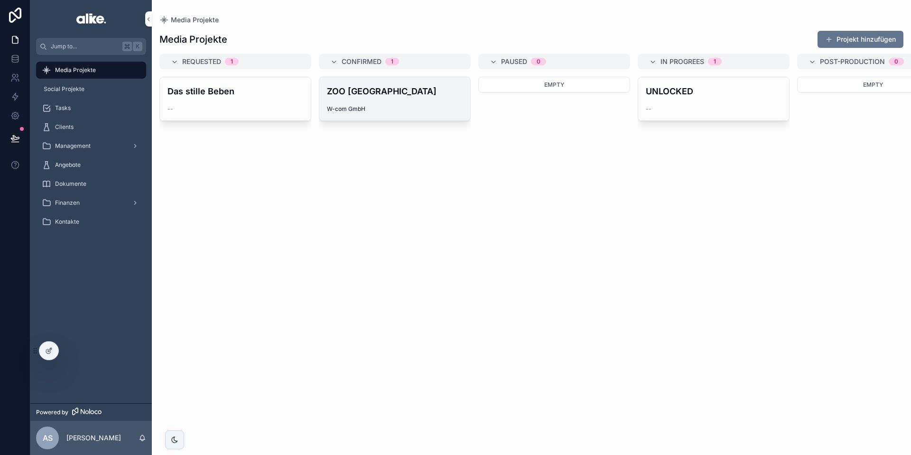
click at [404, 99] on div "ZOO [GEOGRAPHIC_DATA] W-com GmbH" at bounding box center [394, 98] width 151 height 43
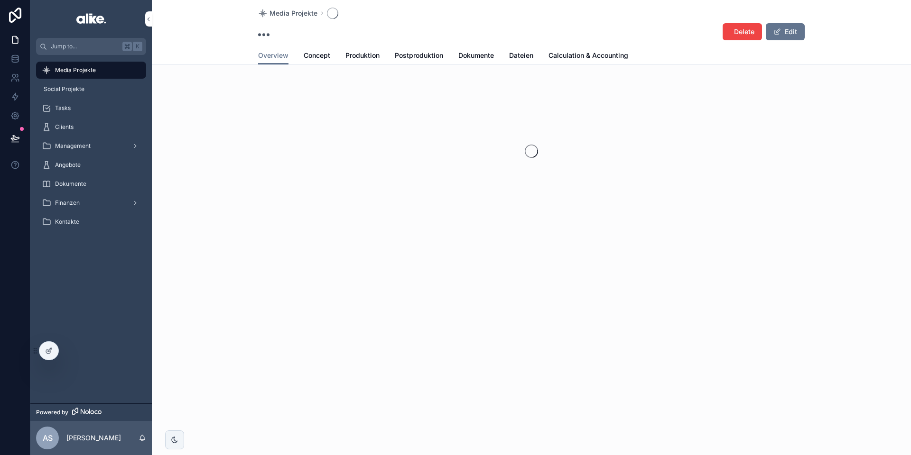
scroll to position [0, 0]
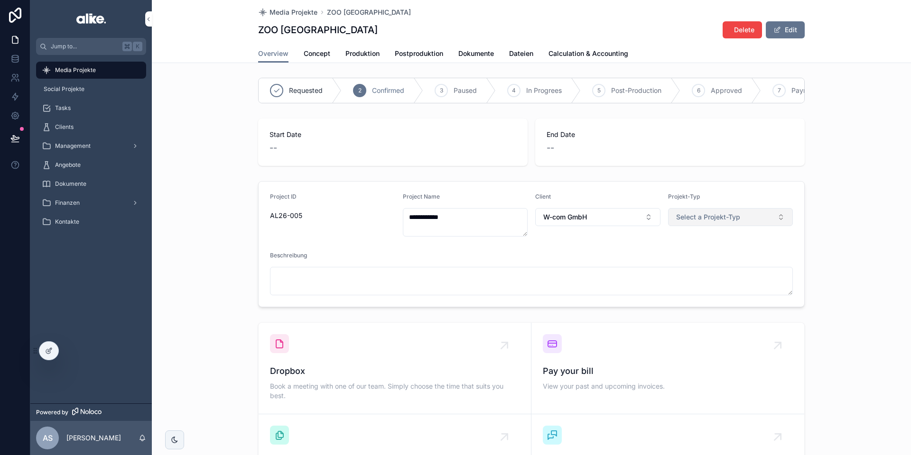
click at [713, 210] on button "Select a Projekt-Typ" at bounding box center [730, 217] width 125 height 18
drag, startPoint x: 510, startPoint y: 263, endPoint x: 129, endPoint y: 303, distance: 383.1
click at [510, 263] on div "Beschreibung" at bounding box center [531, 274] width 523 height 44
click at [52, 354] on icon at bounding box center [49, 351] width 8 height 8
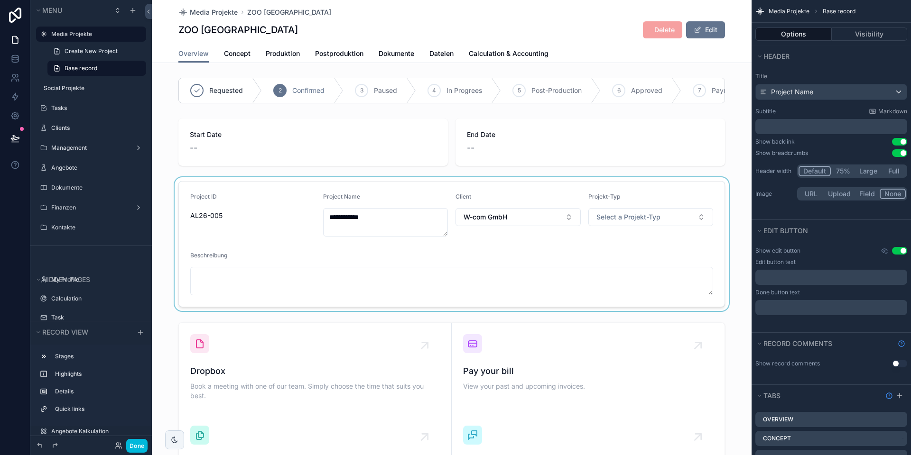
click at [672, 207] on div "scrollable content" at bounding box center [452, 244] width 600 height 134
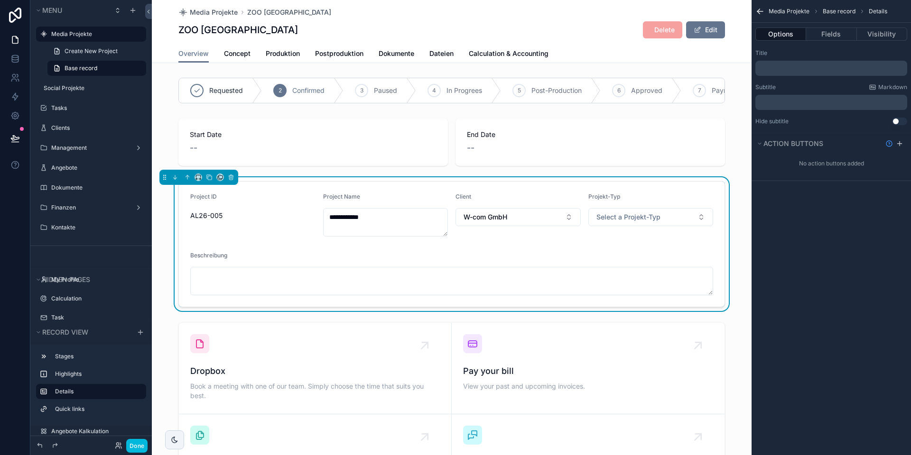
click at [648, 198] on div "Projekt-Typ" at bounding box center [650, 198] width 125 height 11
click at [717, 35] on button "Fields" at bounding box center [831, 34] width 50 height 13
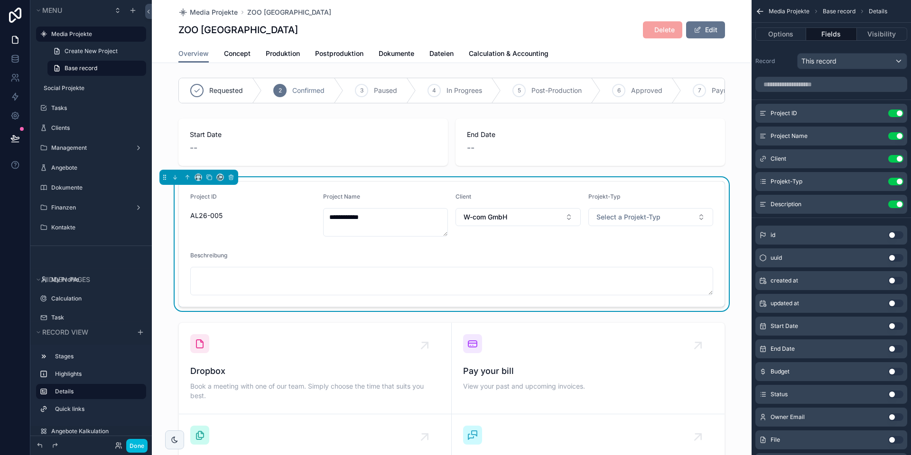
click at [0, 0] on icon "scrollable content" at bounding box center [0, 0] width 0 height 0
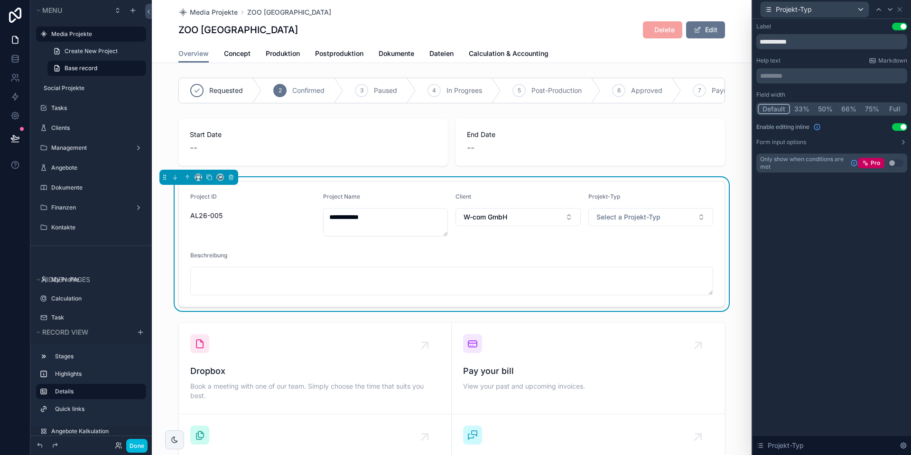
click at [717, 141] on button "Form input options" at bounding box center [831, 143] width 151 height 8
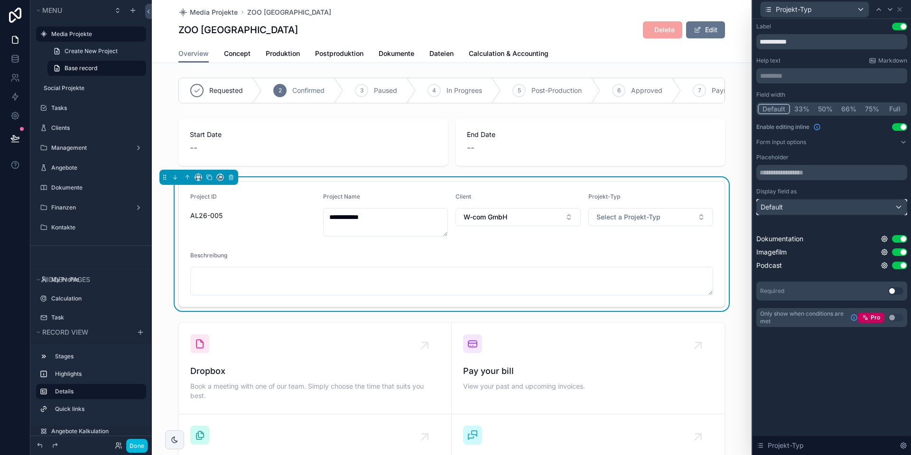
click at [717, 207] on div "Default" at bounding box center [832, 207] width 150 height 15
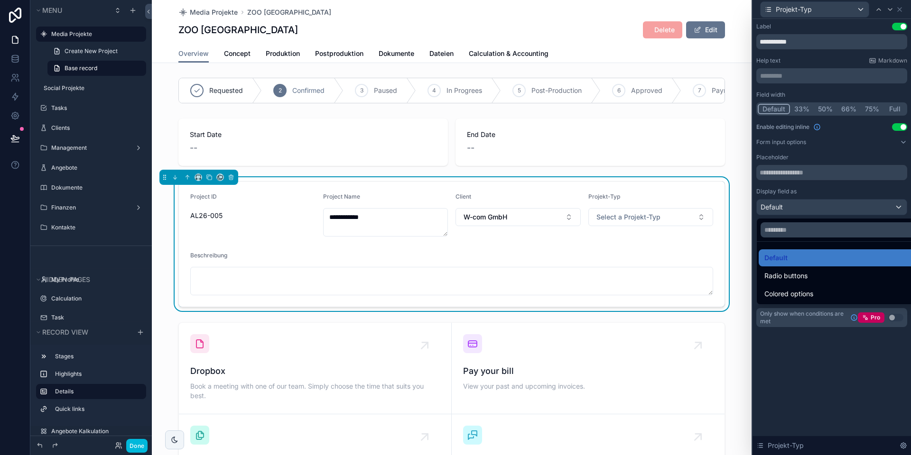
click at [717, 206] on div at bounding box center [831, 227] width 158 height 455
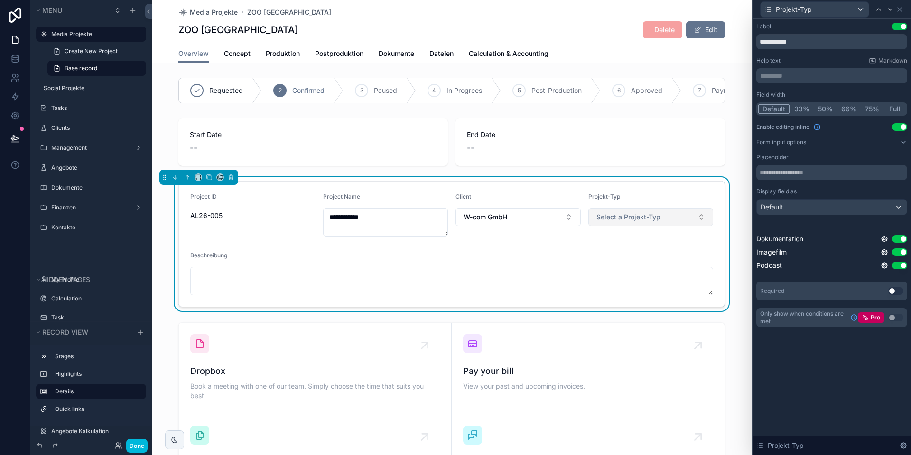
scroll to position [4, 0]
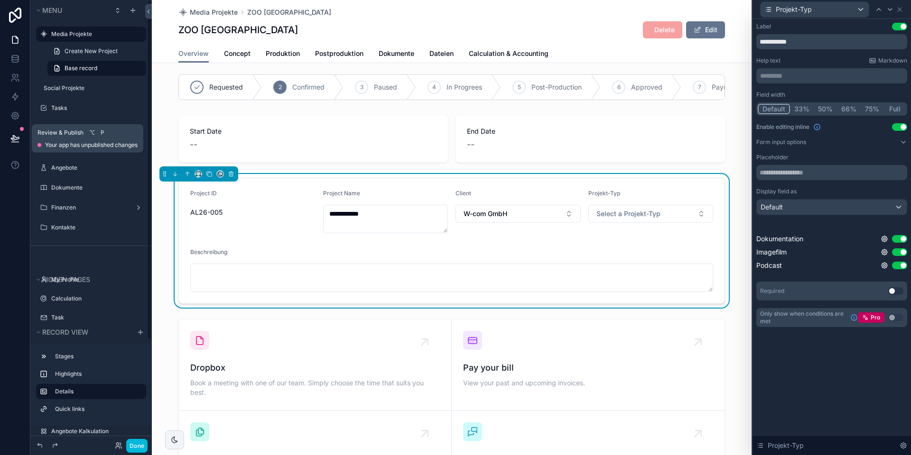
click at [12, 142] on icon at bounding box center [14, 138] width 9 height 9
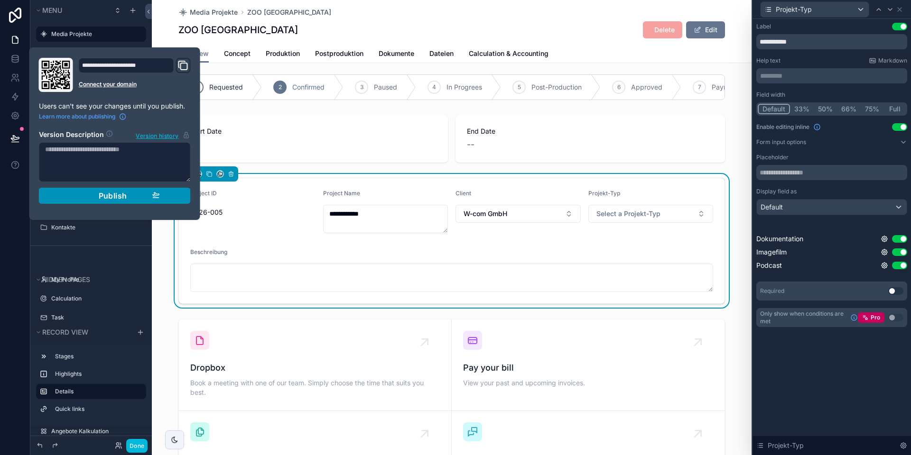
click at [182, 197] on button "Publish" at bounding box center [115, 196] width 152 height 16
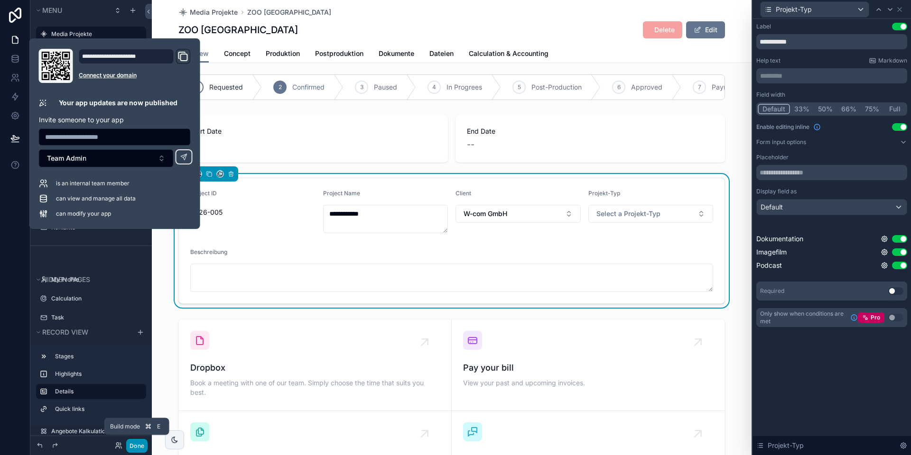
click at [133, 407] on button "Done" at bounding box center [136, 446] width 21 height 14
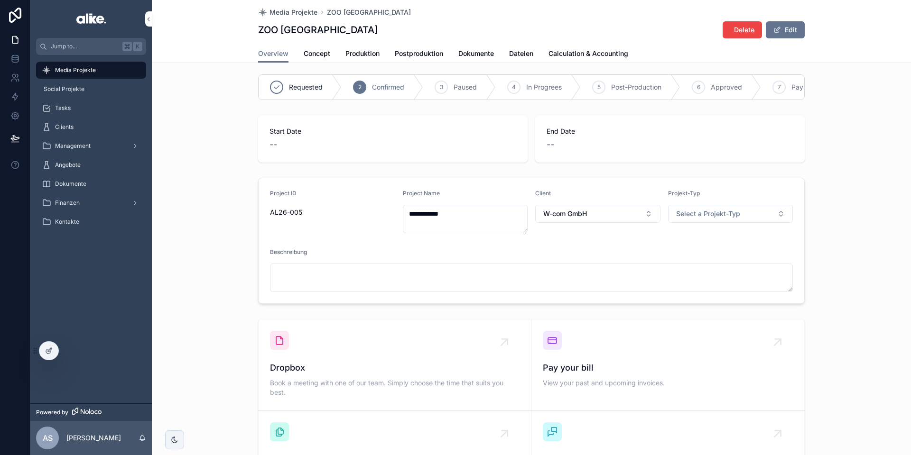
click at [87, 72] on span "Media Projekte" at bounding box center [75, 70] width 41 height 8
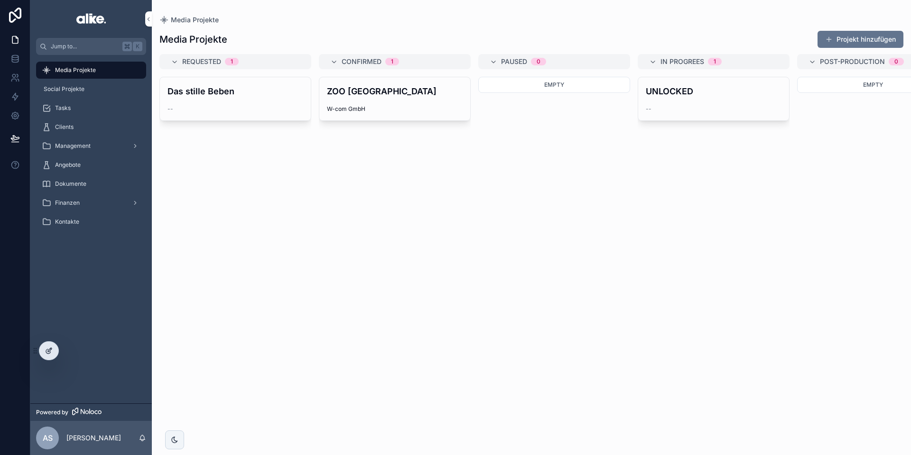
click at [50, 353] on icon at bounding box center [48, 352] width 4 height 4
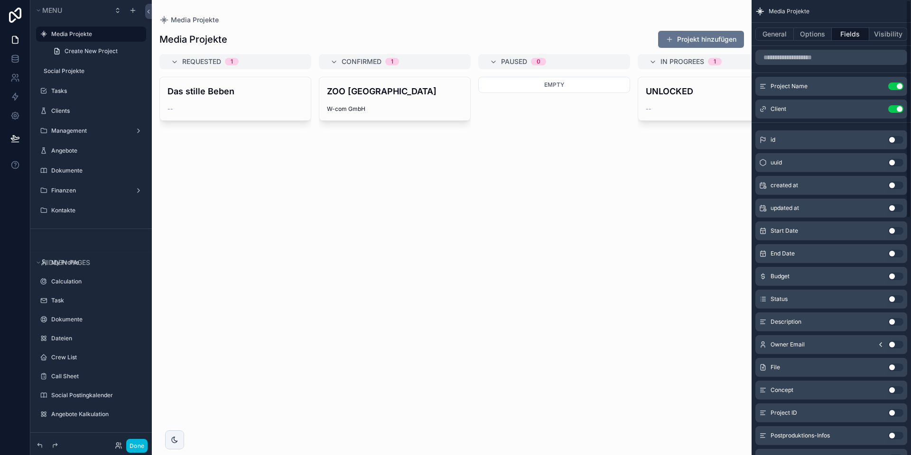
click at [703, 40] on div "scrollable content" at bounding box center [452, 227] width 600 height 455
click at [685, 40] on button "Projekt hinzufügen" at bounding box center [701, 39] width 86 height 17
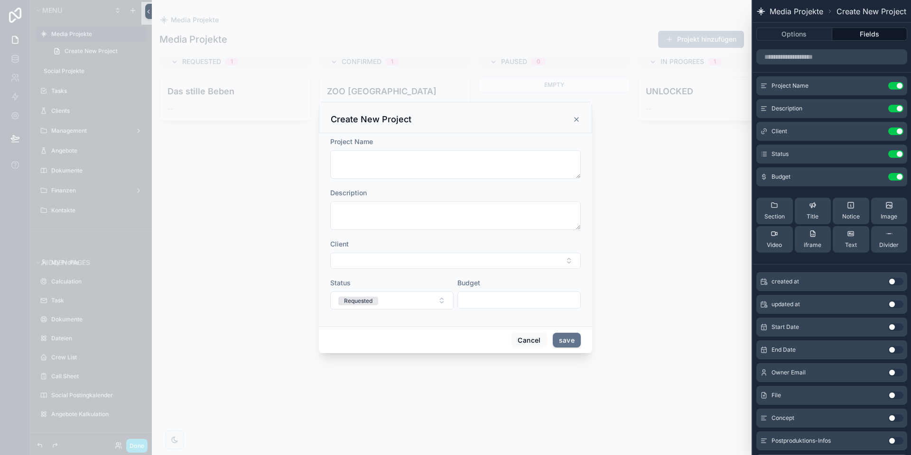
click at [0, 0] on icon at bounding box center [0, 0] width 0 height 0
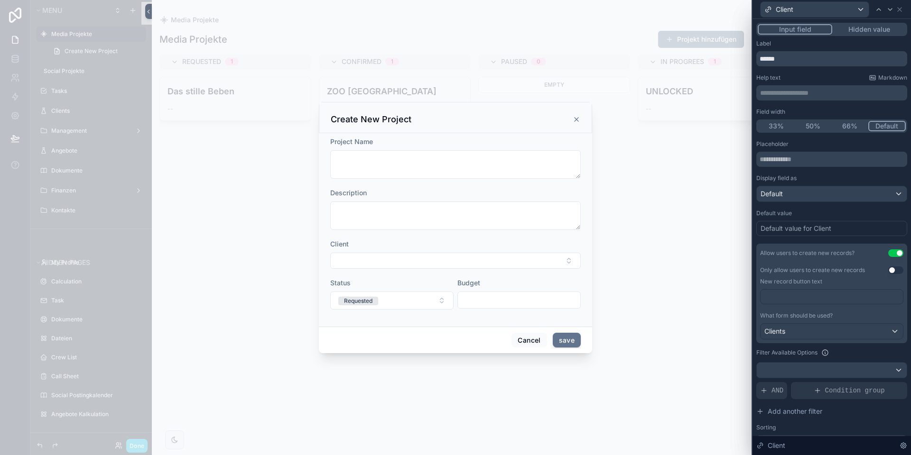
click at [717, 128] on button "50%" at bounding box center [813, 126] width 37 height 10
click at [717, 14] on div "Client" at bounding box center [831, 9] width 151 height 19
click at [717, 9] on icon at bounding box center [900, 10] width 8 height 8
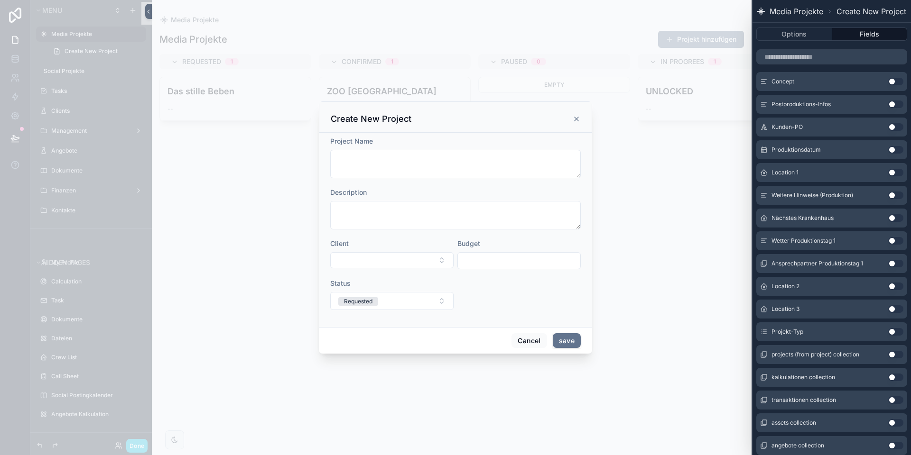
click at [717, 331] on button "Use setting" at bounding box center [895, 332] width 15 height 8
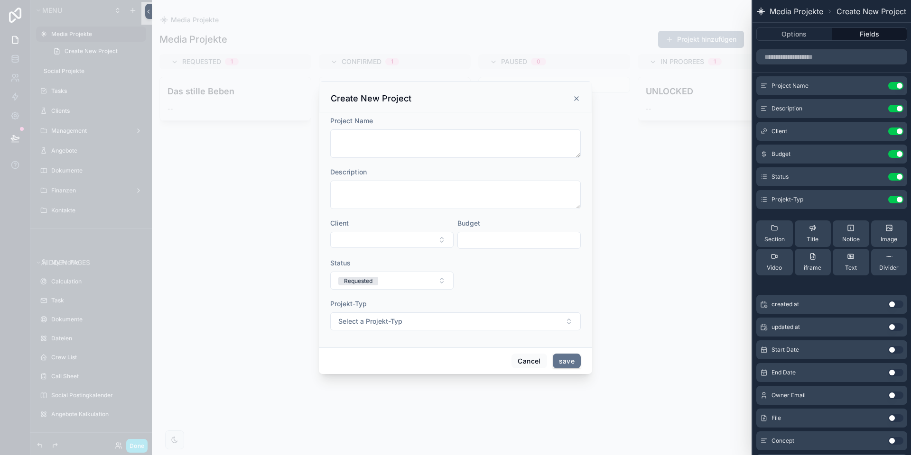
click at [0, 0] on icon at bounding box center [0, 0] width 0 height 0
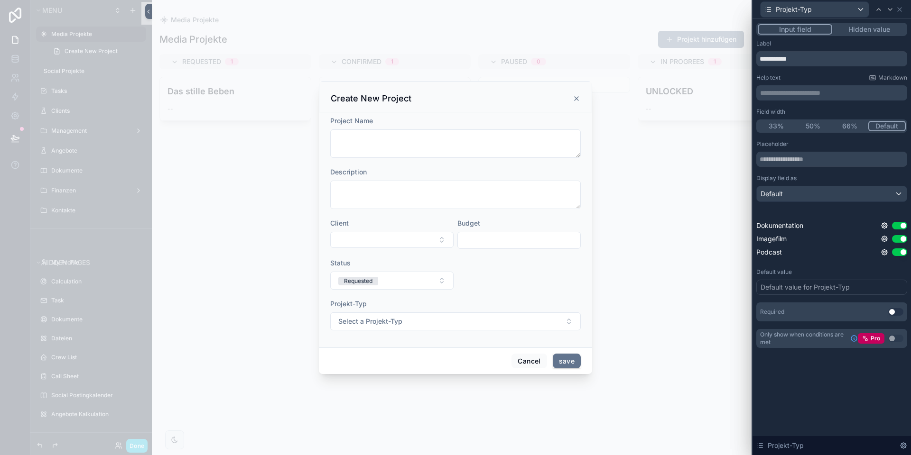
click at [717, 128] on button "50%" at bounding box center [813, 126] width 37 height 10
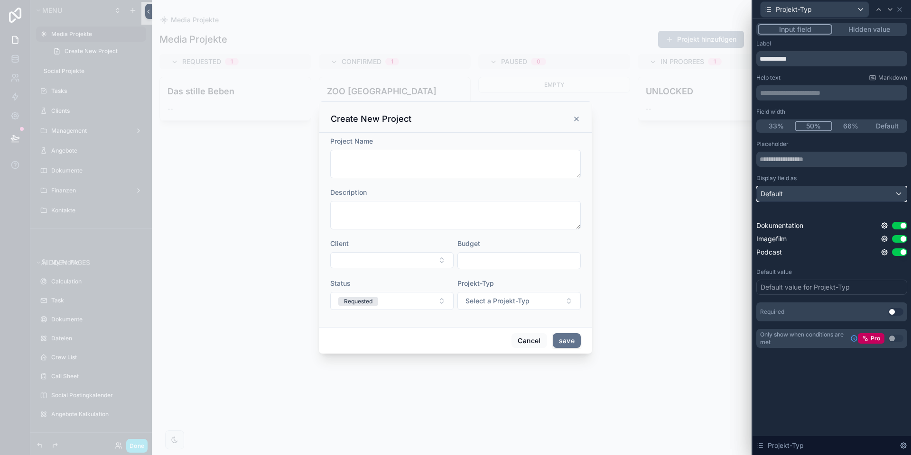
click at [717, 194] on div "Default" at bounding box center [832, 193] width 150 height 15
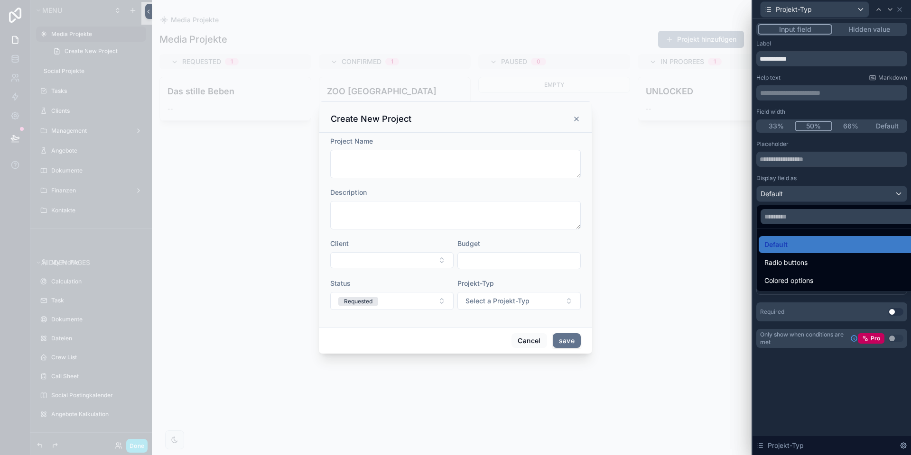
click at [717, 194] on div at bounding box center [831, 227] width 158 height 455
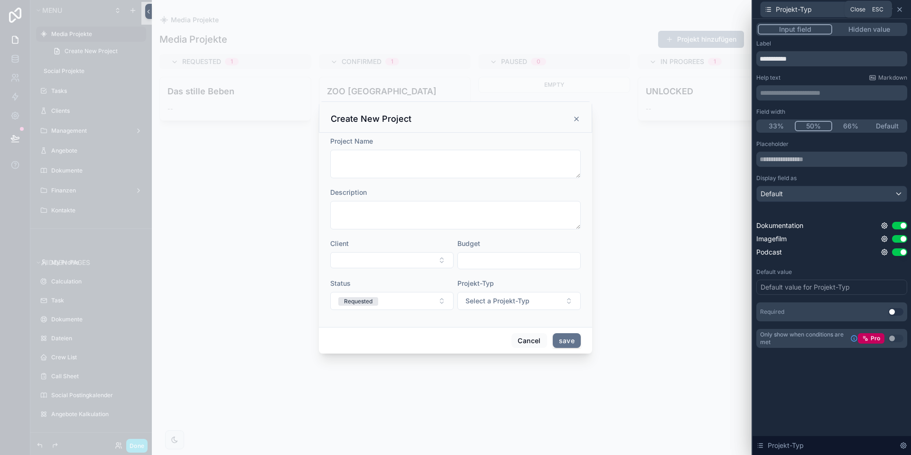
click at [717, 9] on icon at bounding box center [900, 10] width 8 height 8
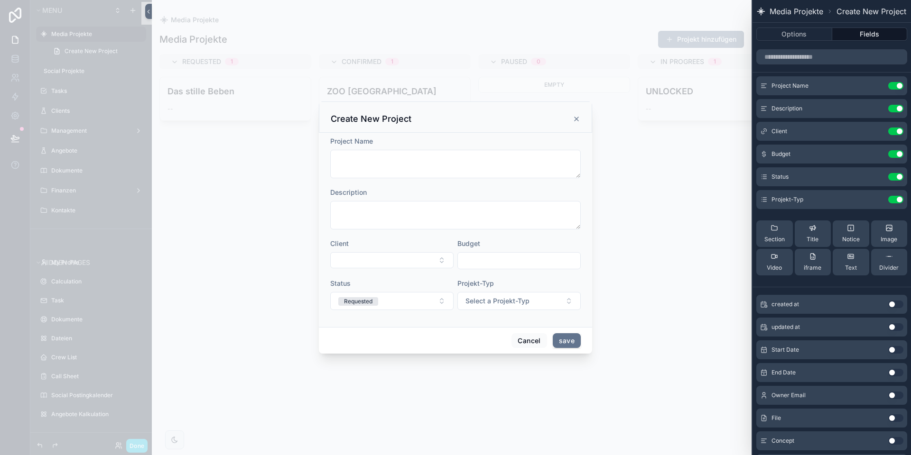
drag, startPoint x: 794, startPoint y: 33, endPoint x: 793, endPoint y: 44, distance: 11.0
click at [717, 33] on button "Options" at bounding box center [794, 34] width 76 height 13
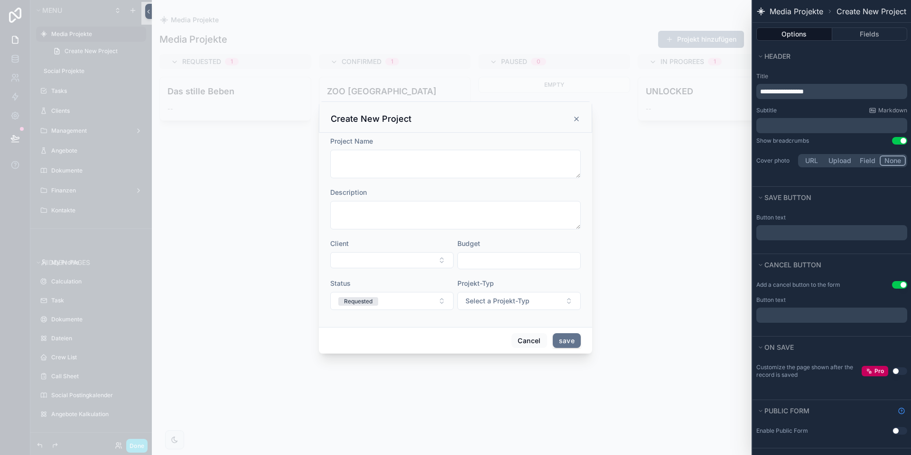
click at [717, 230] on p "﻿" at bounding box center [832, 232] width 145 height 11
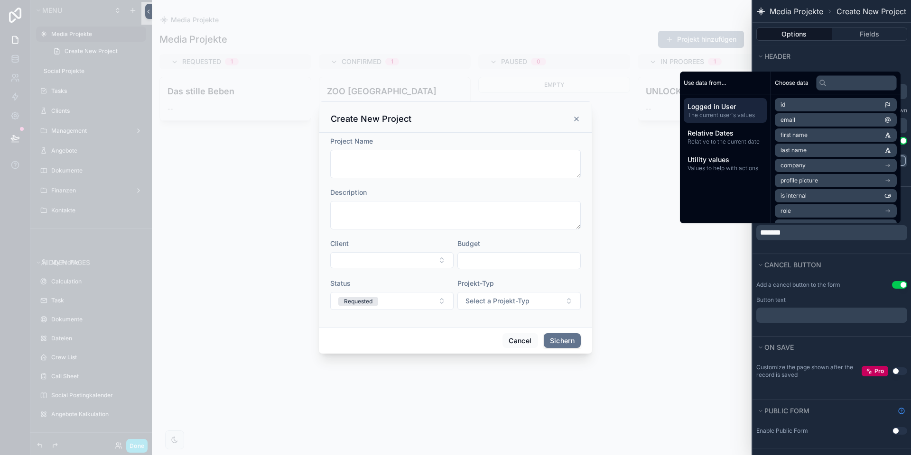
click at [717, 249] on div "Button text *******" at bounding box center [831, 231] width 158 height 46
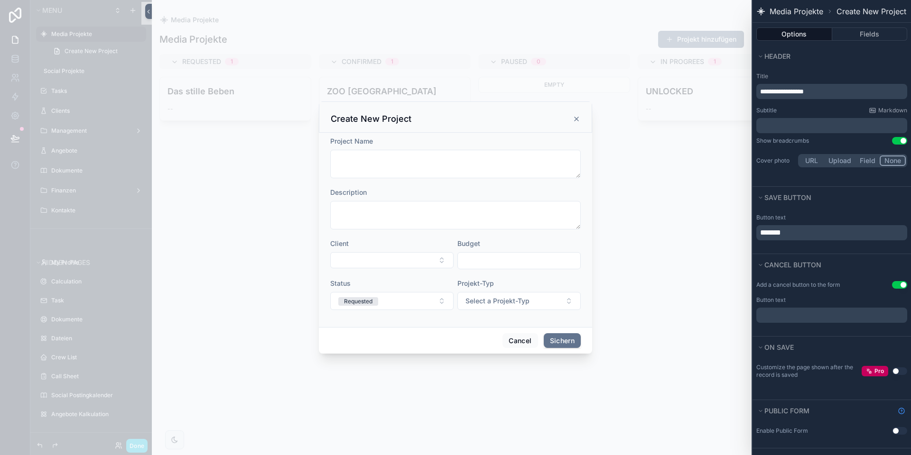
click at [717, 319] on p "﻿" at bounding box center [832, 315] width 145 height 11
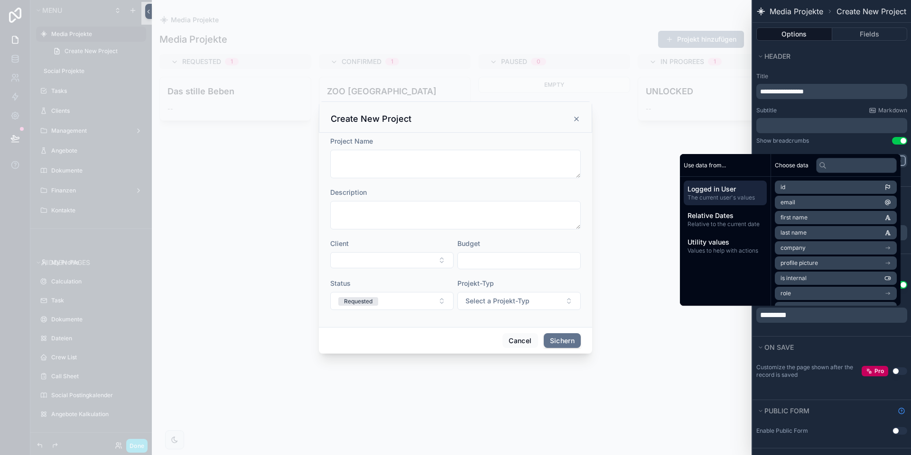
click at [717, 332] on div "Add a cancel button to the form Use setting Button text *********" at bounding box center [831, 306] width 158 height 61
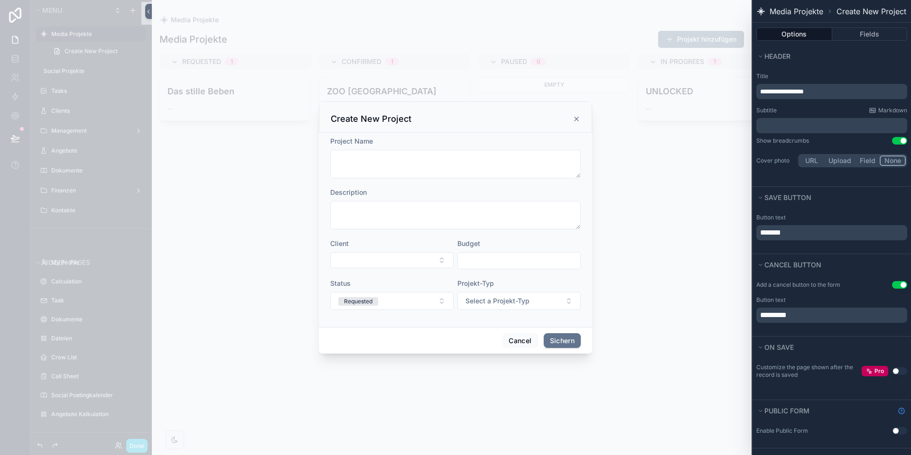
click at [717, 281] on button "Use setting" at bounding box center [899, 285] width 15 height 8
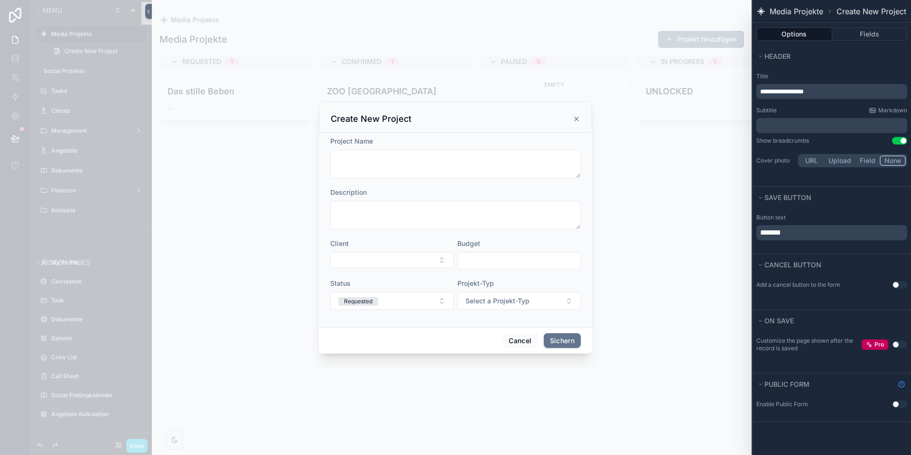
click at [717, 284] on button "Use setting" at bounding box center [899, 285] width 15 height 8
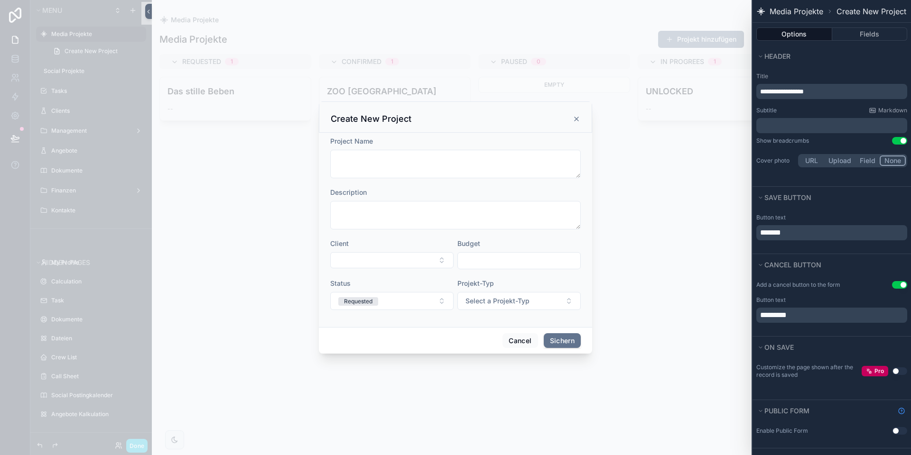
click at [717, 285] on button "Use setting" at bounding box center [899, 285] width 15 height 8
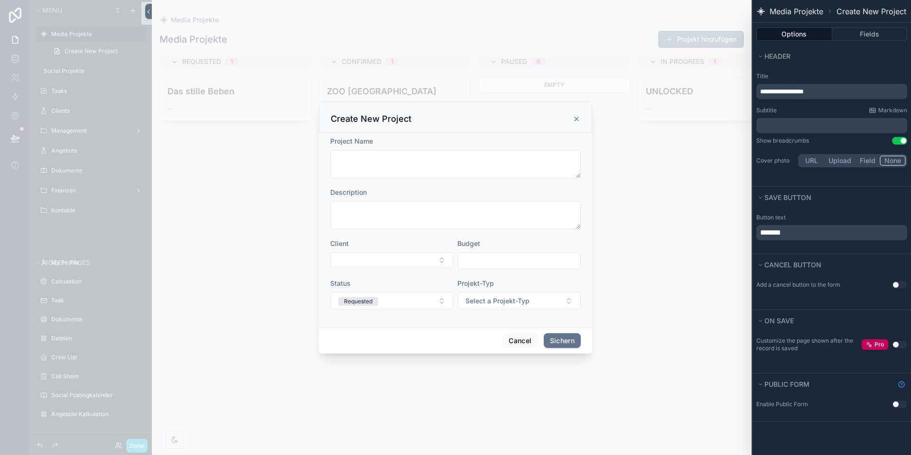
click at [717, 90] on span "**********" at bounding box center [782, 91] width 44 height 7
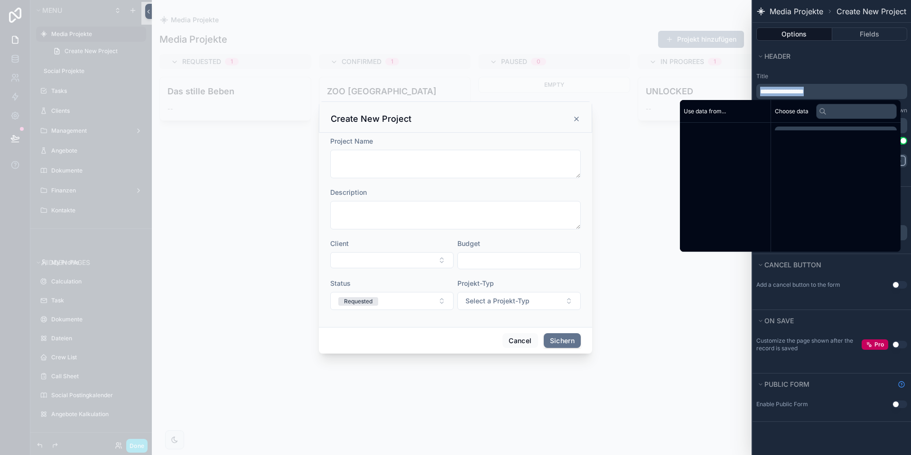
click at [717, 90] on span "**********" at bounding box center [782, 91] width 44 height 7
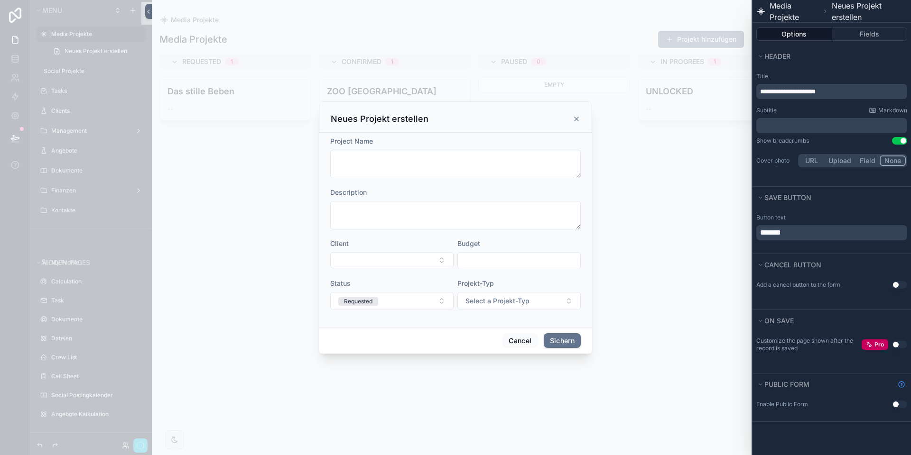
click at [717, 64] on div "Header" at bounding box center [831, 56] width 158 height 21
click at [268, 402] on div "scrollable content" at bounding box center [455, 227] width 911 height 455
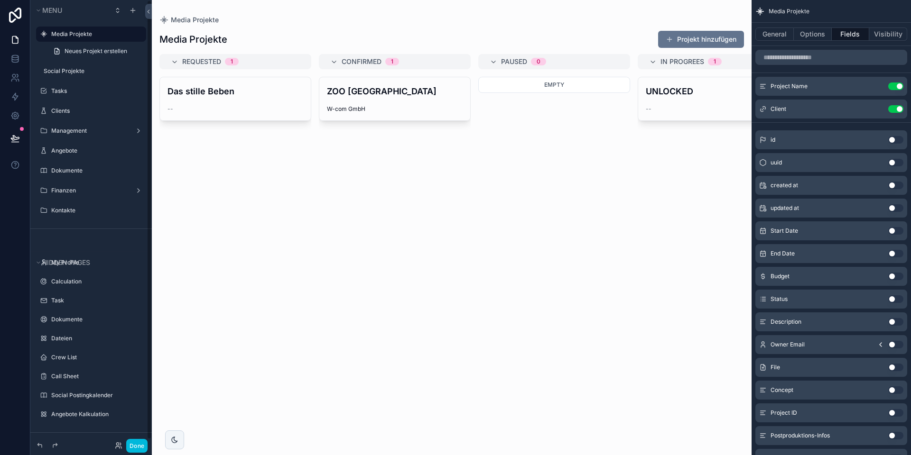
drag, startPoint x: 140, startPoint y: 445, endPoint x: 134, endPoint y: 386, distance: 60.1
click at [140, 407] on button "Done" at bounding box center [136, 446] width 21 height 14
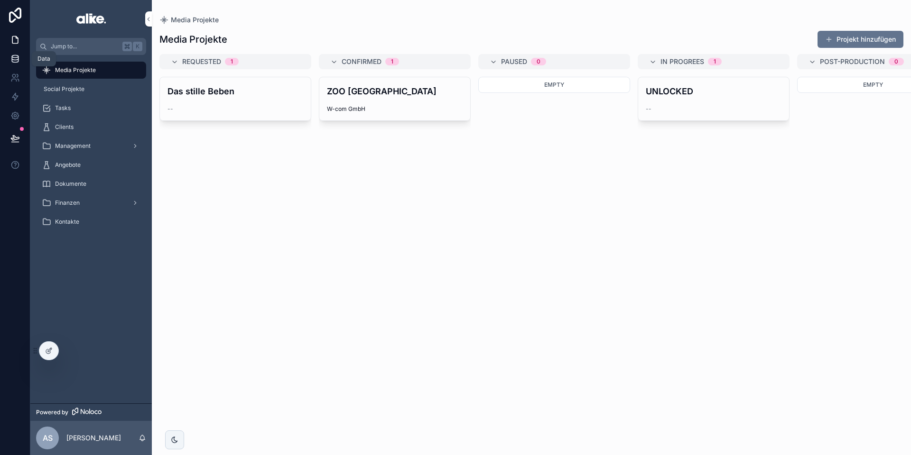
click at [12, 59] on icon at bounding box center [15, 61] width 6 height 4
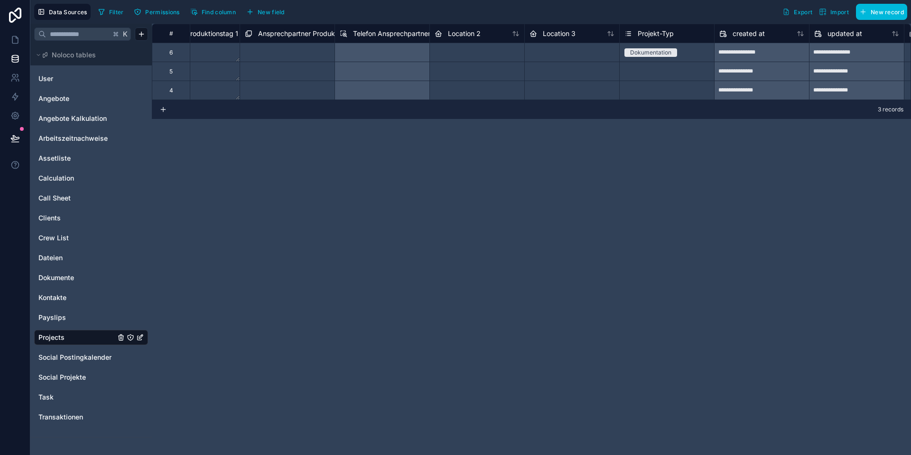
scroll to position [0, 1798]
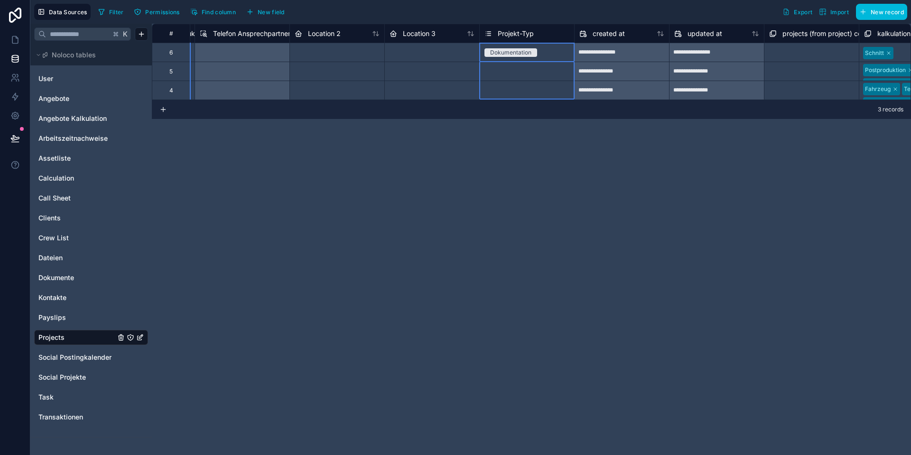
click at [514, 32] on span "Projekt-Typ" at bounding box center [516, 33] width 36 height 9
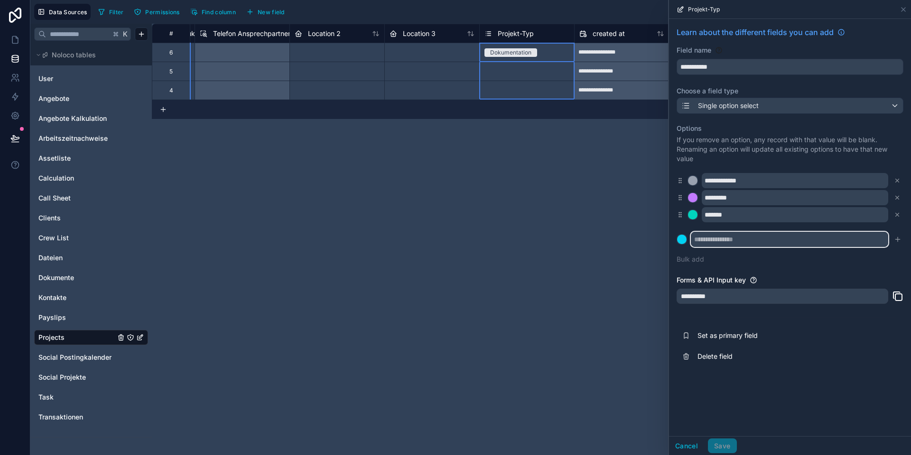
click at [717, 240] on input "text" at bounding box center [789, 239] width 197 height 15
type input "**********"
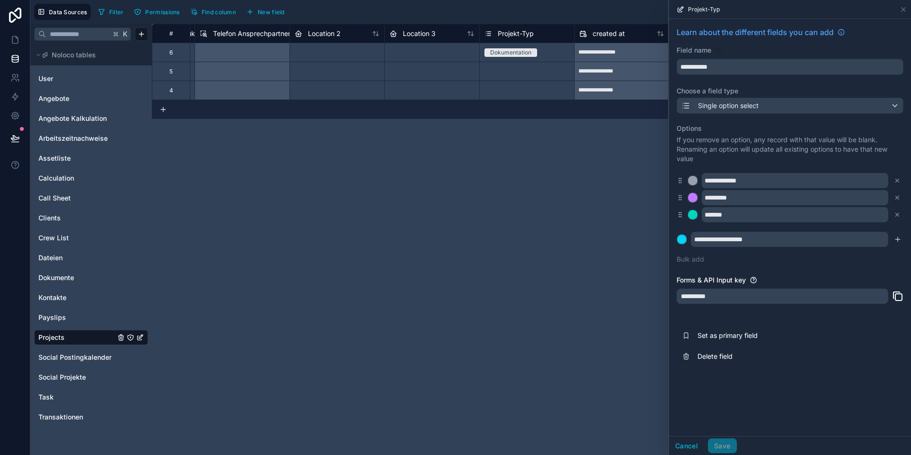
click at [717, 404] on div "**********" at bounding box center [790, 228] width 242 height 418
drag, startPoint x: 900, startPoint y: 239, endPoint x: 859, endPoint y: 278, distance: 56.4
click at [717, 240] on icon "submit" at bounding box center [897, 240] width 4 height 0
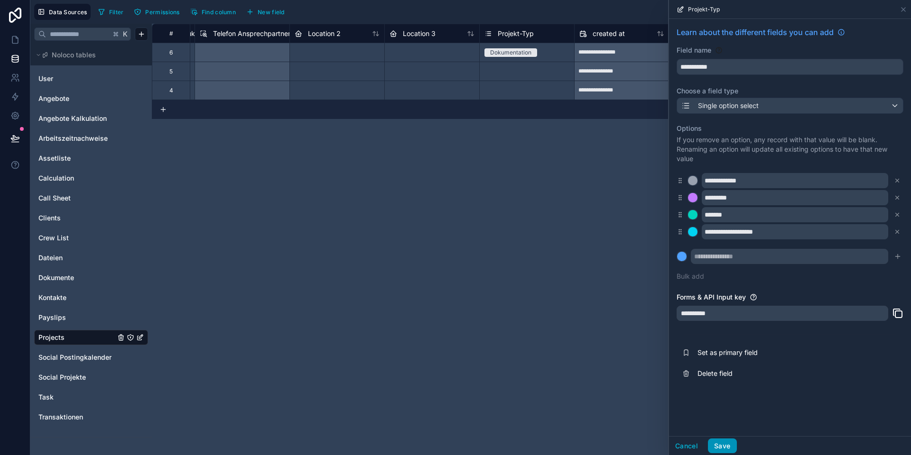
click at [717, 407] on button "Save" at bounding box center [722, 446] width 28 height 15
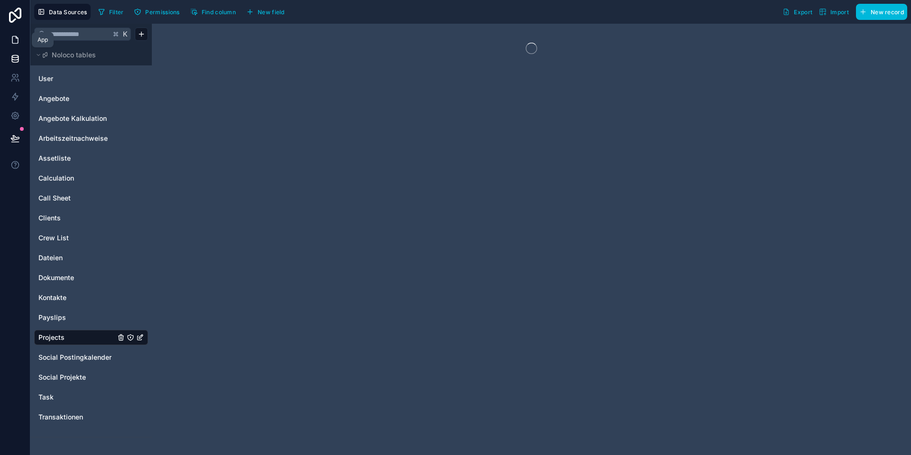
click at [18, 37] on icon at bounding box center [14, 39] width 9 height 9
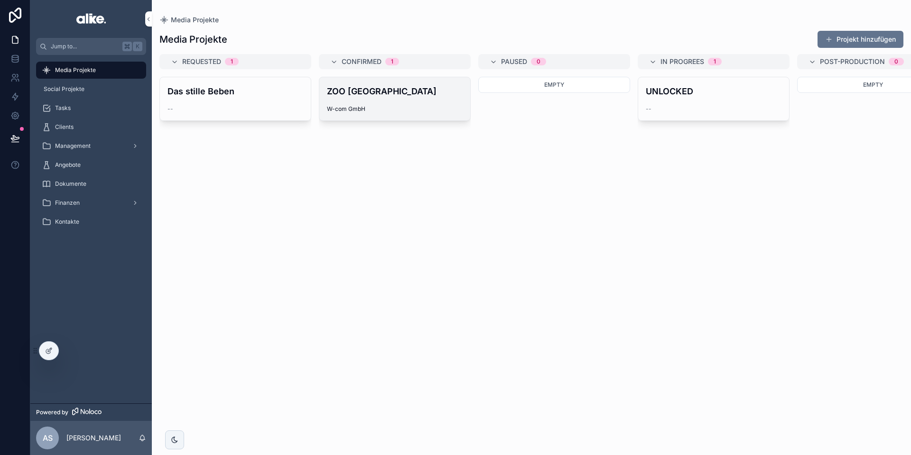
click at [390, 101] on div "ZOO [GEOGRAPHIC_DATA] W-com GmbH" at bounding box center [394, 98] width 151 height 43
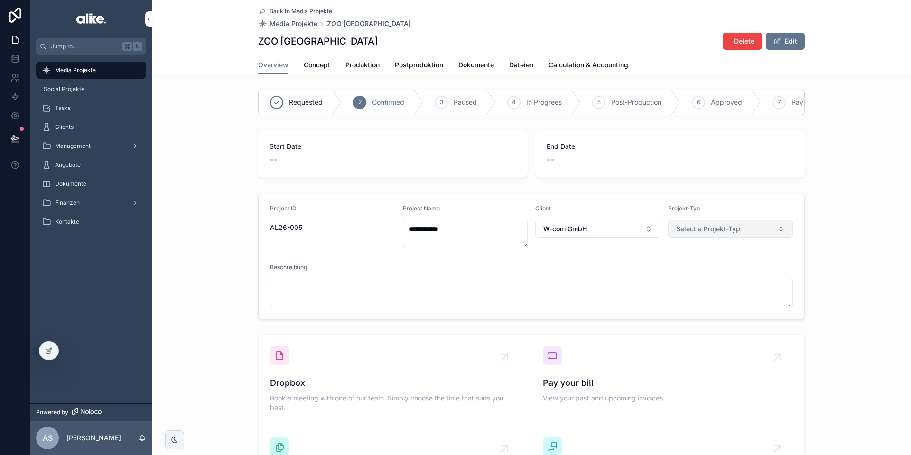
drag, startPoint x: 725, startPoint y: 225, endPoint x: 721, endPoint y: 237, distance: 12.6
click at [717, 227] on span "Select a Projekt-Typ" at bounding box center [708, 228] width 64 height 9
click at [700, 310] on div "Social Media Content" at bounding box center [702, 310] width 57 height 9
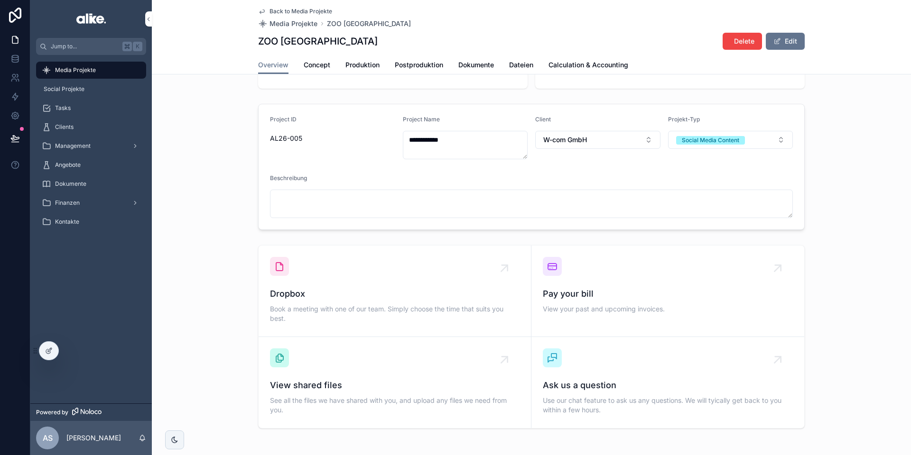
scroll to position [83, 0]
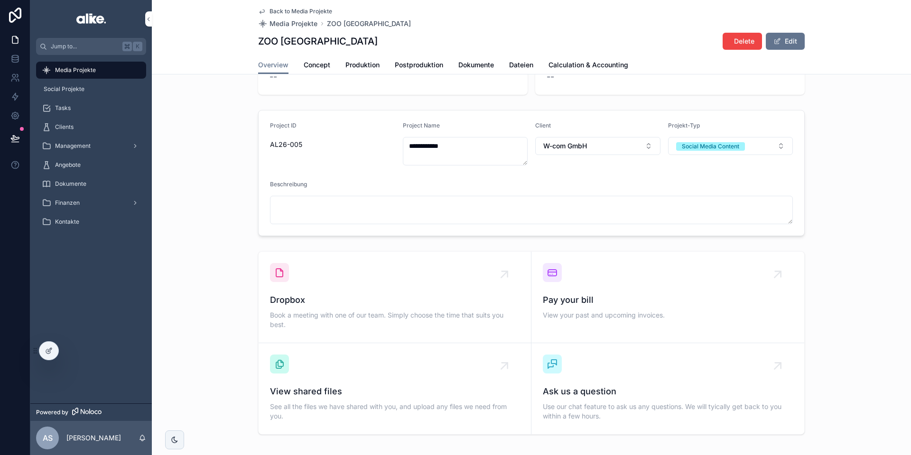
click at [616, 288] on div "Pay your bill View your past and upcoming invoices." at bounding box center [668, 292] width 250 height 59
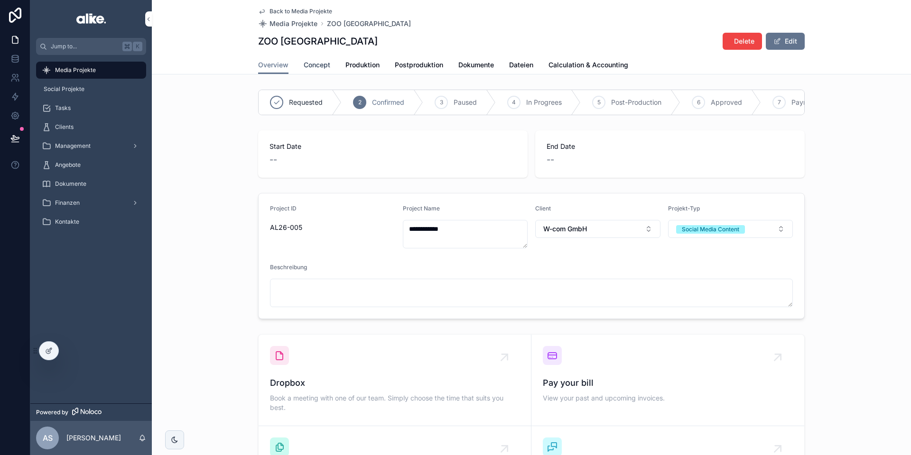
click at [312, 65] on span "Concept" at bounding box center [317, 64] width 27 height 9
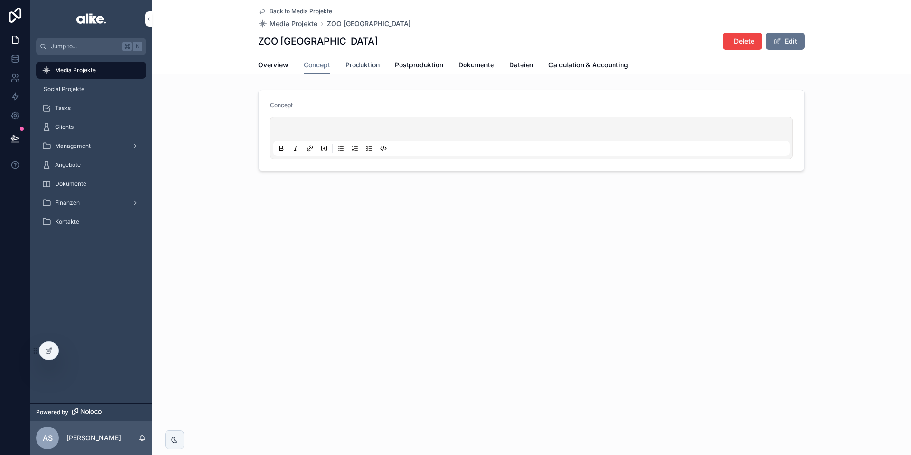
click at [361, 61] on span "Produktion" at bounding box center [362, 64] width 34 height 9
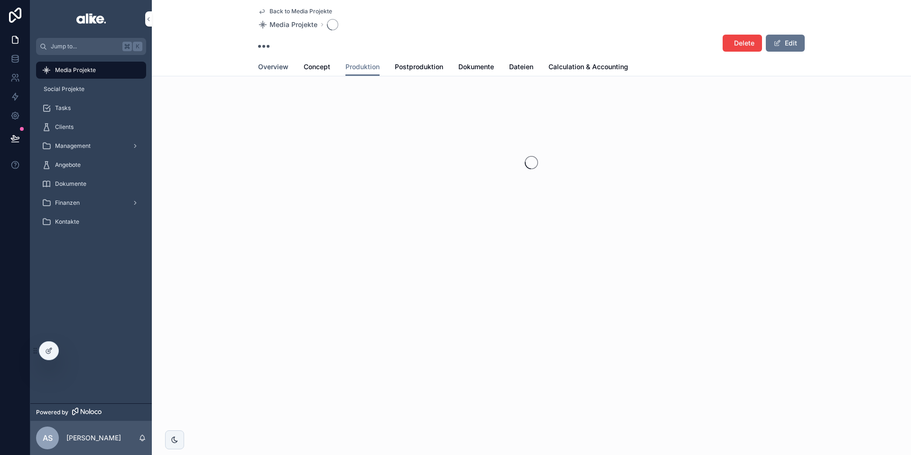
click at [277, 63] on span "Overview" at bounding box center [273, 66] width 30 height 9
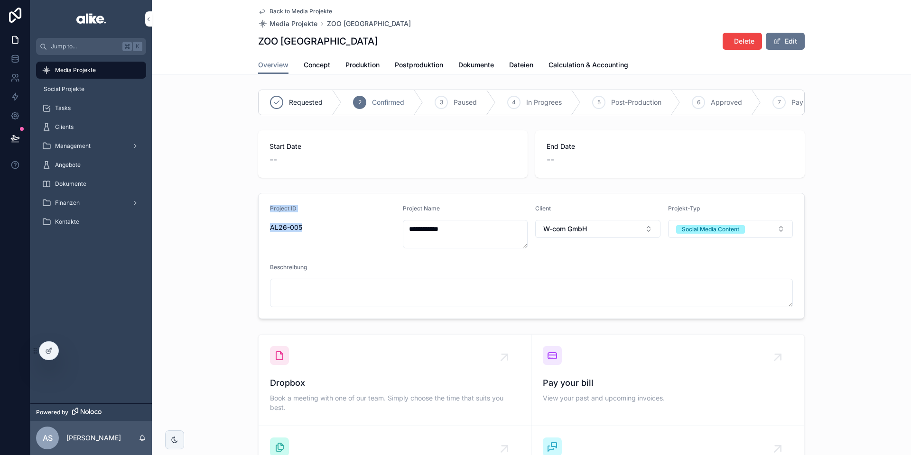
drag, startPoint x: 266, startPoint y: 206, endPoint x: 310, endPoint y: 229, distance: 50.1
click at [310, 228] on form "**********" at bounding box center [532, 256] width 546 height 125
click at [313, 230] on span "AL26-005" at bounding box center [332, 227] width 125 height 9
drag, startPoint x: 310, startPoint y: 233, endPoint x: 249, endPoint y: 199, distance: 70.1
click at [249, 199] on div "**********" at bounding box center [531, 256] width 759 height 134
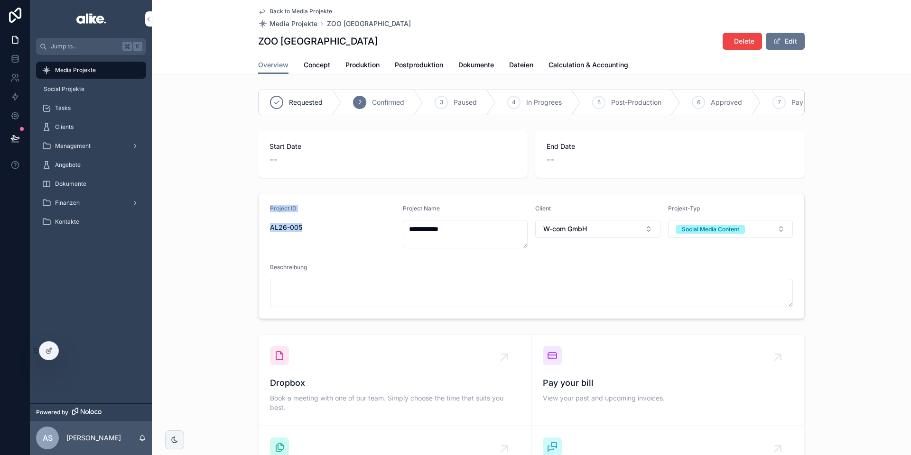
click at [250, 199] on div "**********" at bounding box center [531, 256] width 759 height 134
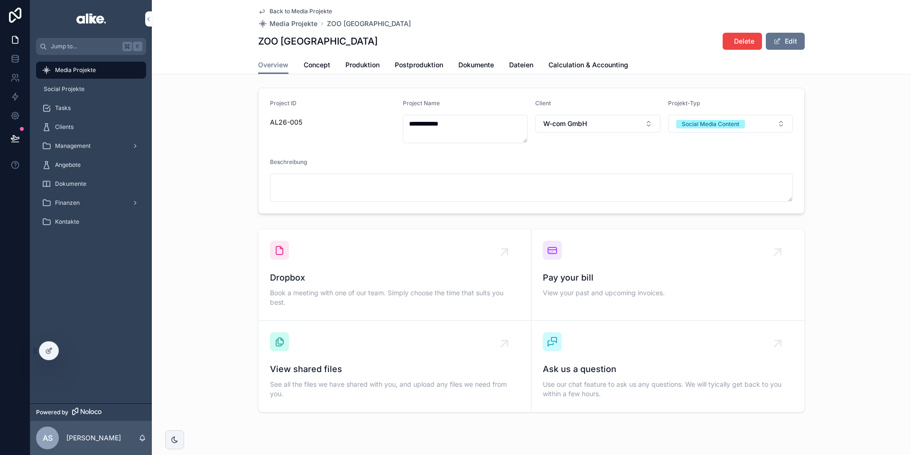
scroll to position [114, 0]
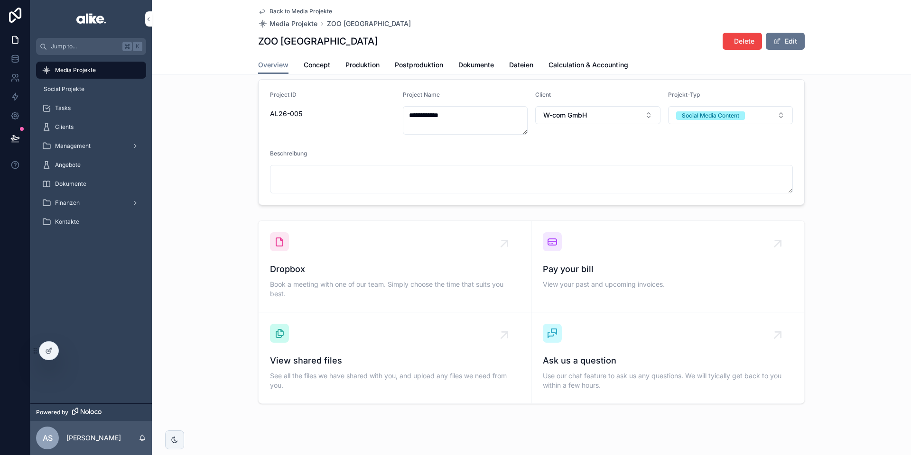
click at [357, 255] on div "Dropbox Book a meeting with one of our team. Simply choose the time that suits …" at bounding box center [395, 266] width 250 height 68
click at [323, 62] on span "Concept" at bounding box center [317, 64] width 27 height 9
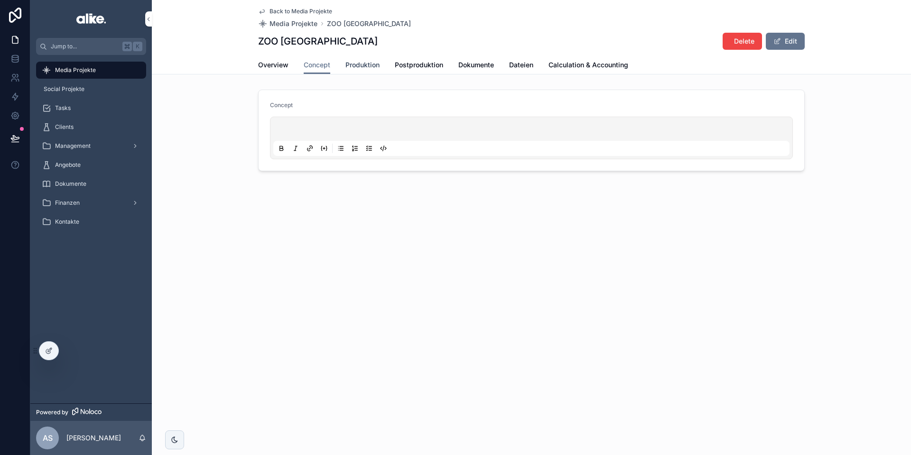
click at [361, 65] on span "Produktion" at bounding box center [362, 64] width 34 height 9
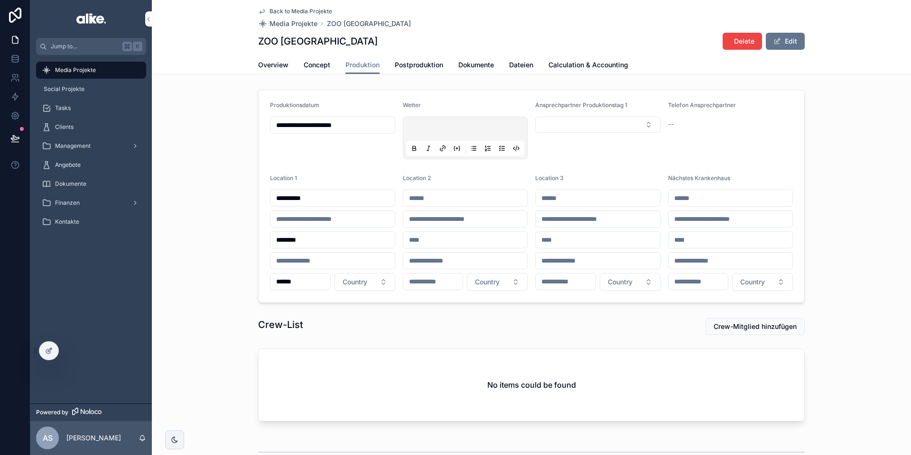
click at [461, 129] on p "scrollable content" at bounding box center [467, 130] width 119 height 9
click at [597, 146] on div "Ansprechpartner Produktionstag 1" at bounding box center [597, 131] width 125 height 58
click at [574, 126] on button "Select Button" at bounding box center [597, 125] width 125 height 16
click at [717, 157] on div "Telefon Ansprechpartner --" at bounding box center [730, 131] width 125 height 58
drag, startPoint x: 534, startPoint y: 105, endPoint x: 625, endPoint y: 102, distance: 91.1
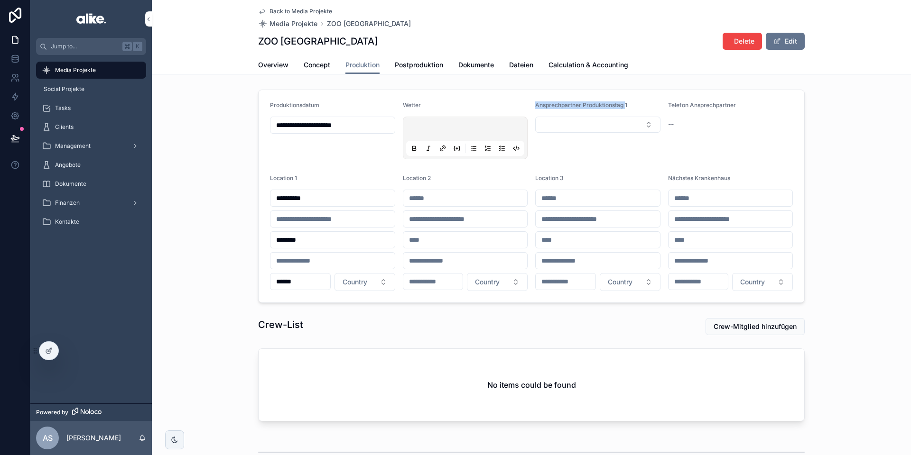
click at [625, 102] on form "**********" at bounding box center [532, 196] width 546 height 213
click at [625, 102] on span "Ansprechpartner Produktionstag 1" at bounding box center [581, 105] width 92 height 7
click at [411, 65] on span "Postproduktion" at bounding box center [419, 64] width 48 height 9
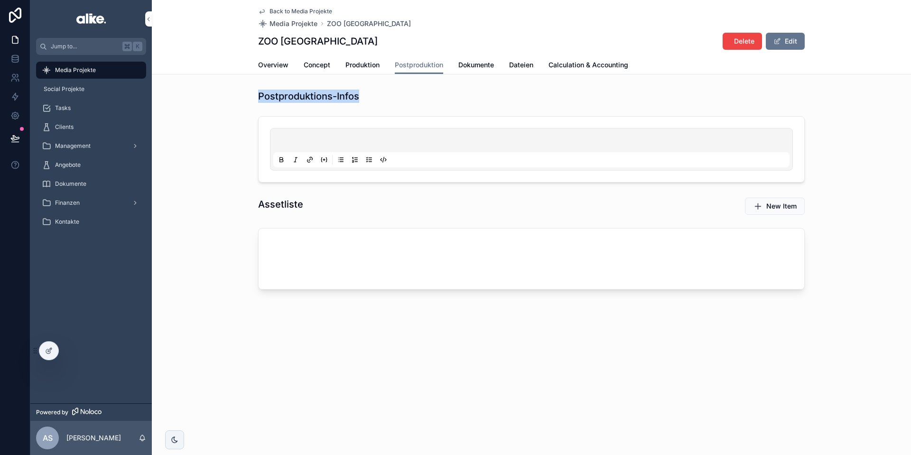
drag, startPoint x: 357, startPoint y: 93, endPoint x: 247, endPoint y: 96, distance: 110.6
click at [247, 96] on div "Postproduktions-Infos" at bounding box center [531, 136] width 759 height 101
drag, startPoint x: 247, startPoint y: 96, endPoint x: 427, endPoint y: 86, distance: 180.5
click at [247, 96] on div "Postproduktions-Infos" at bounding box center [531, 136] width 759 height 101
click at [487, 64] on span "Dokumente" at bounding box center [476, 64] width 36 height 9
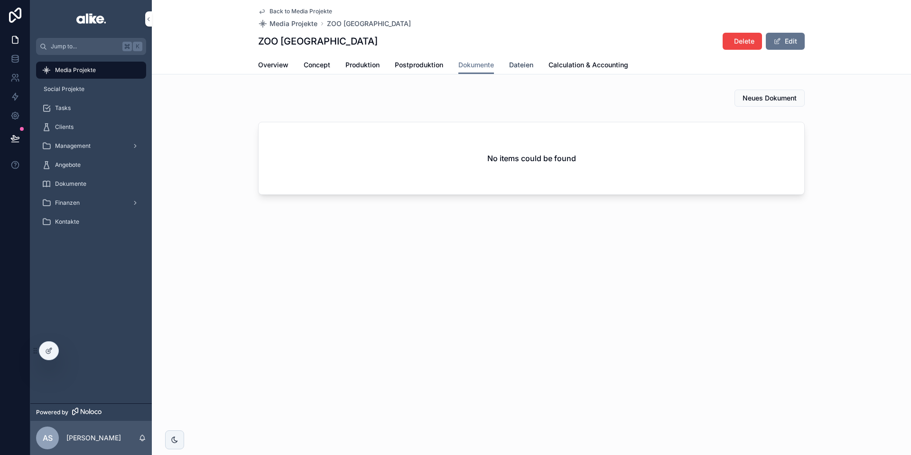
click at [517, 65] on span "Dateien" at bounding box center [521, 64] width 24 height 9
click at [486, 65] on span "Dokumente" at bounding box center [476, 64] width 36 height 9
click at [523, 64] on span "Dateien" at bounding box center [521, 64] width 24 height 9
click at [577, 62] on span "Calculation & Accounting" at bounding box center [588, 64] width 80 height 9
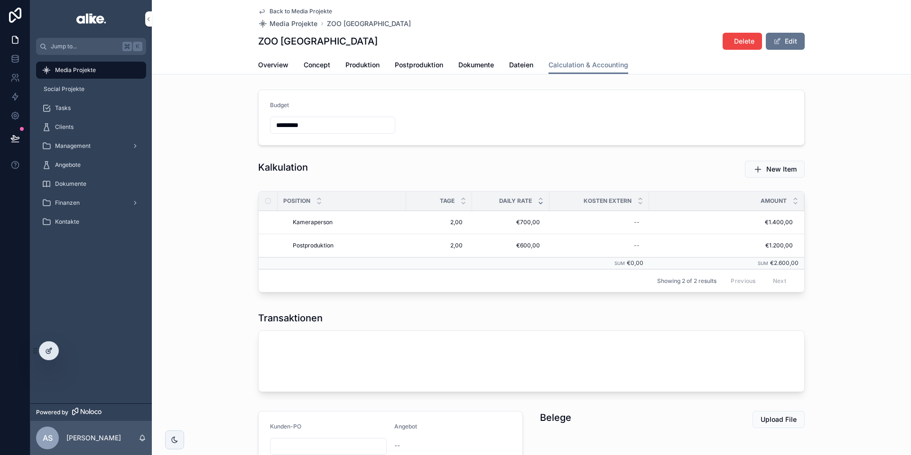
click at [53, 347] on div at bounding box center [48, 351] width 19 height 18
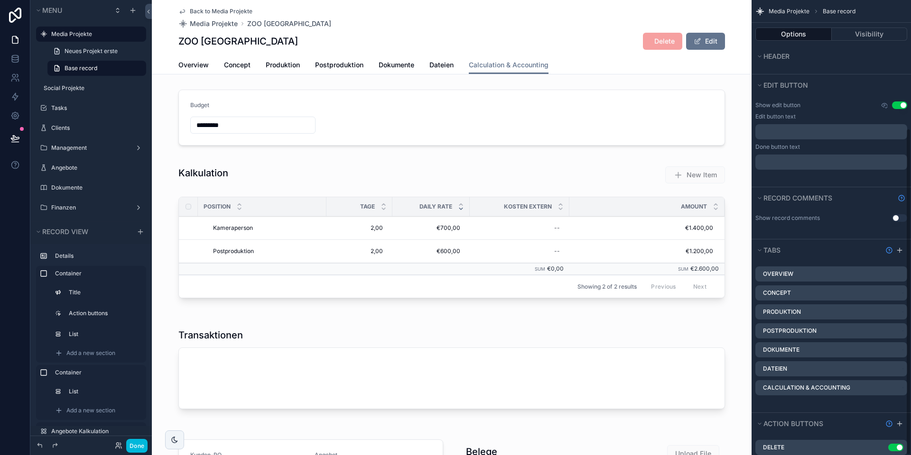
scroll to position [178, 0]
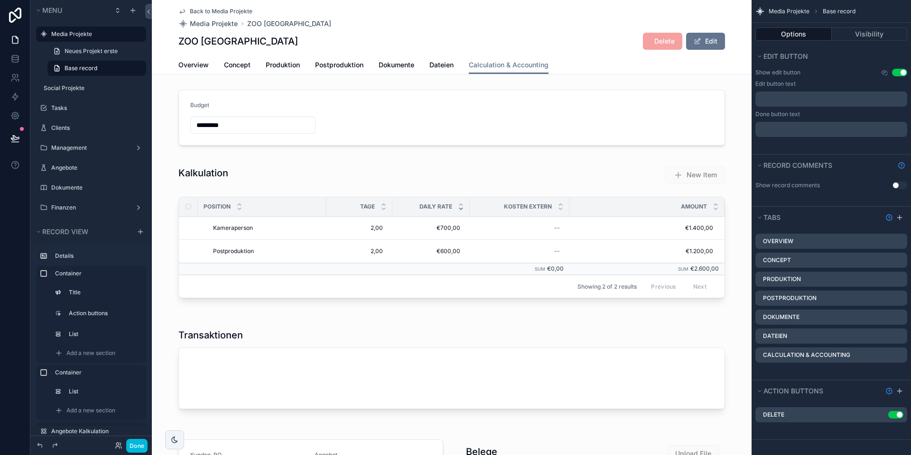
click at [0, 0] on icon "scrollable content" at bounding box center [0, 0] width 0 height 0
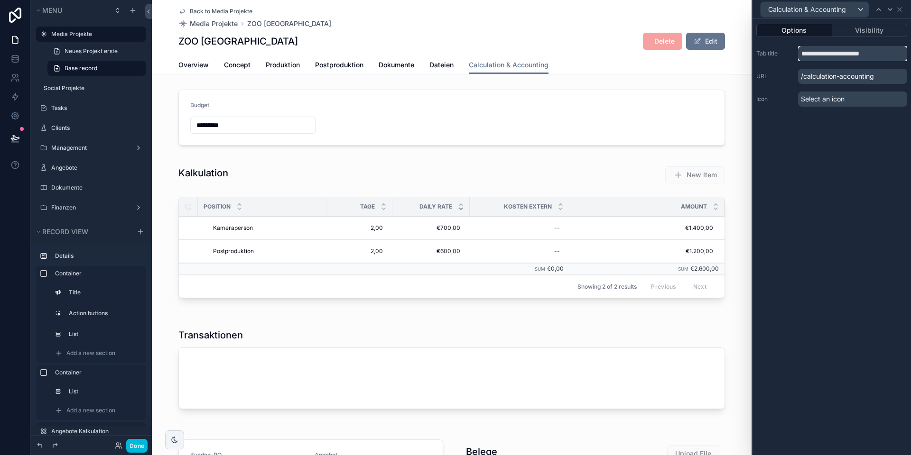
click at [717, 55] on input "**********" at bounding box center [852, 53] width 109 height 15
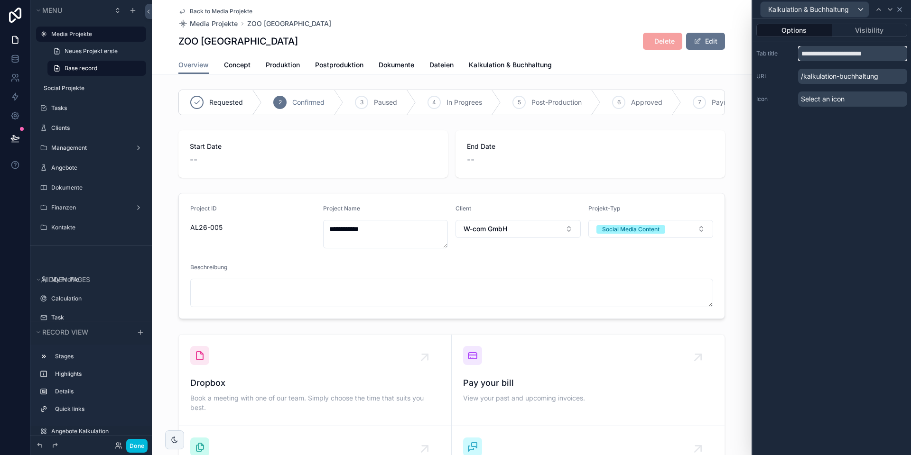
type input "**********"
click at [717, 9] on icon at bounding box center [900, 10] width 4 height 4
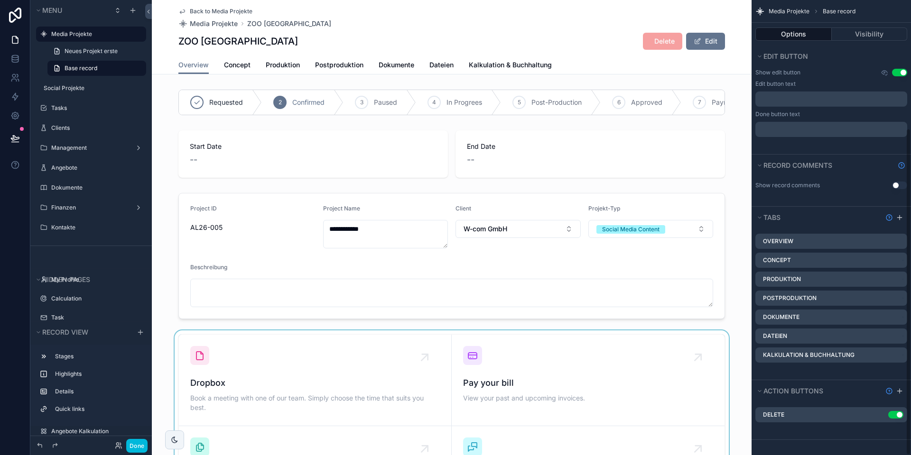
scroll to position [0, 0]
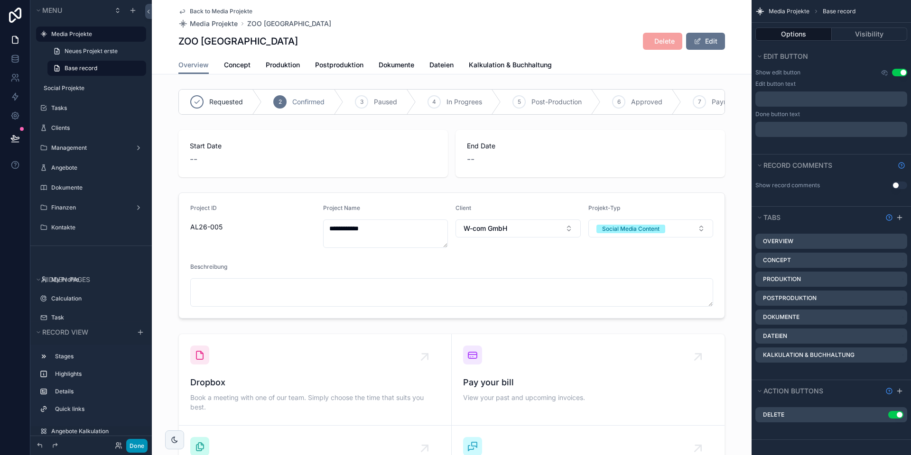
click at [130, 407] on button "Done" at bounding box center [136, 446] width 21 height 14
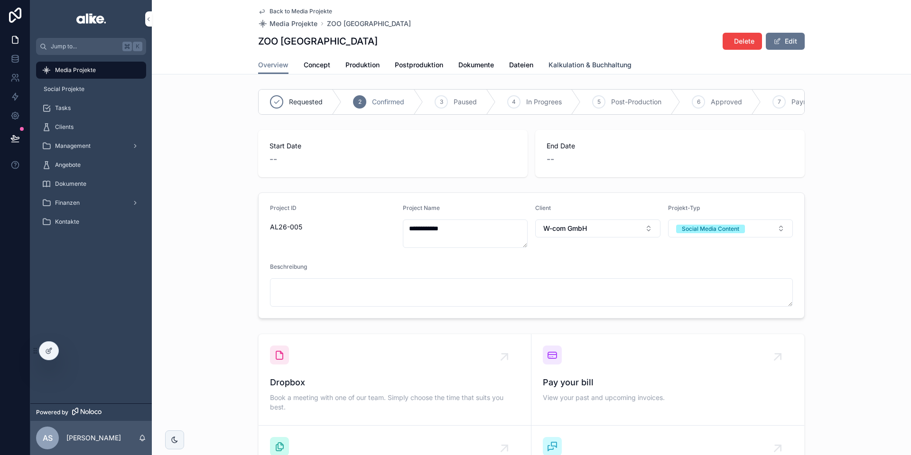
click at [610, 59] on link "Kalkulation & Buchhaltung" at bounding box center [589, 65] width 83 height 19
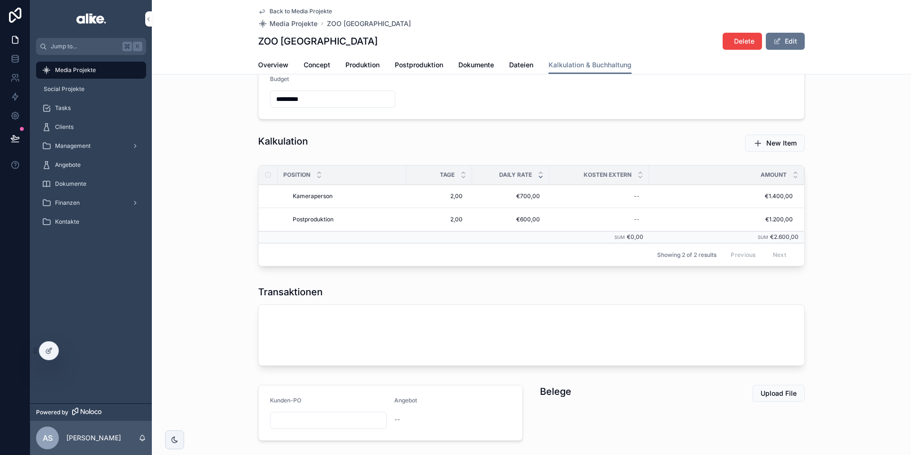
scroll to position [44, 0]
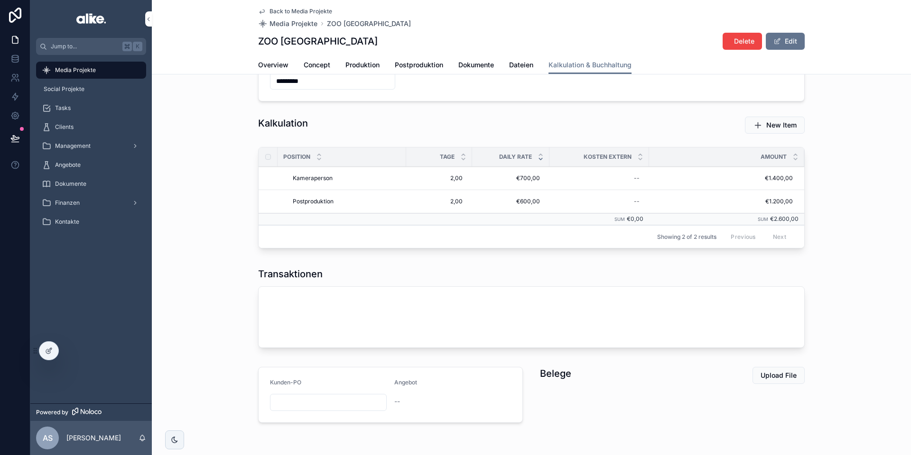
drag, startPoint x: 395, startPoint y: 399, endPoint x: 435, endPoint y: 396, distance: 40.0
click at [435, 396] on form "Kunden-PO Angebot --" at bounding box center [391, 395] width 264 height 55
drag, startPoint x: 417, startPoint y: 381, endPoint x: 401, endPoint y: 382, distance: 15.7
click at [393, 382] on form "Kunden-PO Angebot --" at bounding box center [391, 395] width 264 height 55
click at [411, 383] on span "Angebot" at bounding box center [405, 382] width 23 height 7
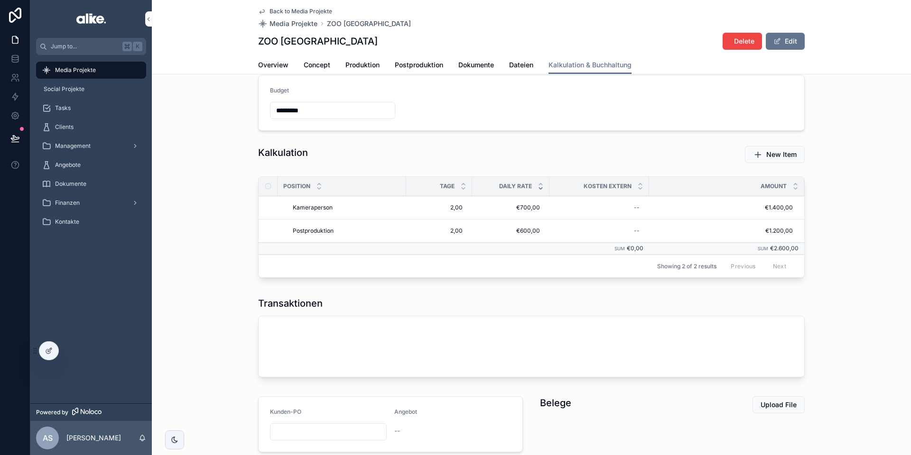
scroll to position [0, 0]
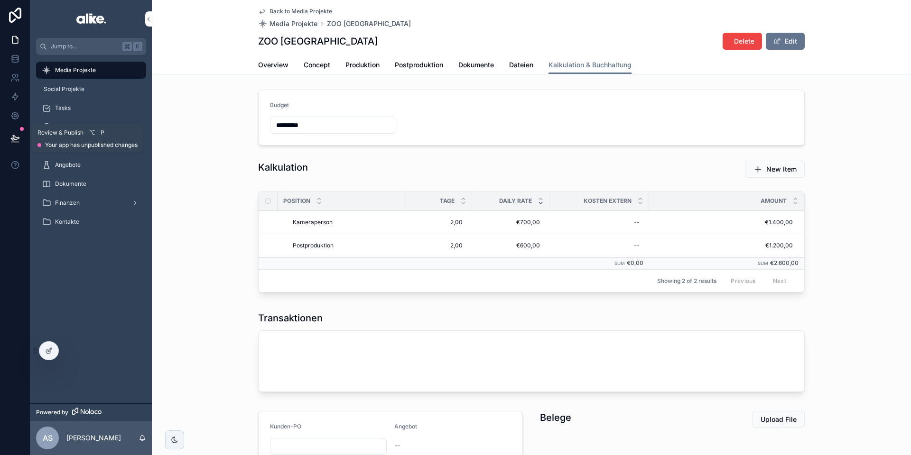
click at [16, 140] on icon at bounding box center [14, 138] width 9 height 9
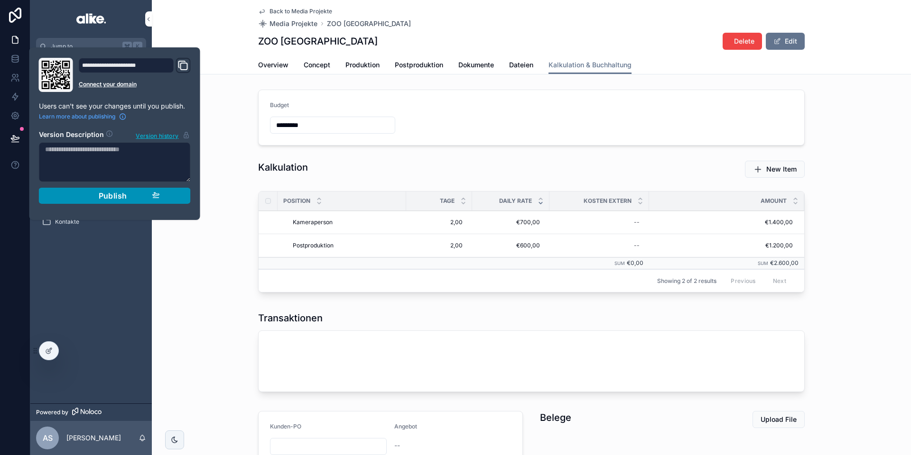
click at [86, 196] on div "Publish" at bounding box center [115, 195] width 90 height 9
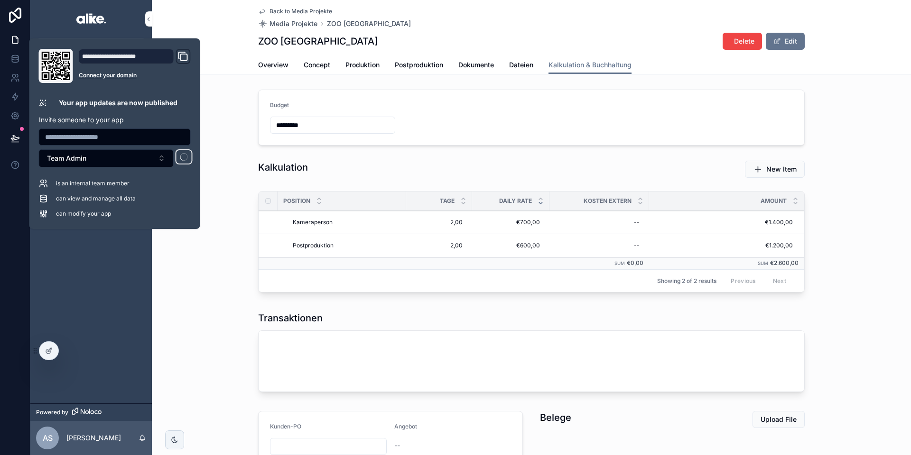
click at [236, 144] on div "Budget *********" at bounding box center [531, 118] width 759 height 64
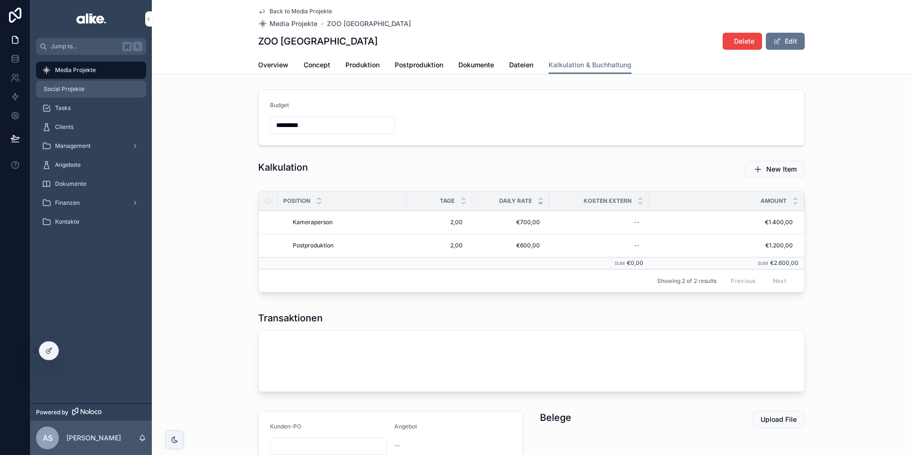
click at [73, 91] on span "Social Projekte" at bounding box center [64, 89] width 41 height 8
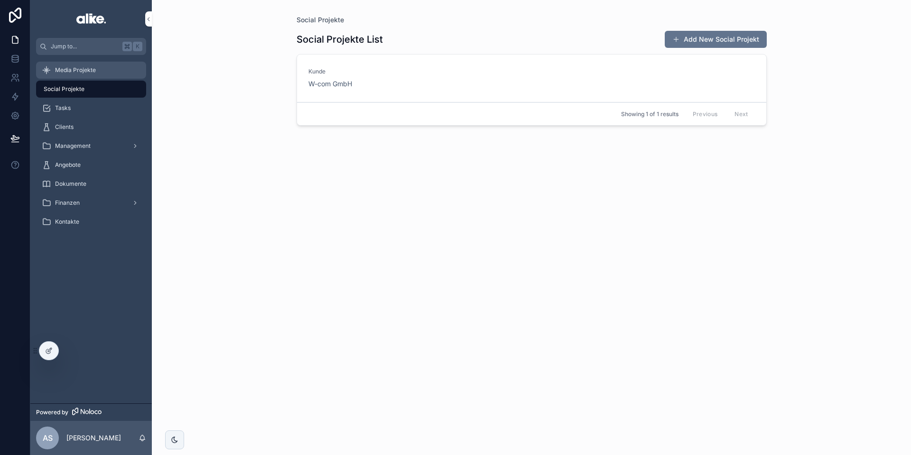
click at [80, 73] on span "Media Projekte" at bounding box center [75, 70] width 41 height 8
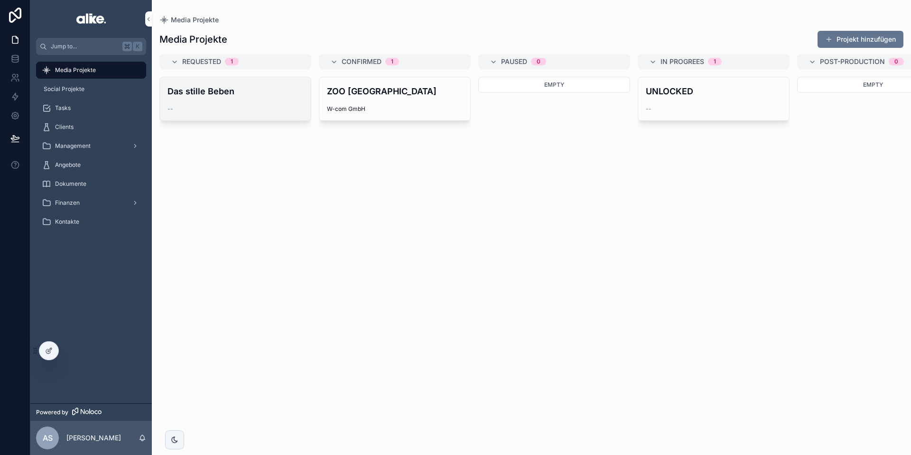
click at [241, 103] on div "Das stille Beben --" at bounding box center [235, 98] width 151 height 43
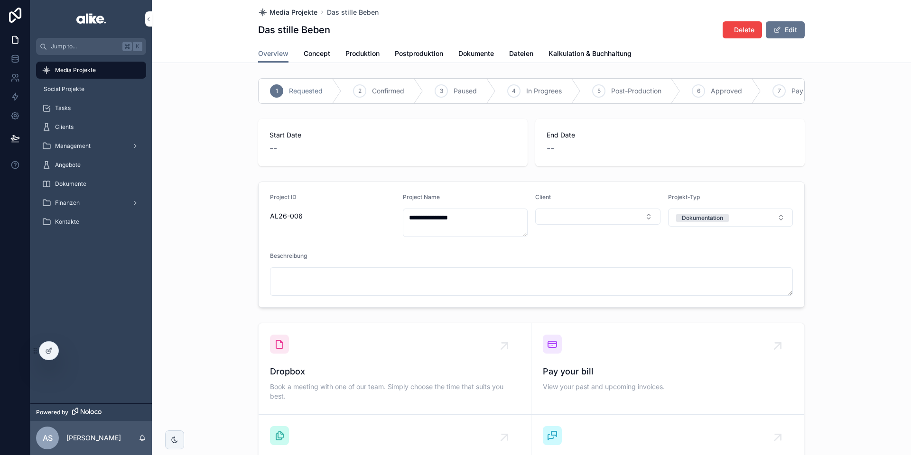
click at [299, 10] on span "Media Projekte" at bounding box center [293, 12] width 48 height 9
